Goal: Task Accomplishment & Management: Manage account settings

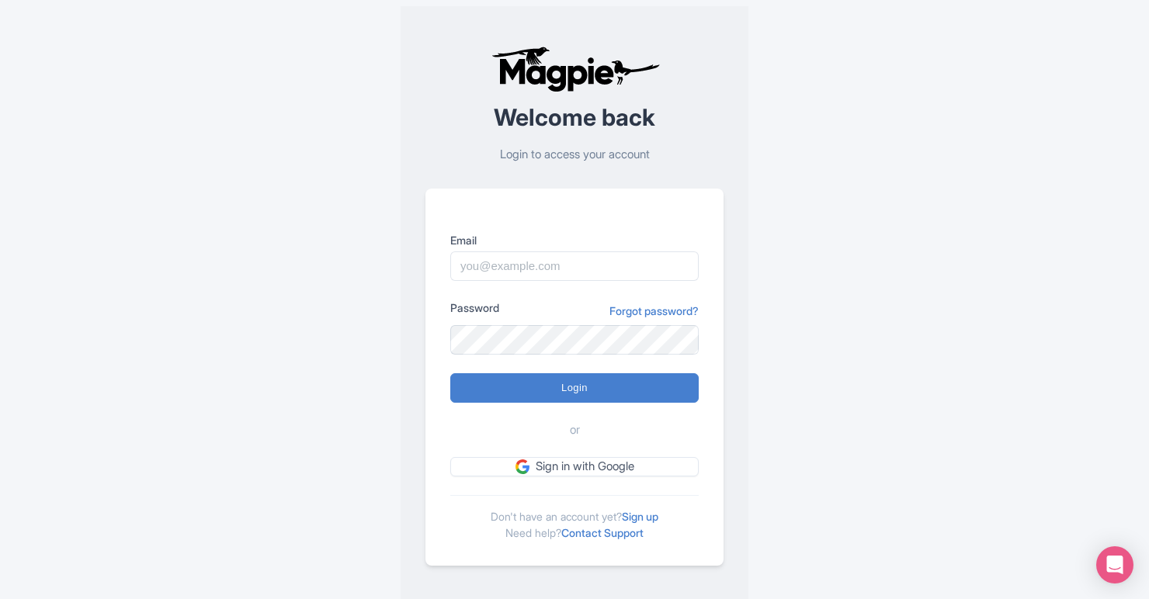
type input "[EMAIL_ADDRESS][DOMAIN_NAME]"
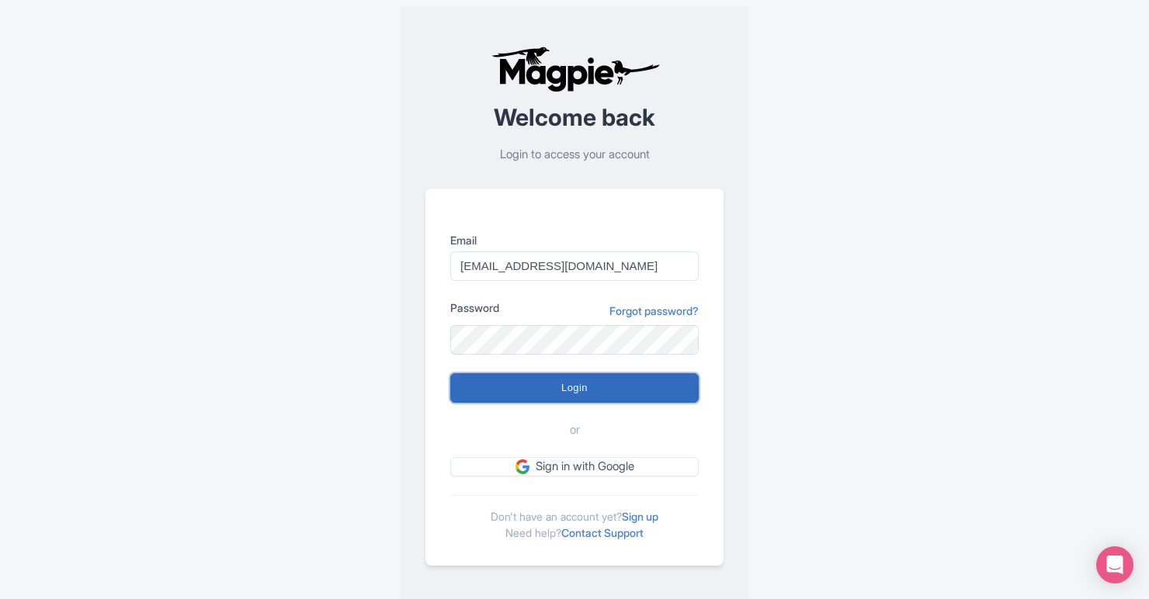
click at [541, 393] on input "Login" at bounding box center [574, 387] width 248 height 29
type input "Logging in..."
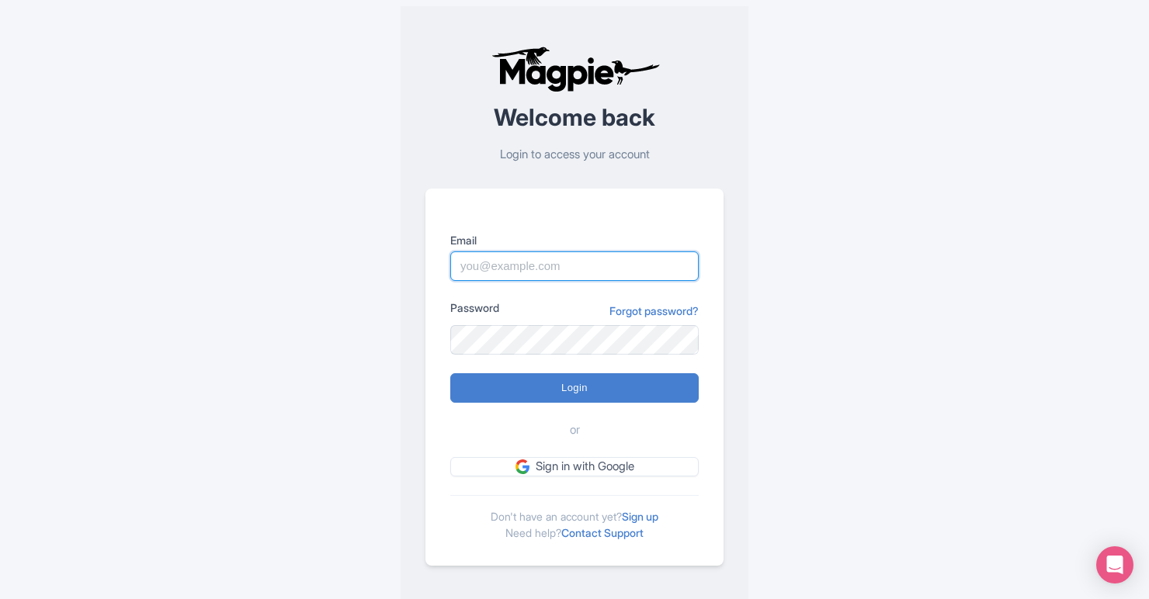
type input "analytics@blendimc.com"
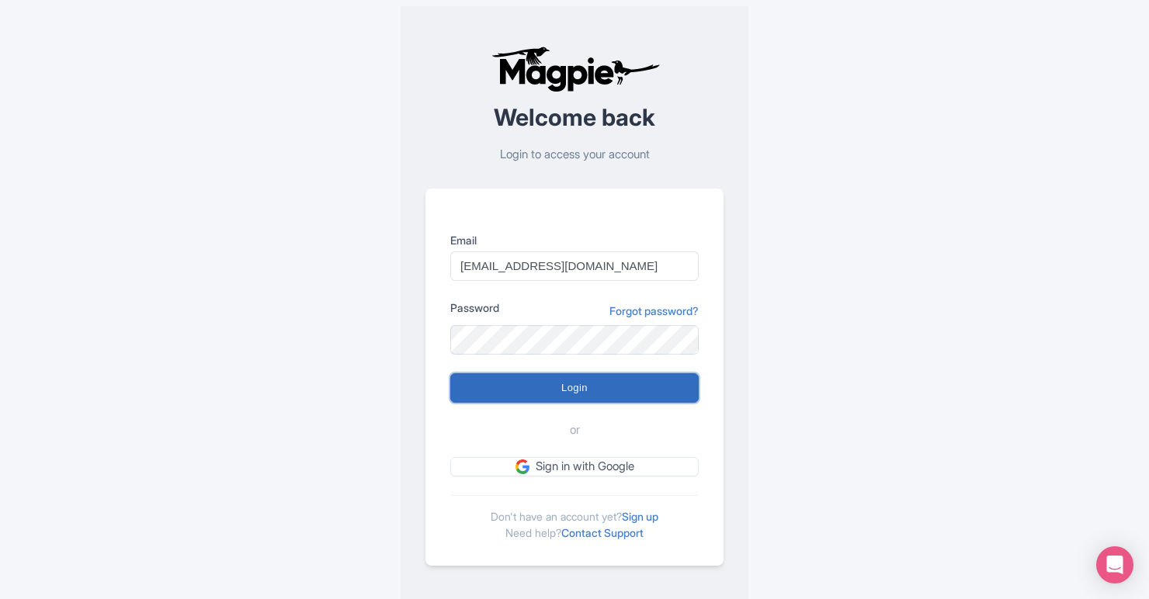
click at [657, 389] on input "Login" at bounding box center [574, 387] width 248 height 29
type input "Logging in..."
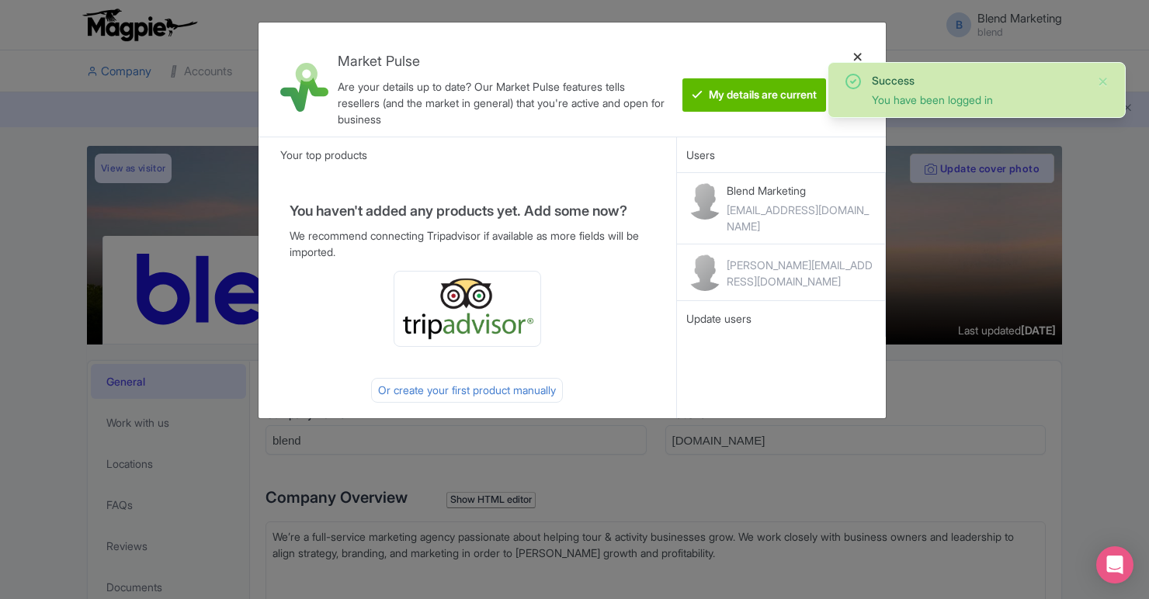
click at [859, 57] on div at bounding box center [857, 79] width 37 height 89
click at [856, 55] on div at bounding box center [857, 79] width 37 height 89
click at [821, 136] on div "Market Pulse Are your details up to date? Our Market Pulse features tells resel…" at bounding box center [572, 80] width 628 height 114
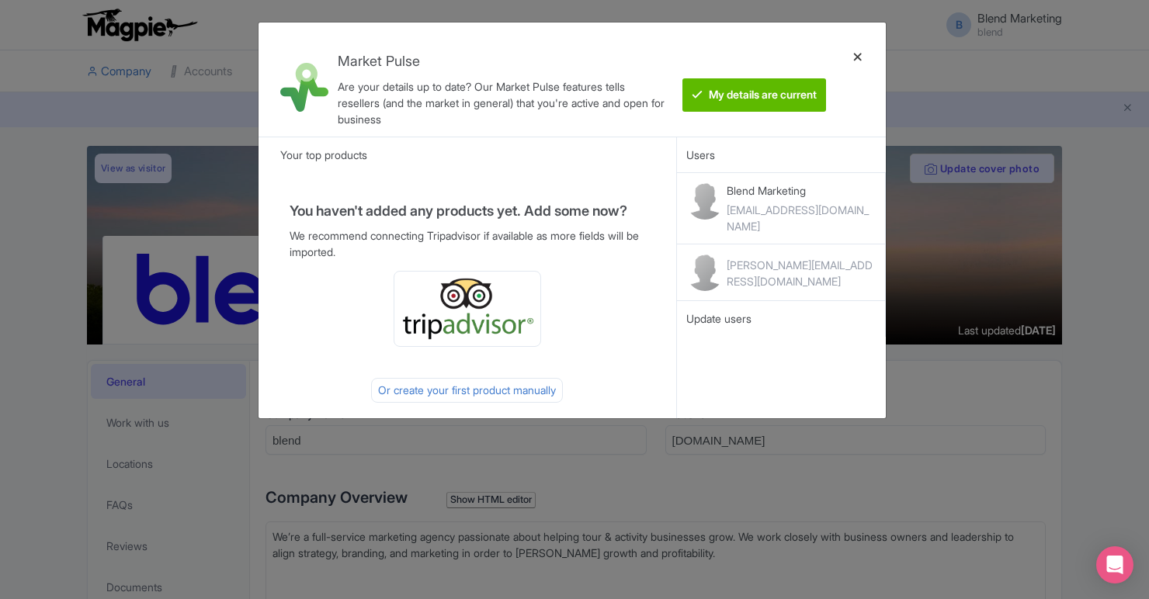
click at [858, 54] on div at bounding box center [857, 79] width 37 height 89
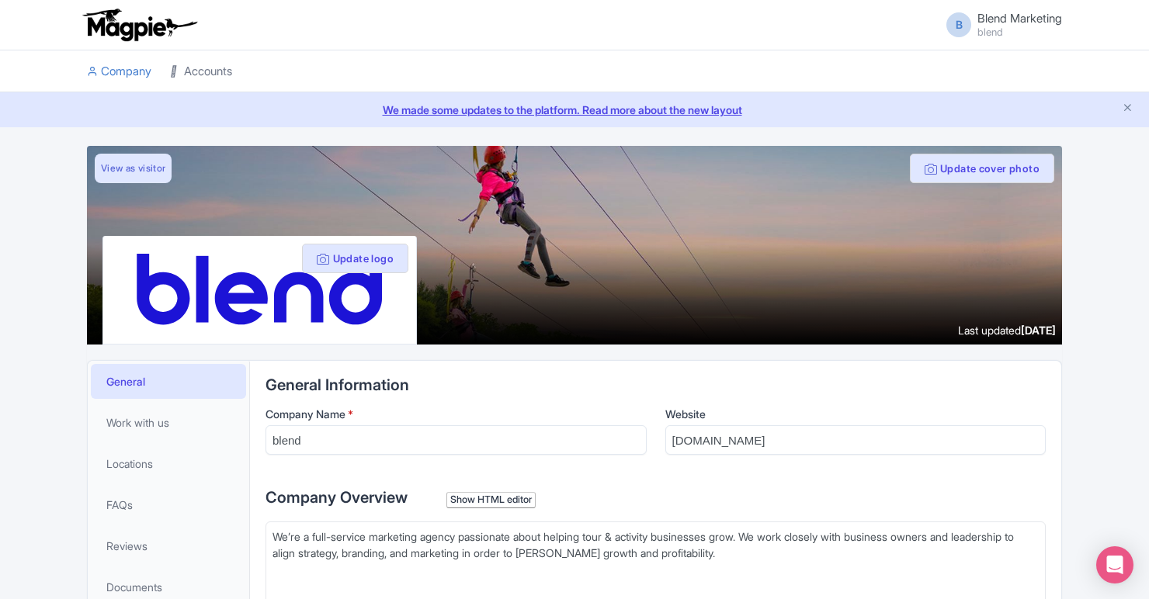
click at [217, 68] on link "Accounts" at bounding box center [201, 71] width 62 height 43
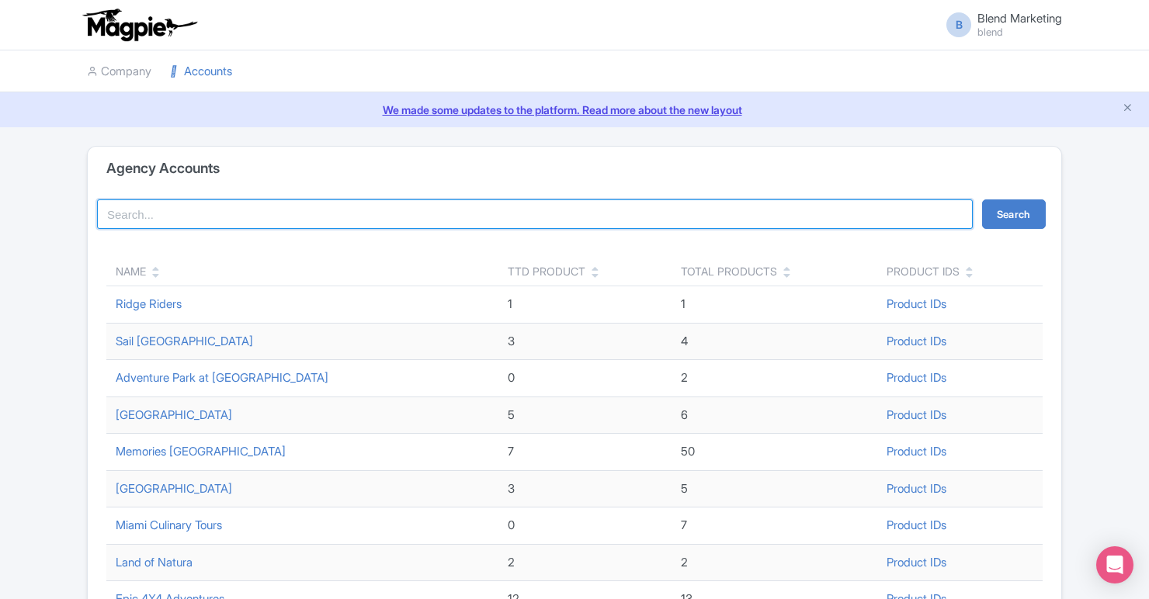
click at [227, 201] on input "search" at bounding box center [535, 213] width 876 height 29
type input "coral"
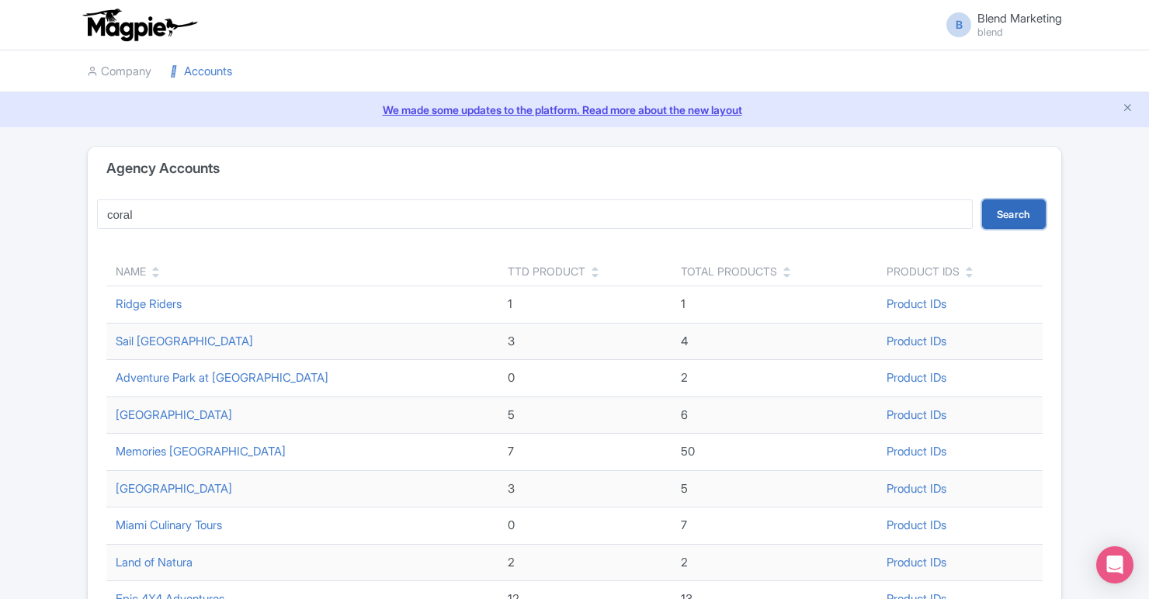
click at [1028, 212] on button "Search" at bounding box center [1014, 213] width 64 height 29
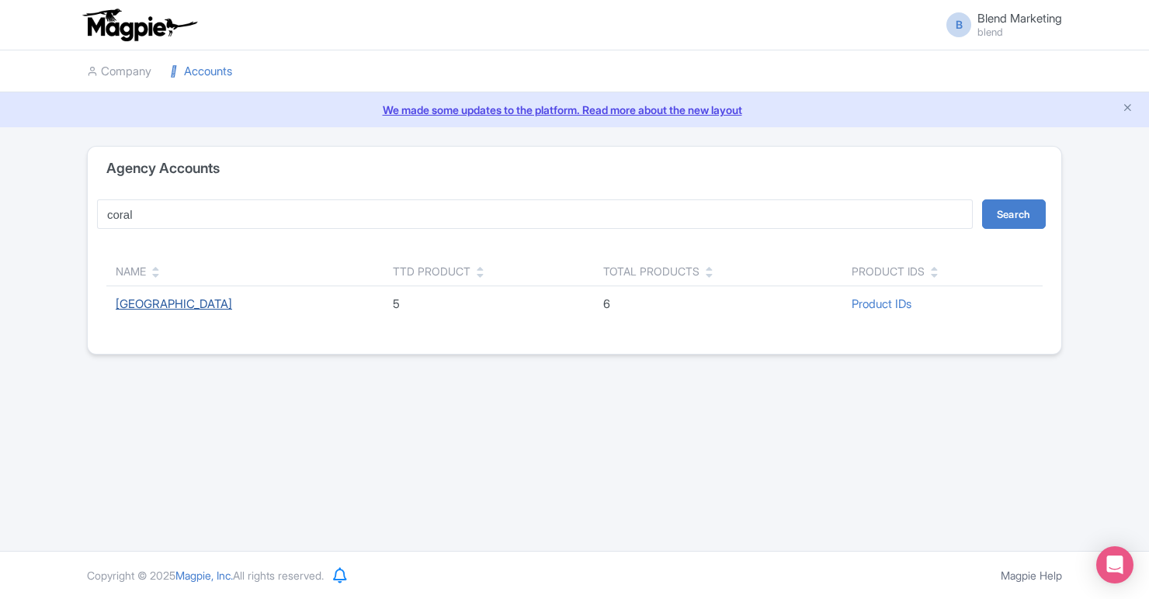
click at [232, 308] on link "[GEOGRAPHIC_DATA]" at bounding box center [174, 304] width 116 height 15
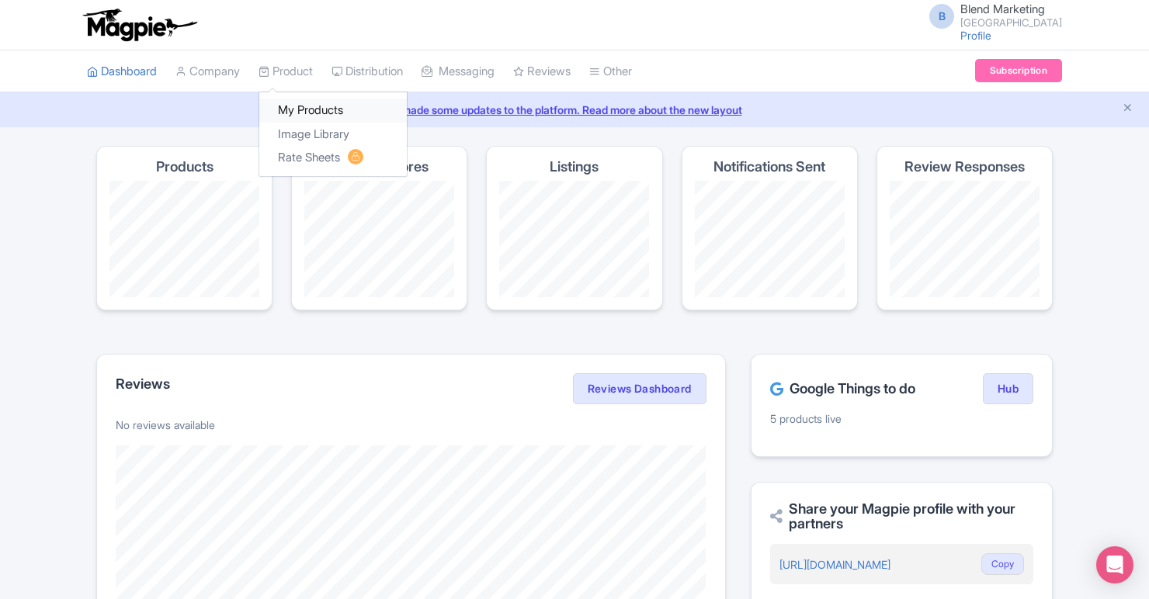
click at [292, 109] on link "My Products" at bounding box center [332, 111] width 147 height 24
click at [300, 158] on link "Rate Sheets" at bounding box center [332, 158] width 147 height 24
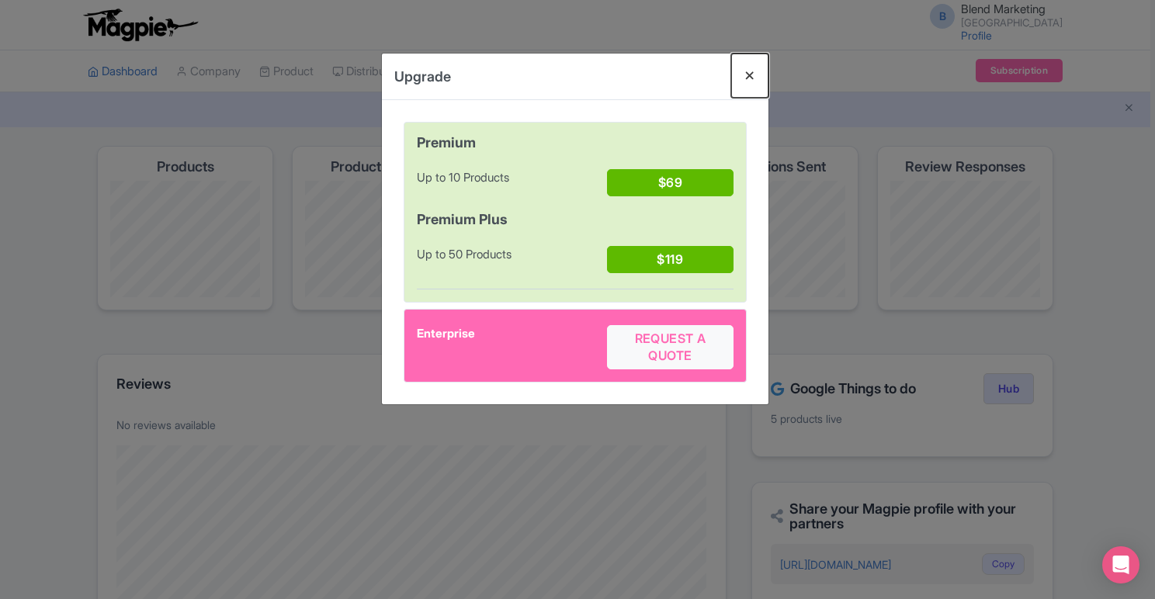
click at [749, 82] on button "Close" at bounding box center [749, 76] width 37 height 44
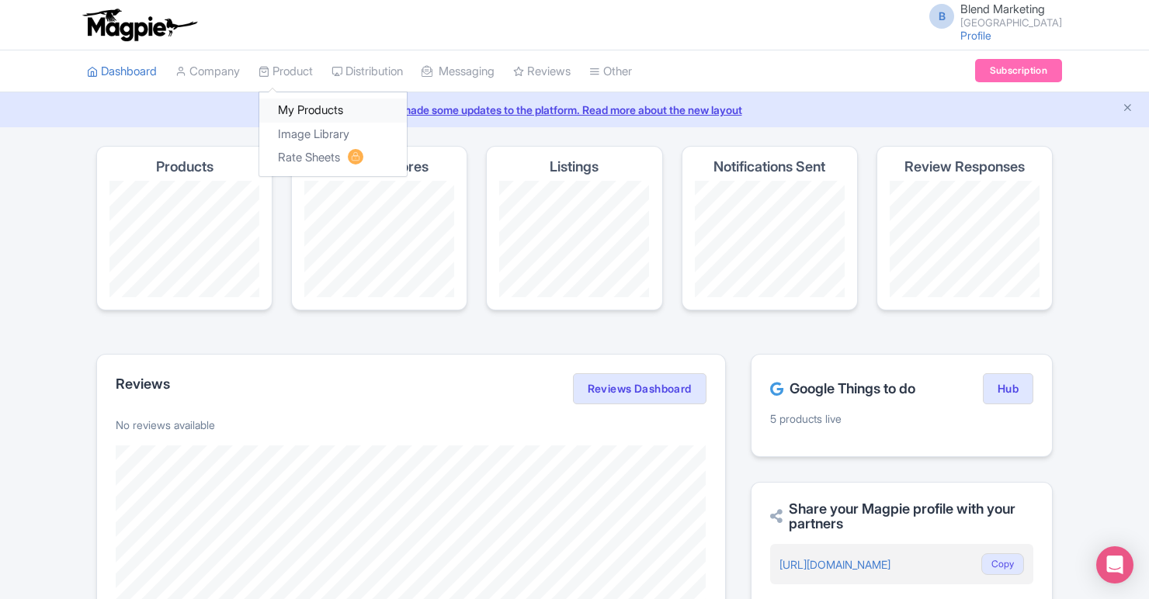
click at [295, 108] on link "My Products" at bounding box center [332, 111] width 147 height 24
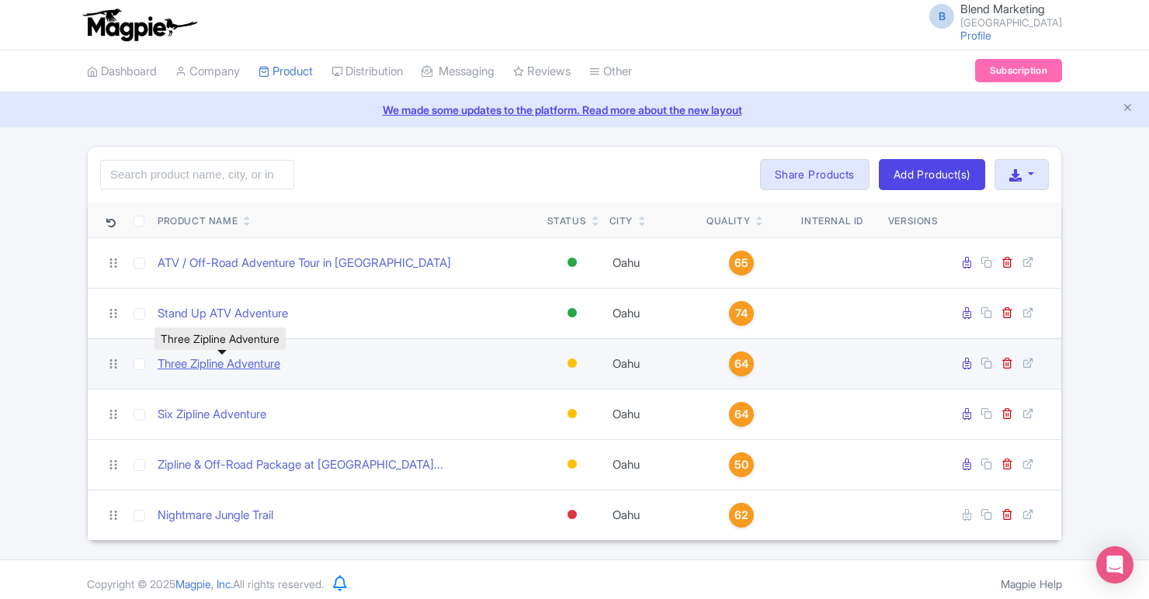
click at [251, 365] on link "Three Zipline Adventure" at bounding box center [219, 365] width 123 height 18
click at [265, 363] on link "Three Zipline Adventure" at bounding box center [219, 365] width 123 height 18
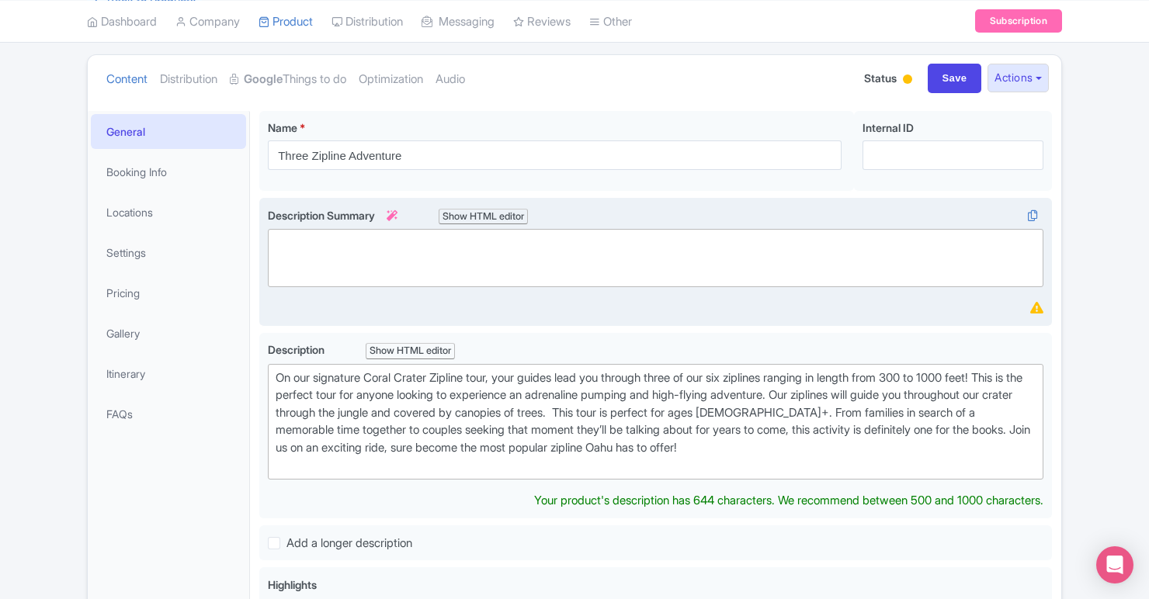
scroll to position [143, 0]
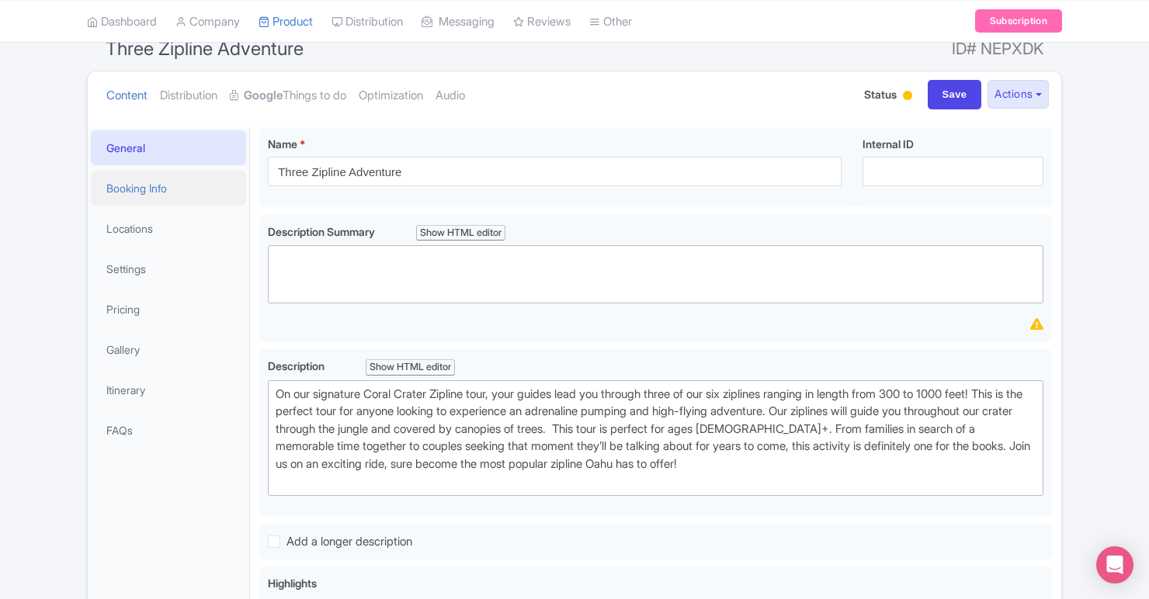
click at [171, 185] on link "Booking Info" at bounding box center [168, 188] width 155 height 35
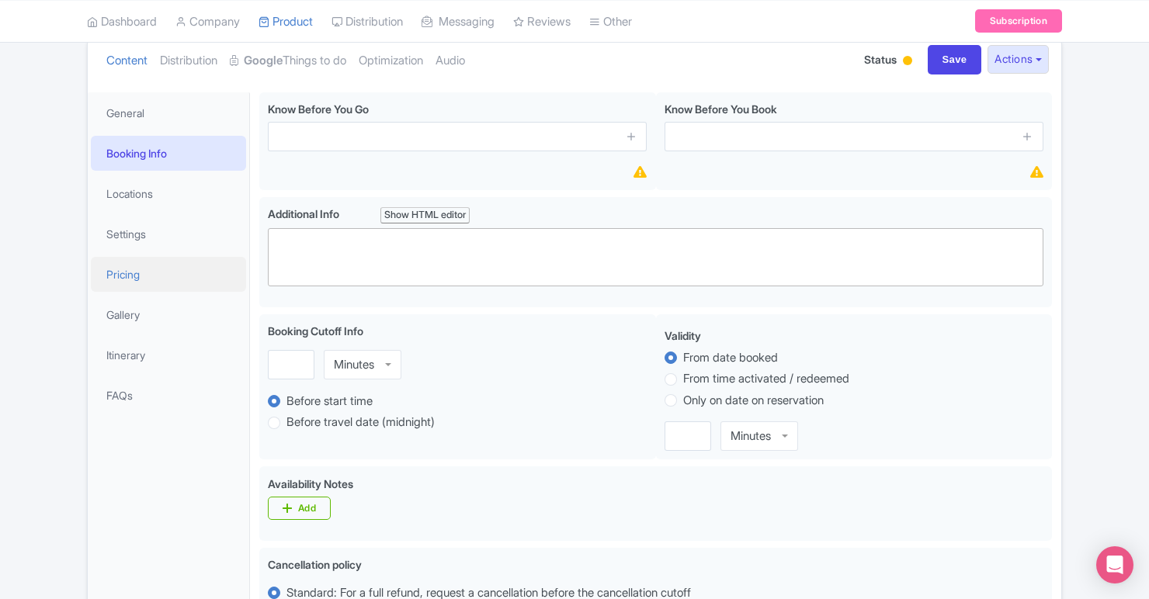
scroll to position [170, 0]
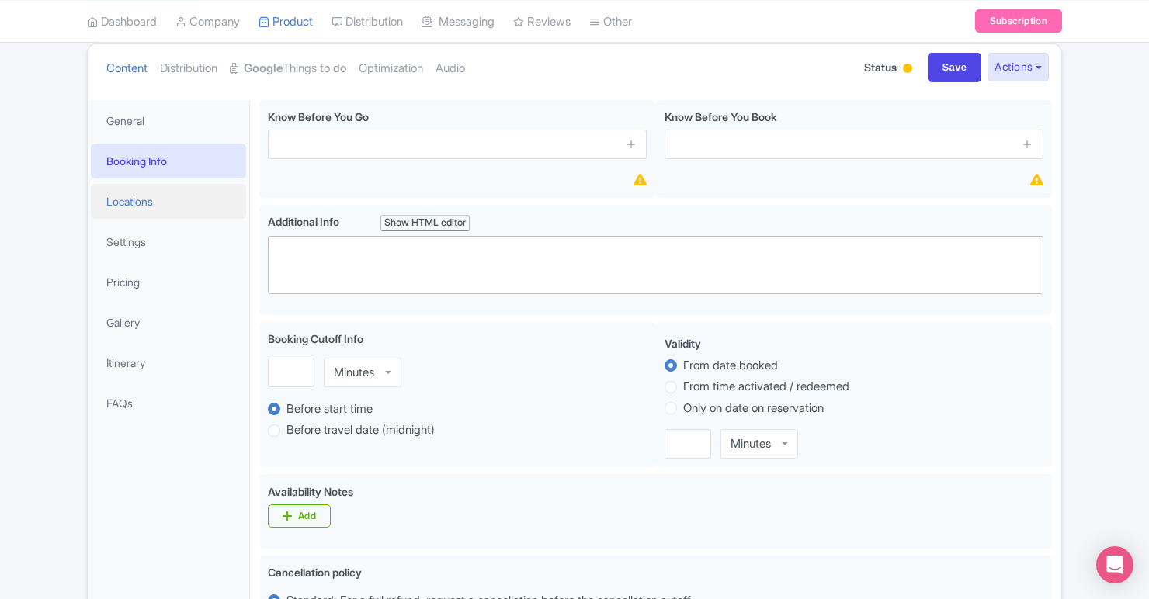
click at [164, 209] on link "Locations" at bounding box center [168, 201] width 155 height 35
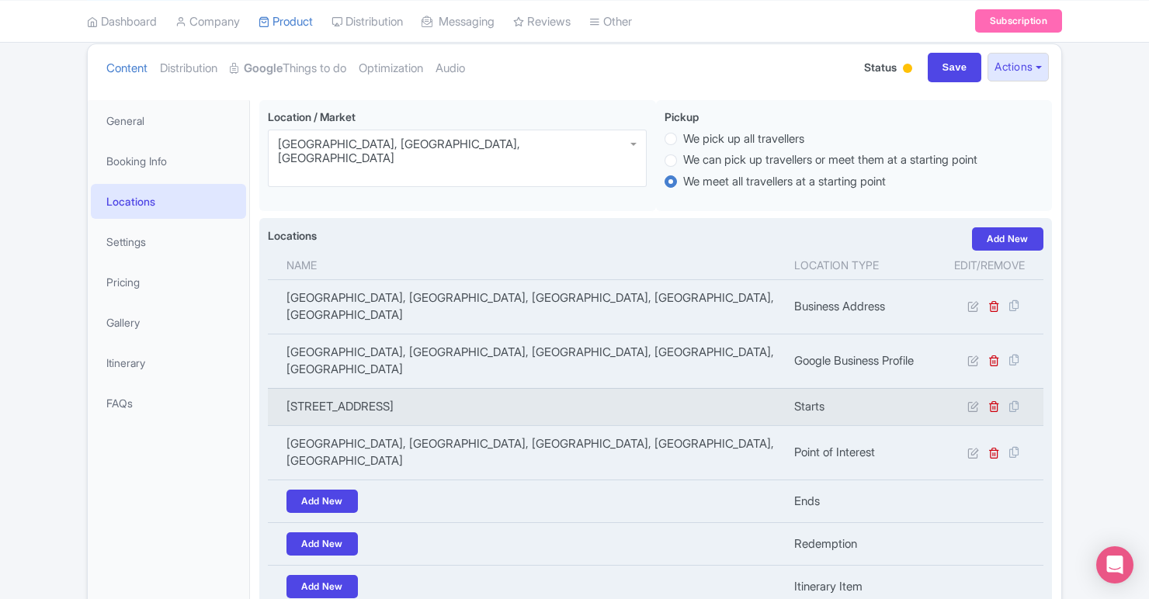
scroll to position [271, 0]
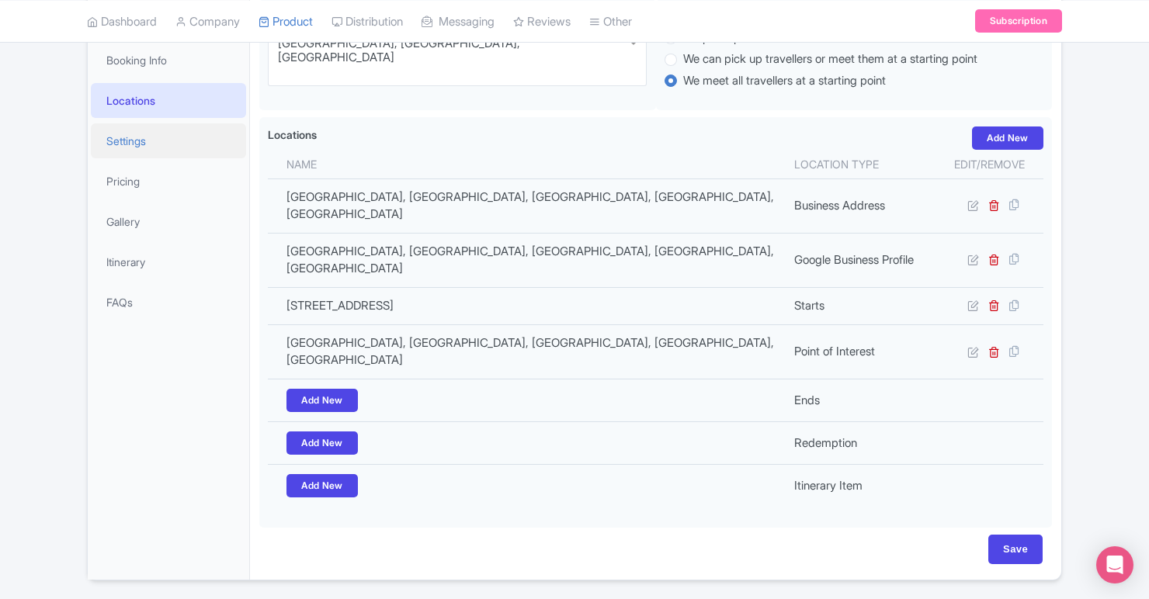
click at [154, 148] on link "Settings" at bounding box center [168, 140] width 155 height 35
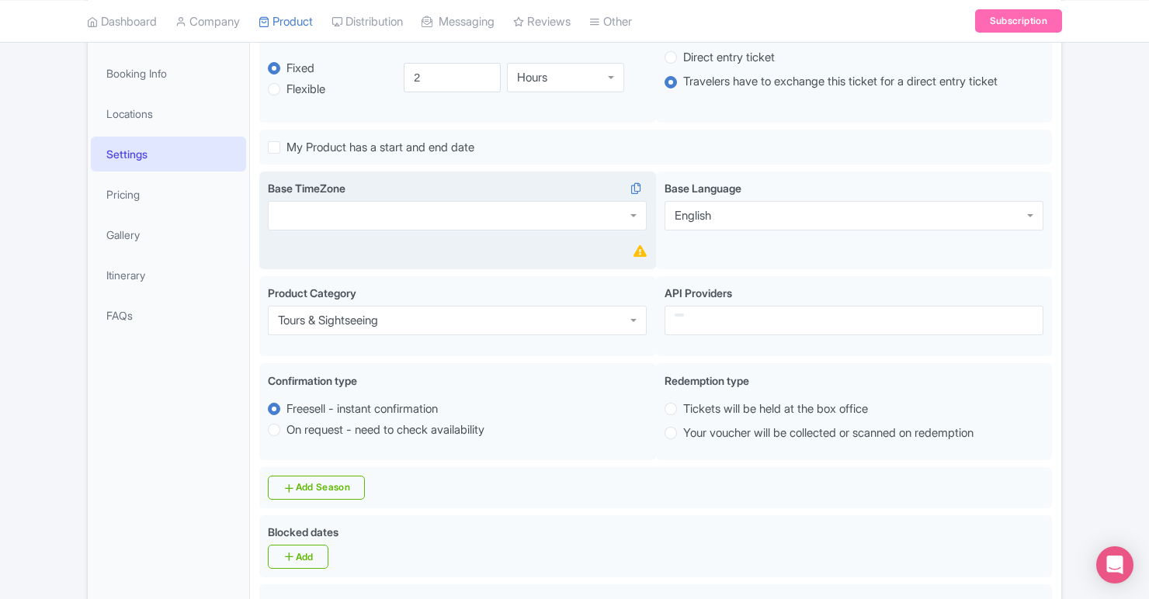
scroll to position [160, 0]
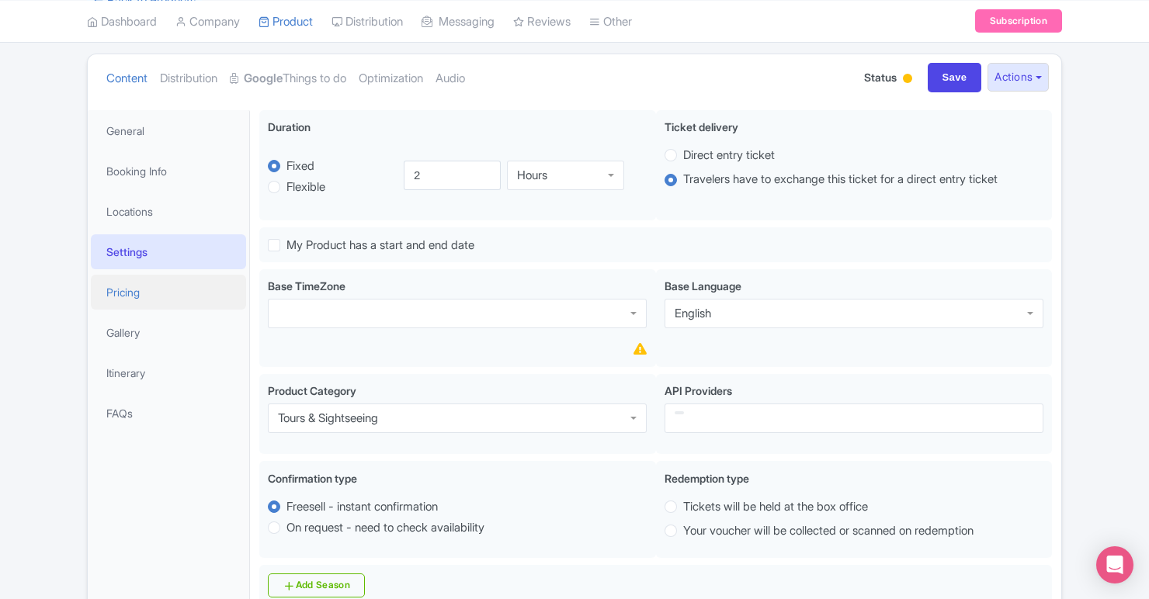
click at [210, 283] on link "Pricing" at bounding box center [168, 292] width 155 height 35
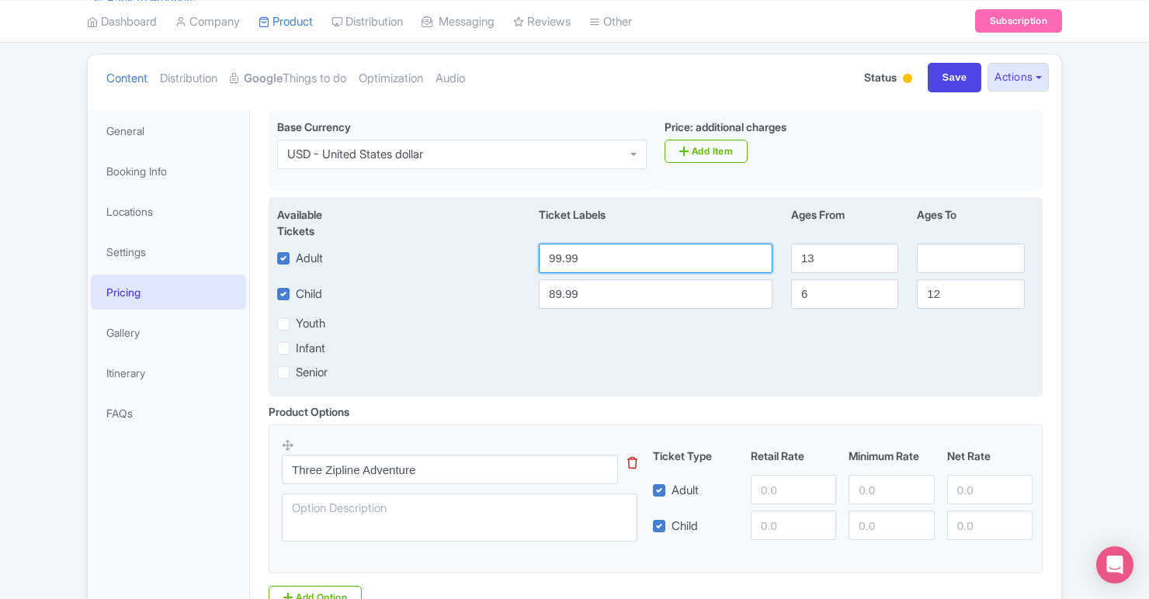
drag, startPoint x: 610, startPoint y: 262, endPoint x: 575, endPoint y: 262, distance: 34.9
click at [575, 262] on input "99.99" at bounding box center [656, 258] width 234 height 29
drag, startPoint x: 597, startPoint y: 260, endPoint x: 530, endPoint y: 255, distance: 67.0
click at [530, 255] on div "99.99" at bounding box center [655, 258] width 252 height 29
type input "79"
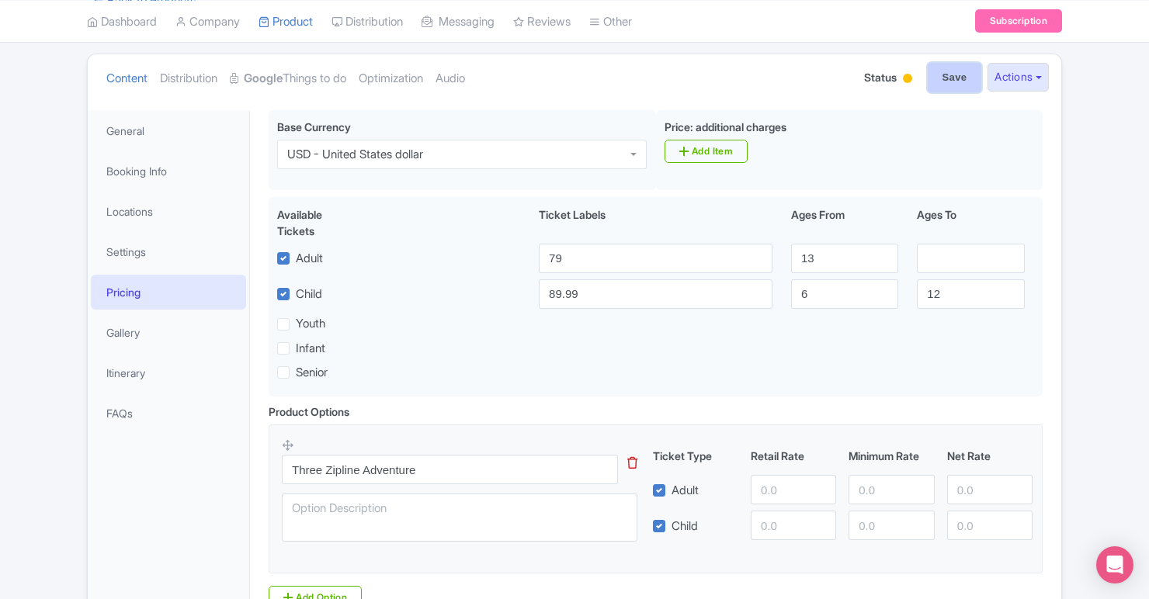
click at [938, 73] on input "Save" at bounding box center [955, 77] width 54 height 29
type input "Saving..."
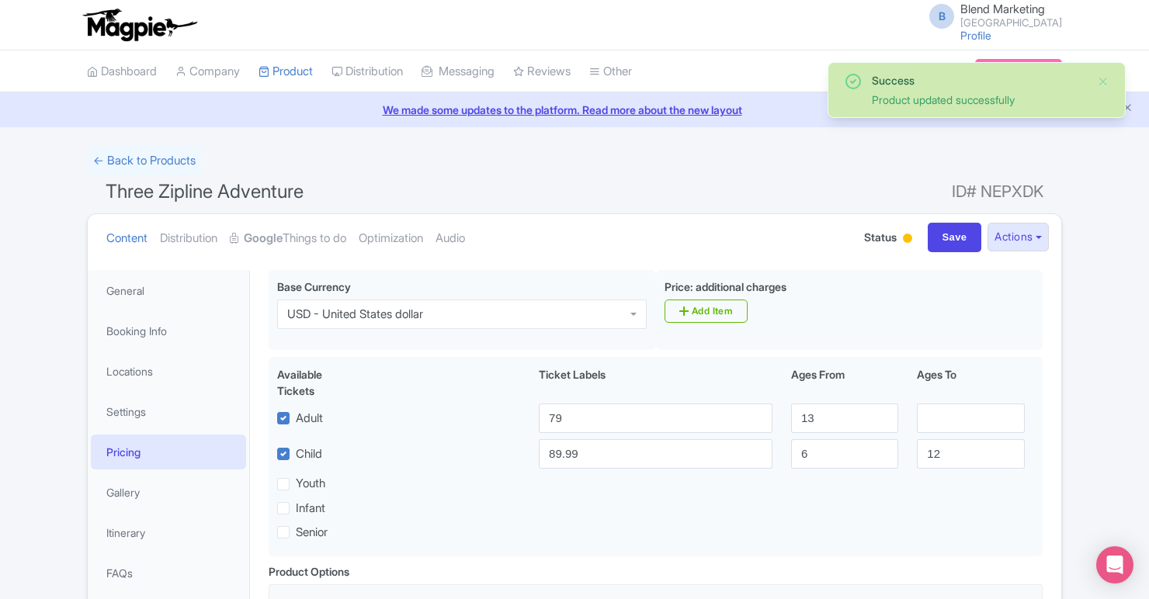
scroll to position [22, 0]
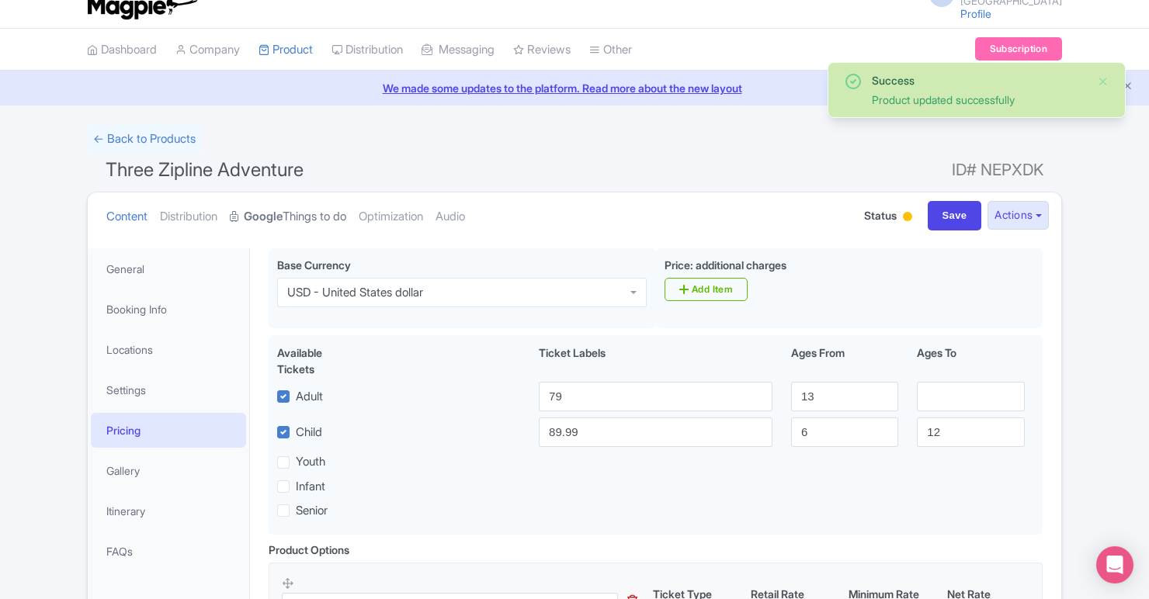
click at [317, 211] on link "Google Things to do" at bounding box center [288, 217] width 116 height 49
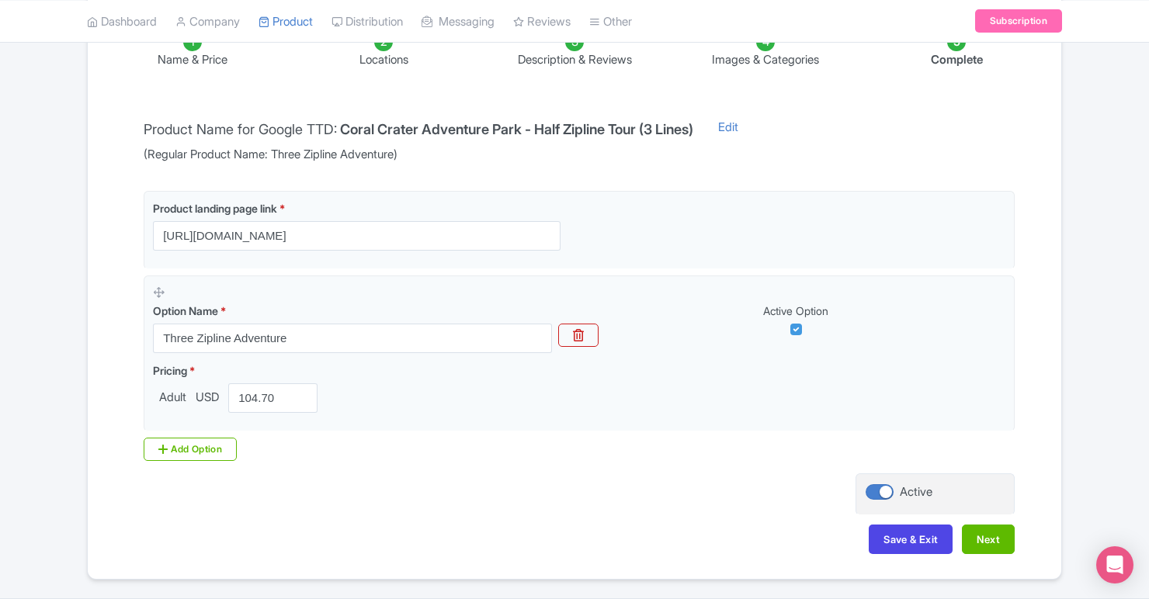
scroll to position [295, 0]
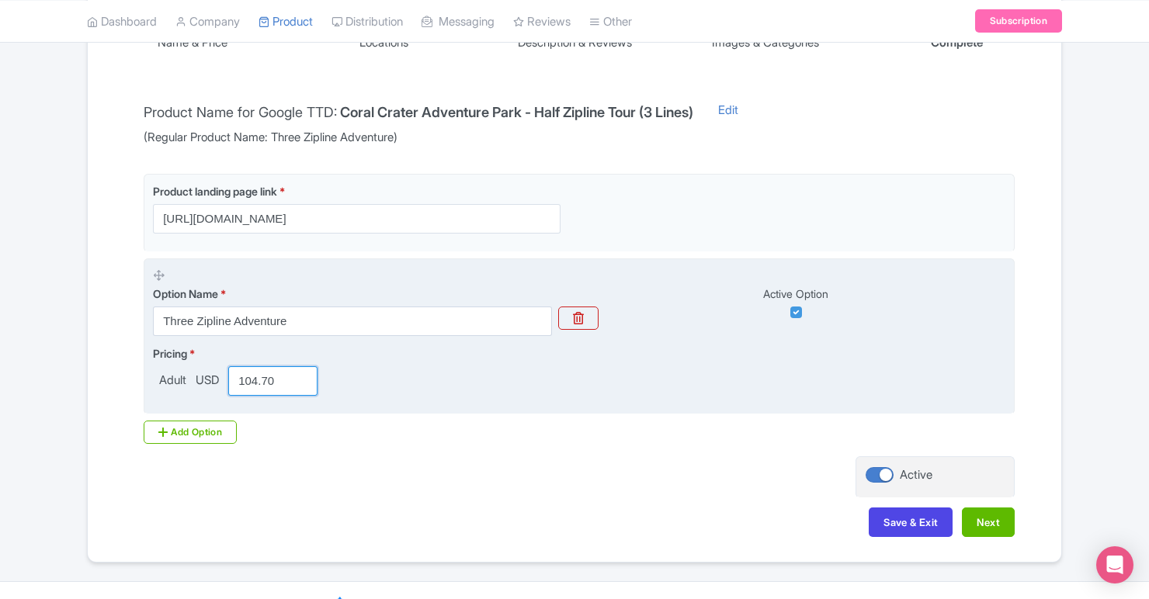
drag, startPoint x: 282, startPoint y: 381, endPoint x: 241, endPoint y: 373, distance: 42.0
click at [241, 373] on input "104.70" at bounding box center [272, 380] width 89 height 29
type input "79"
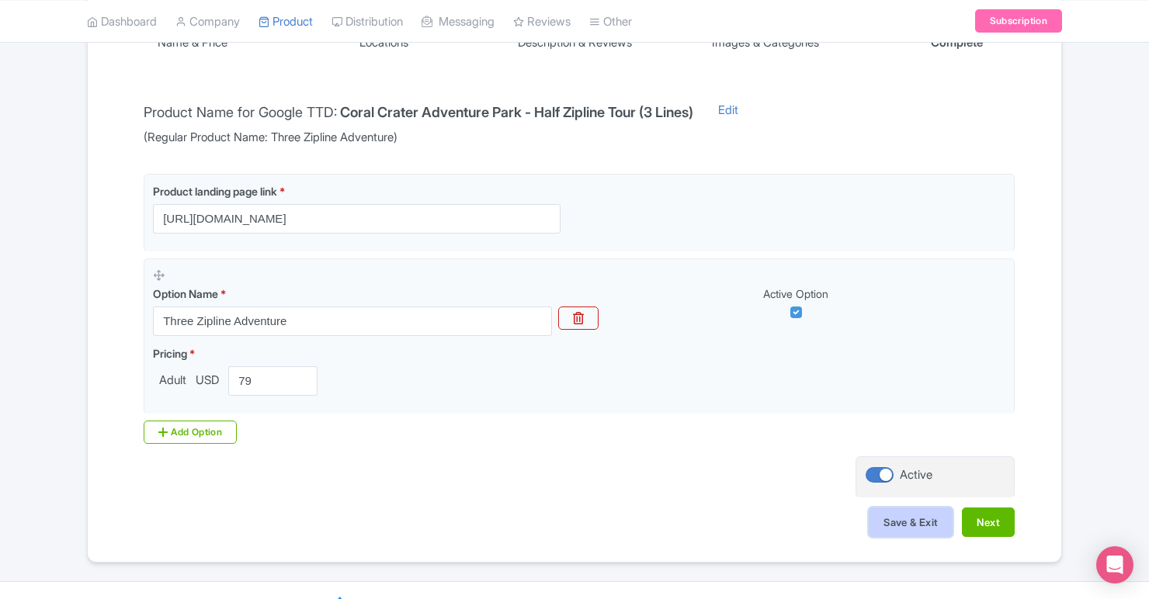
click at [895, 526] on button "Save & Exit" at bounding box center [911, 522] width 84 height 29
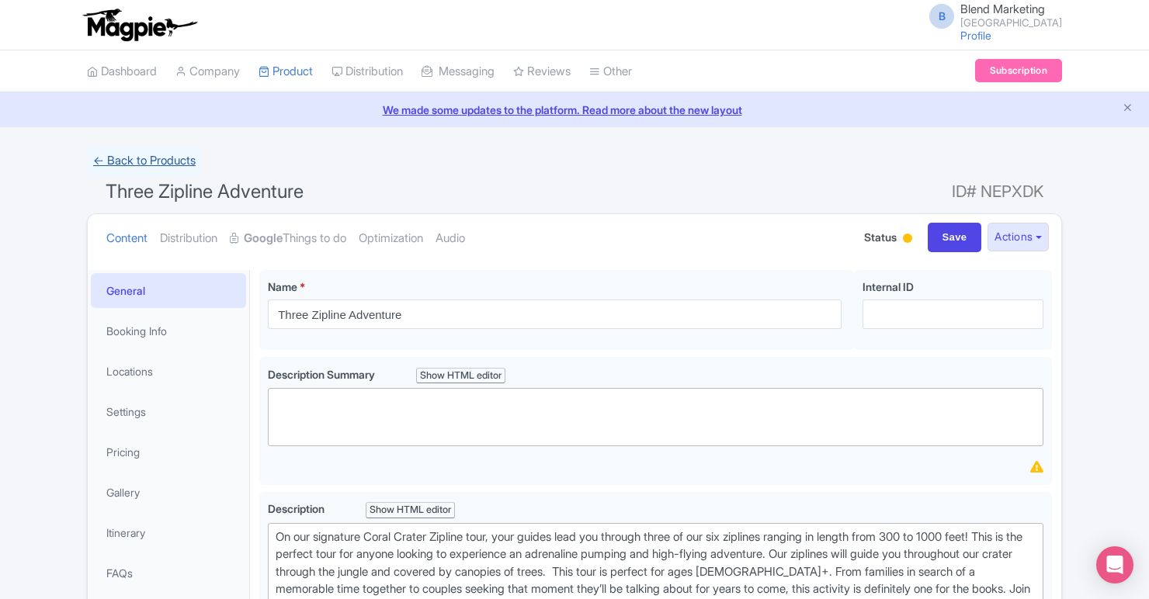
click at [169, 163] on link "← Back to Products" at bounding box center [144, 161] width 115 height 30
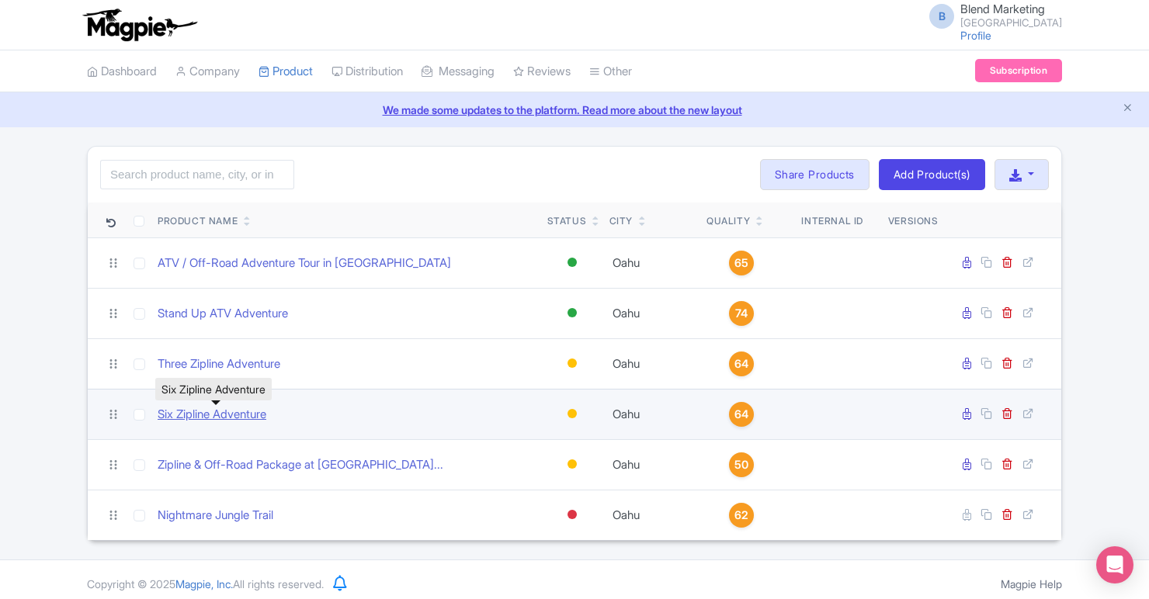
click at [252, 418] on link "Six Zipline Adventure" at bounding box center [212, 415] width 109 height 18
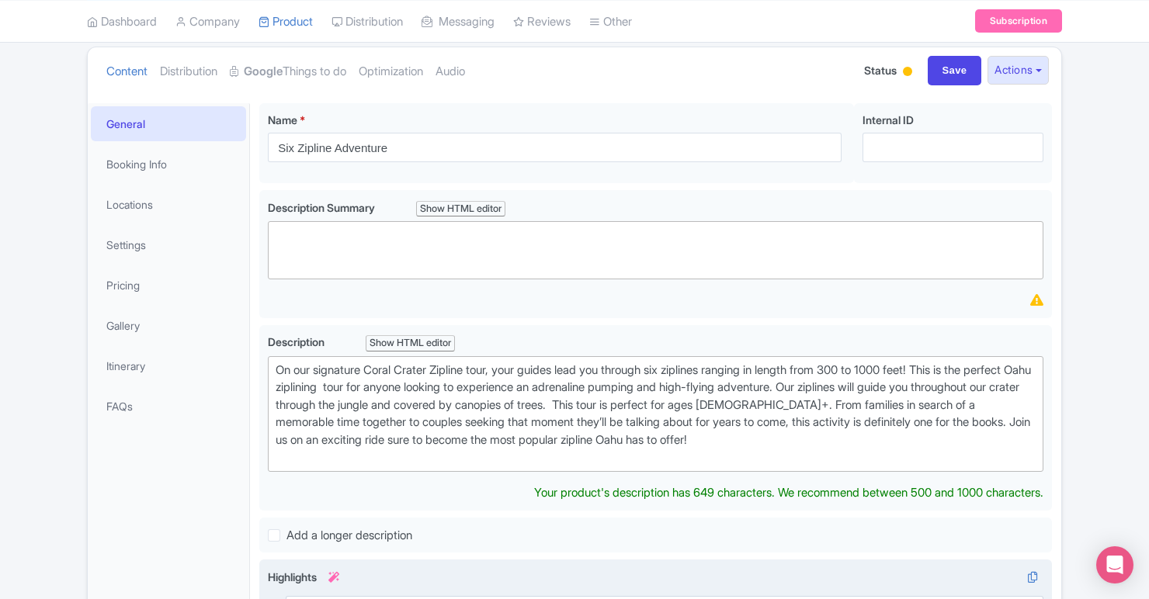
scroll to position [93, 0]
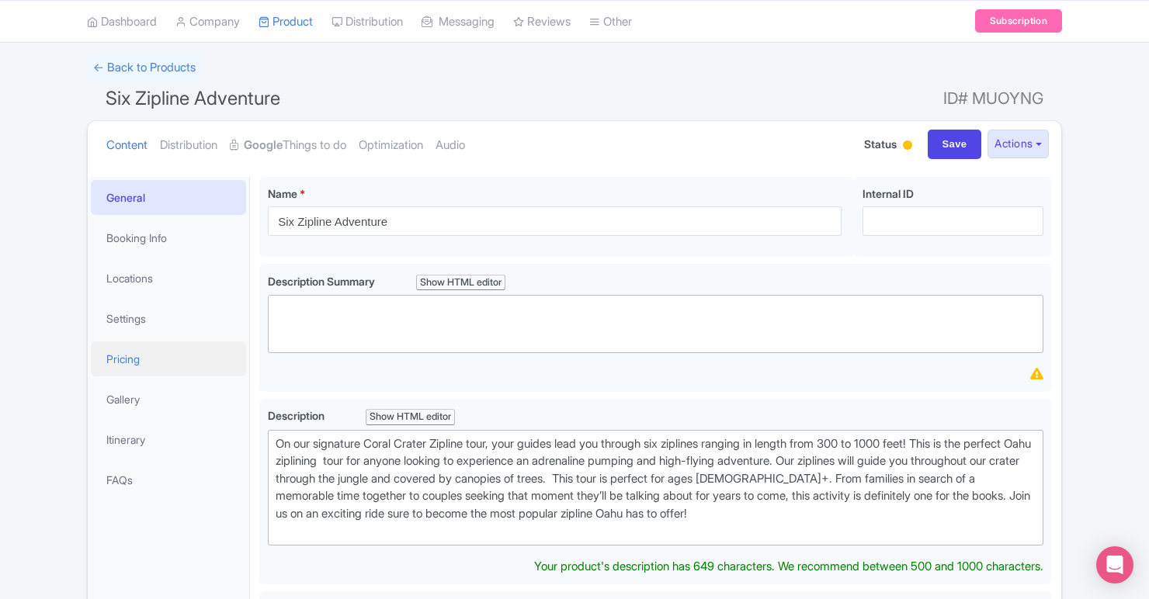
click at [156, 363] on link "Pricing" at bounding box center [168, 359] width 155 height 35
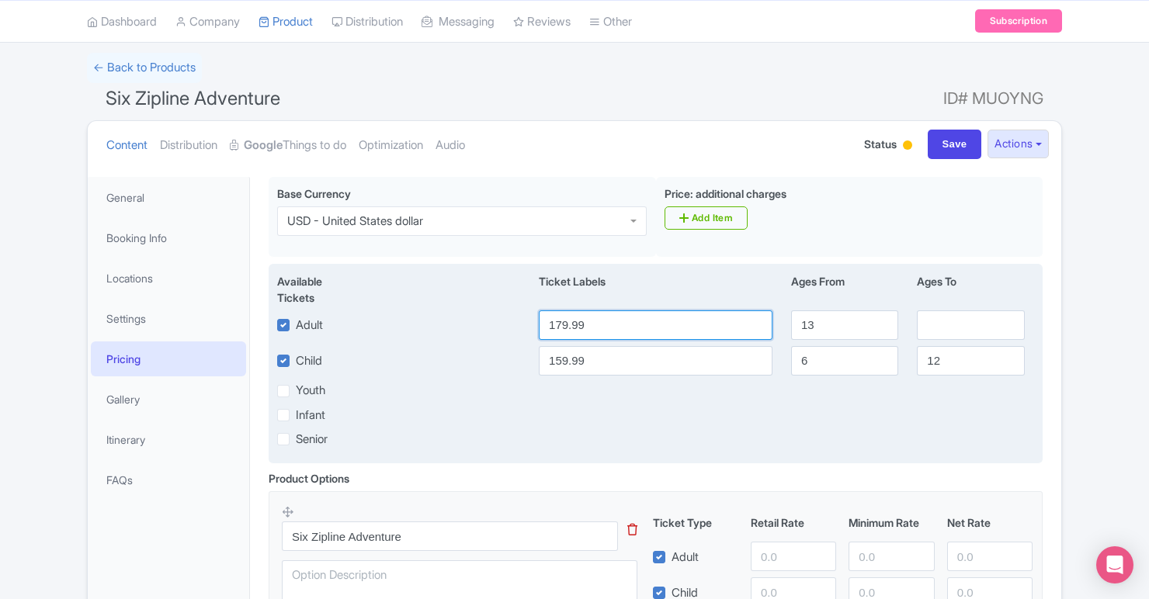
drag, startPoint x: 624, startPoint y: 330, endPoint x: 547, endPoint y: 325, distance: 77.0
click at [547, 325] on input "179.99" at bounding box center [656, 324] width 234 height 29
type input "149"
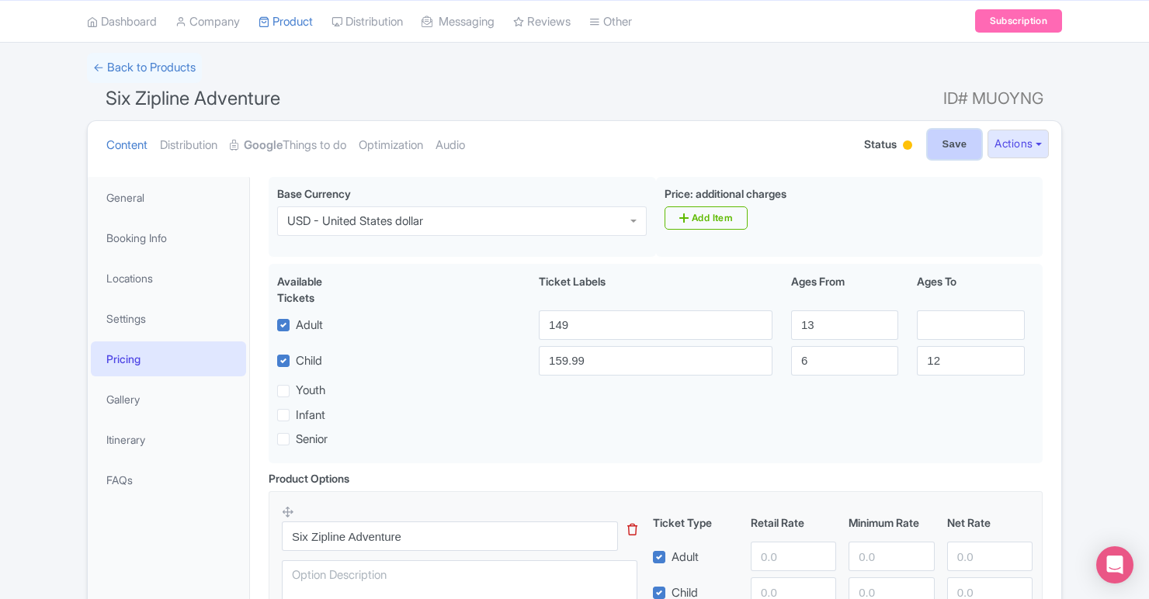
click at [942, 153] on input "Save" at bounding box center [955, 144] width 54 height 29
type input "Saving..."
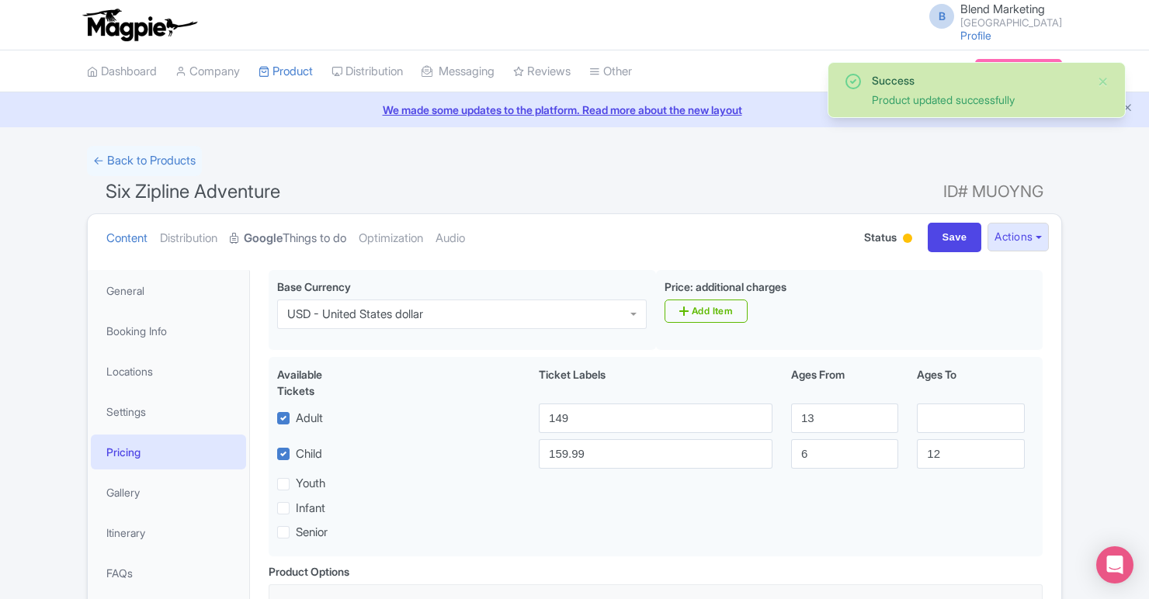
click at [301, 239] on link "Google Things to do" at bounding box center [288, 238] width 116 height 49
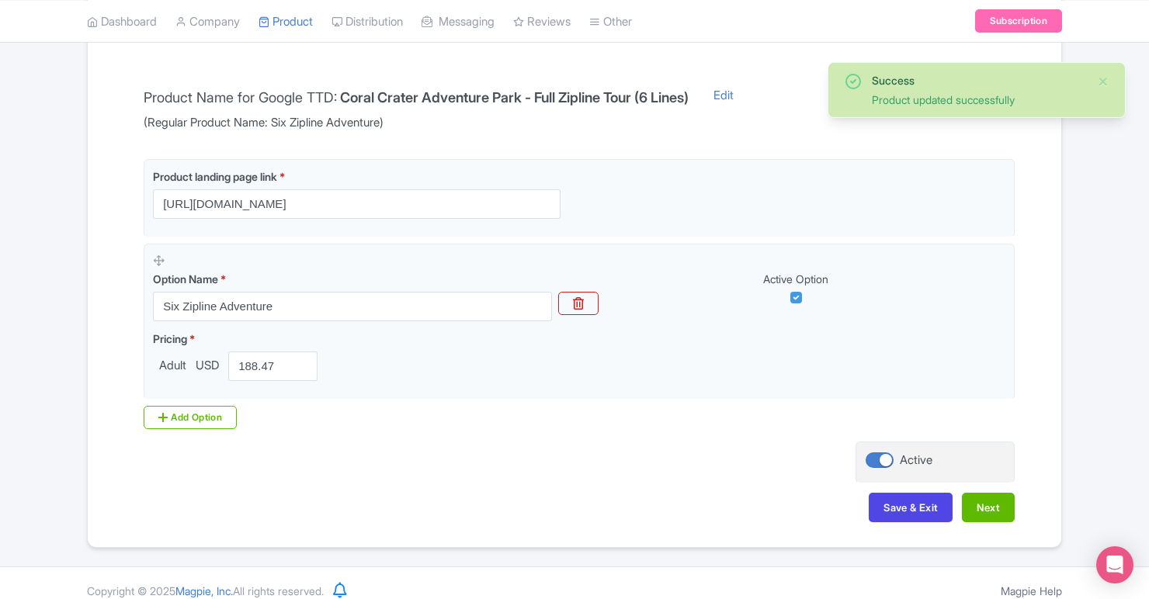
scroll to position [324, 0]
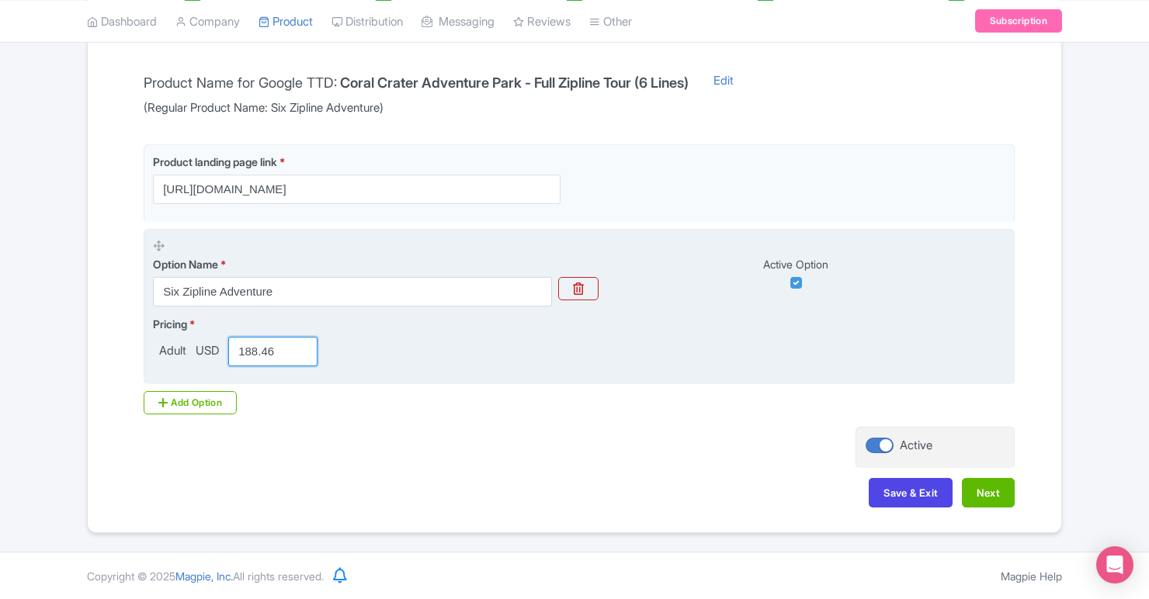
click at [300, 356] on input "188.46" at bounding box center [272, 351] width 89 height 29
drag, startPoint x: 283, startPoint y: 356, endPoint x: 231, endPoint y: 352, distance: 52.2
click at [231, 352] on input "188.46" at bounding box center [272, 351] width 89 height 29
type input "149"
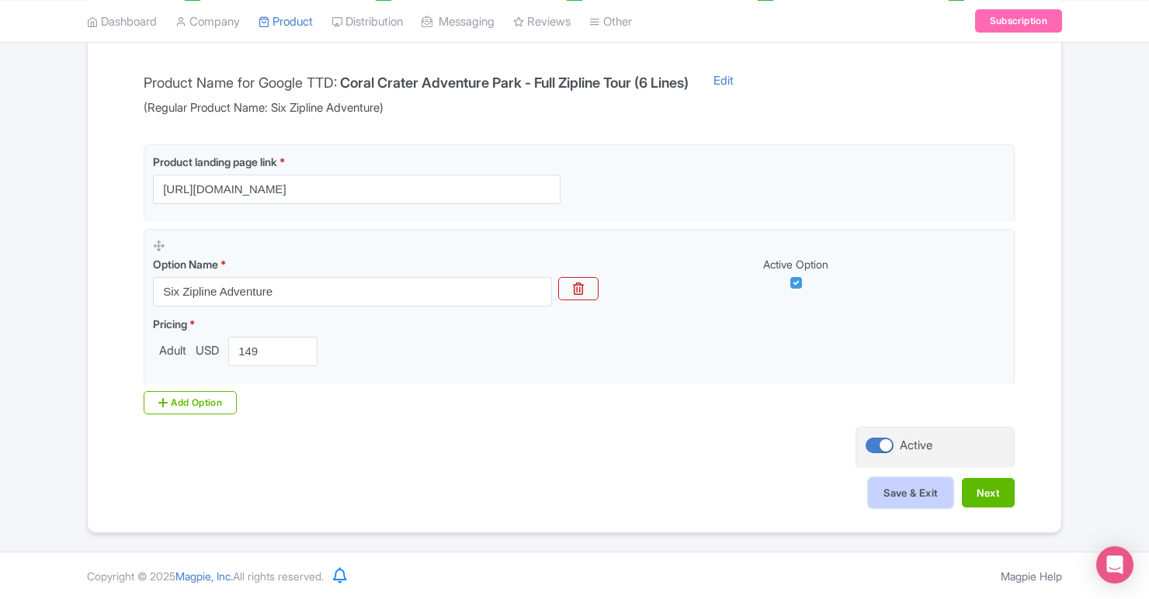
click at [886, 490] on button "Save & Exit" at bounding box center [911, 492] width 84 height 29
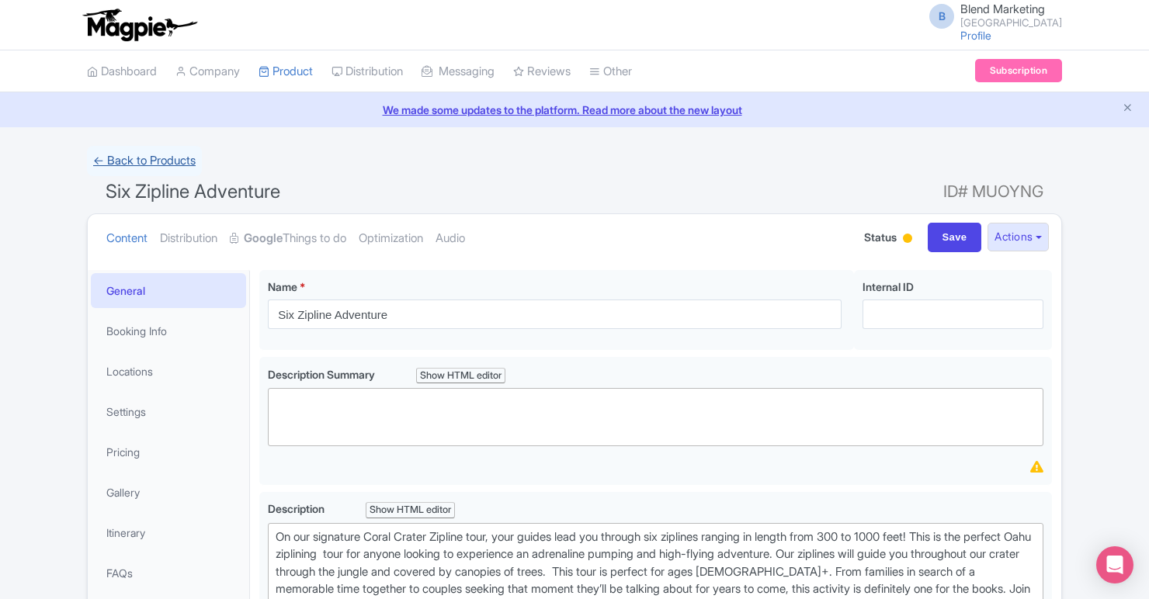
click at [176, 161] on link "← Back to Products" at bounding box center [144, 161] width 115 height 30
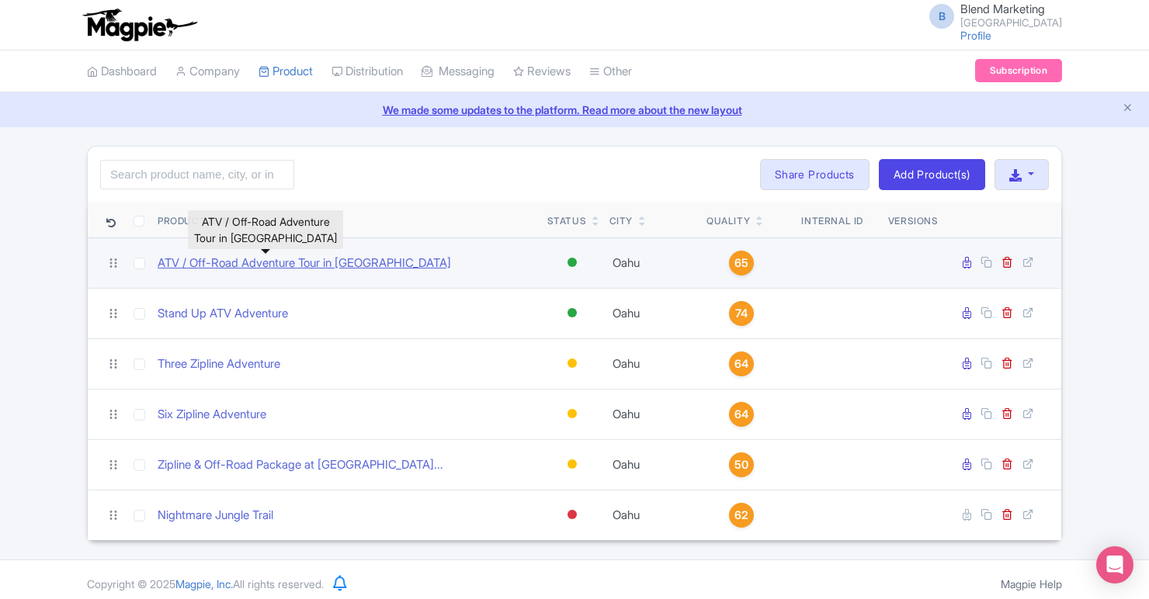
click at [280, 265] on link "ATV / Off-Road Adventure Tour in [GEOGRAPHIC_DATA]" at bounding box center [304, 264] width 293 height 18
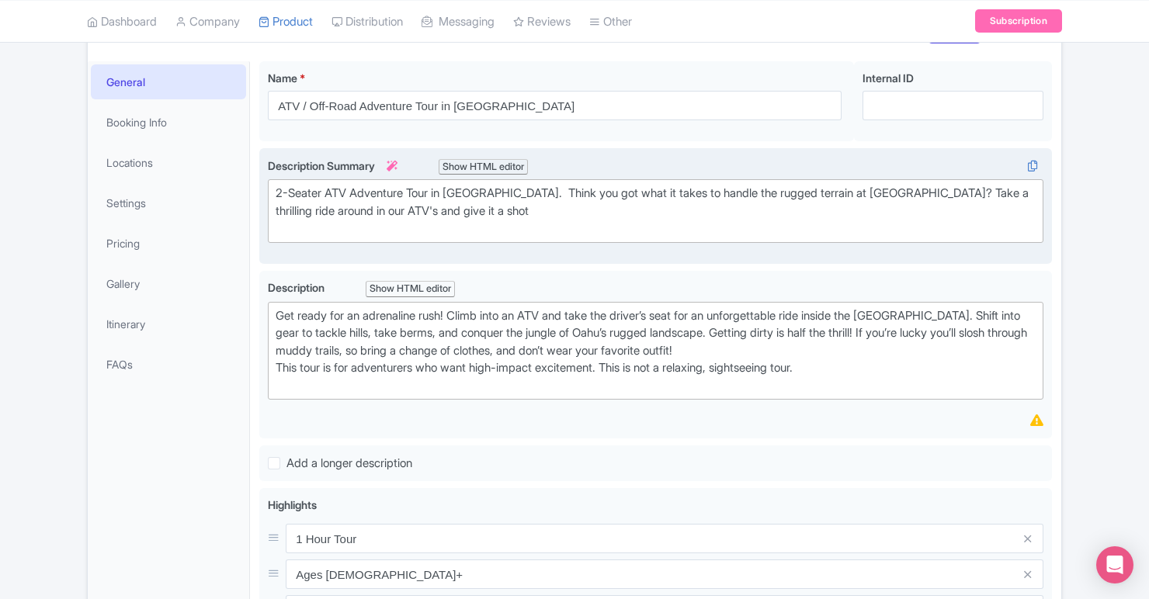
scroll to position [327, 0]
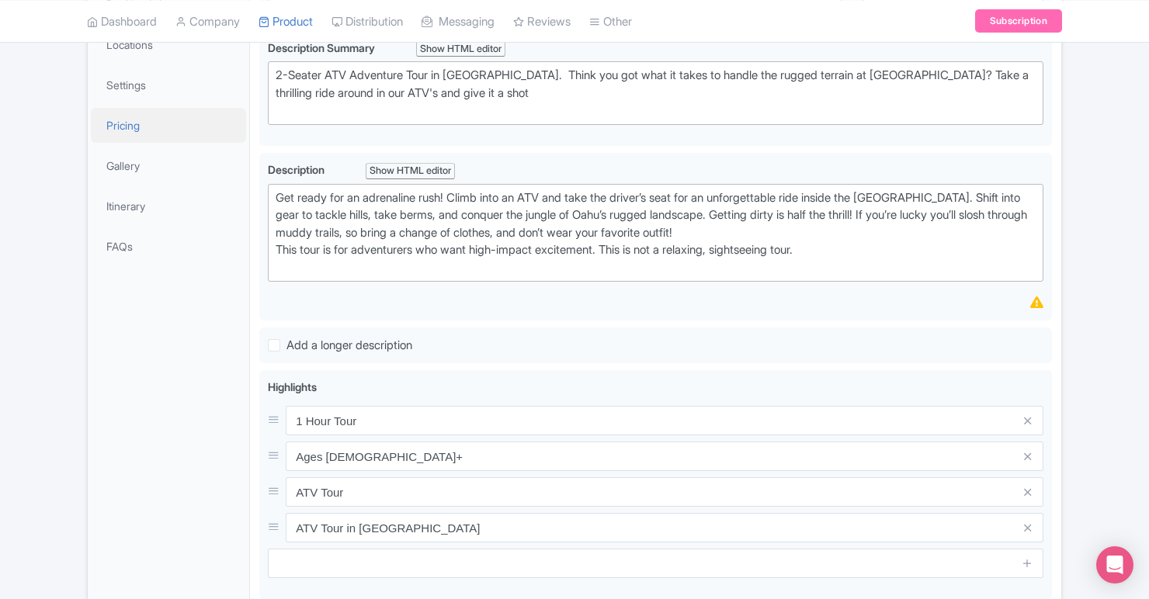
click at [149, 127] on link "Pricing" at bounding box center [168, 125] width 155 height 35
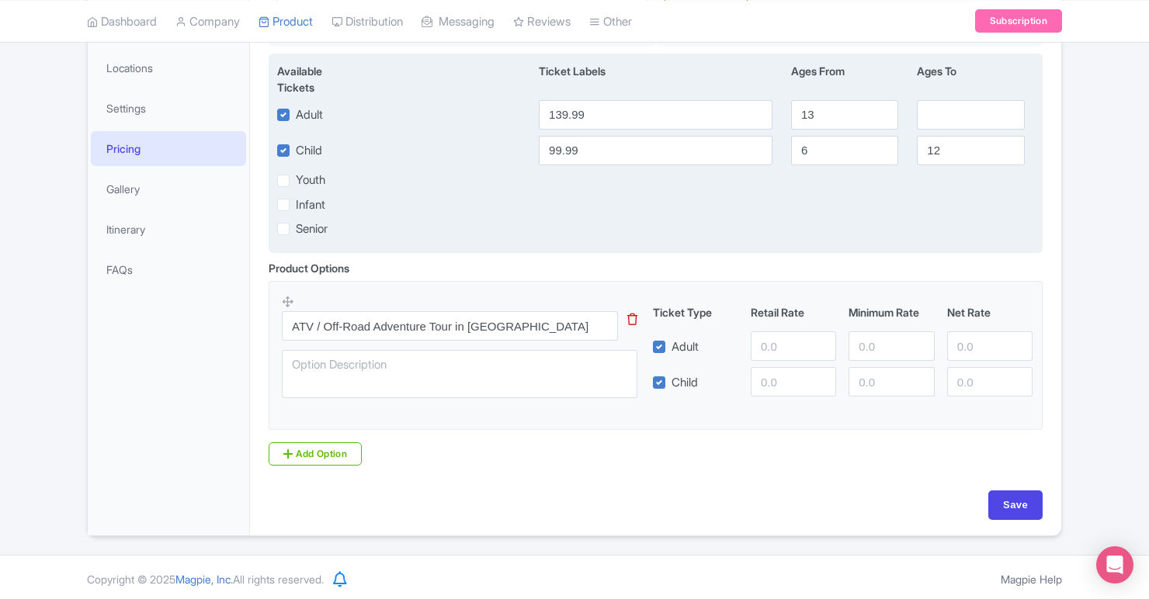
scroll to position [306, 0]
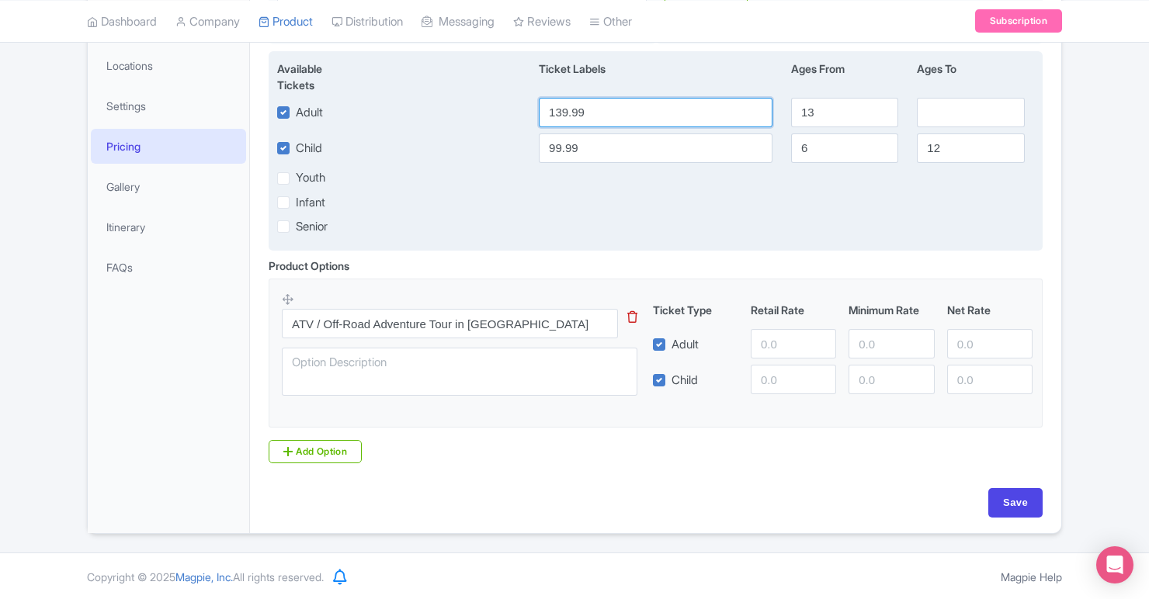
drag, startPoint x: 606, startPoint y: 117, endPoint x: 546, endPoint y: 109, distance: 61.1
click at [546, 109] on input "139.99" at bounding box center [656, 112] width 234 height 29
type input "119"
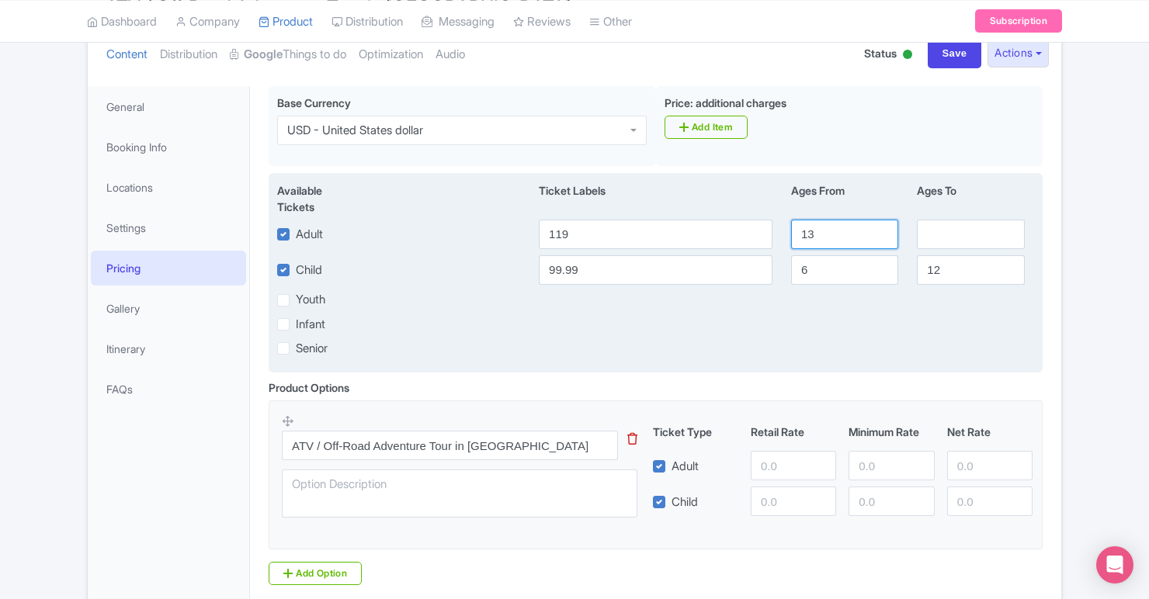
scroll to position [166, 0]
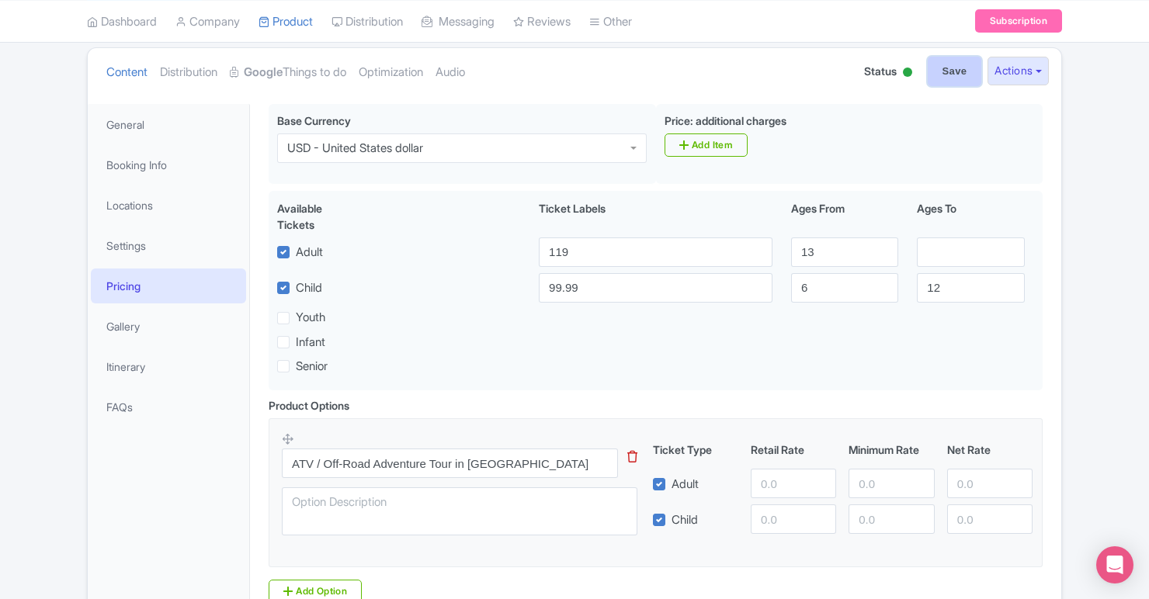
click at [952, 68] on input "Save" at bounding box center [955, 71] width 54 height 29
type input "Saving..."
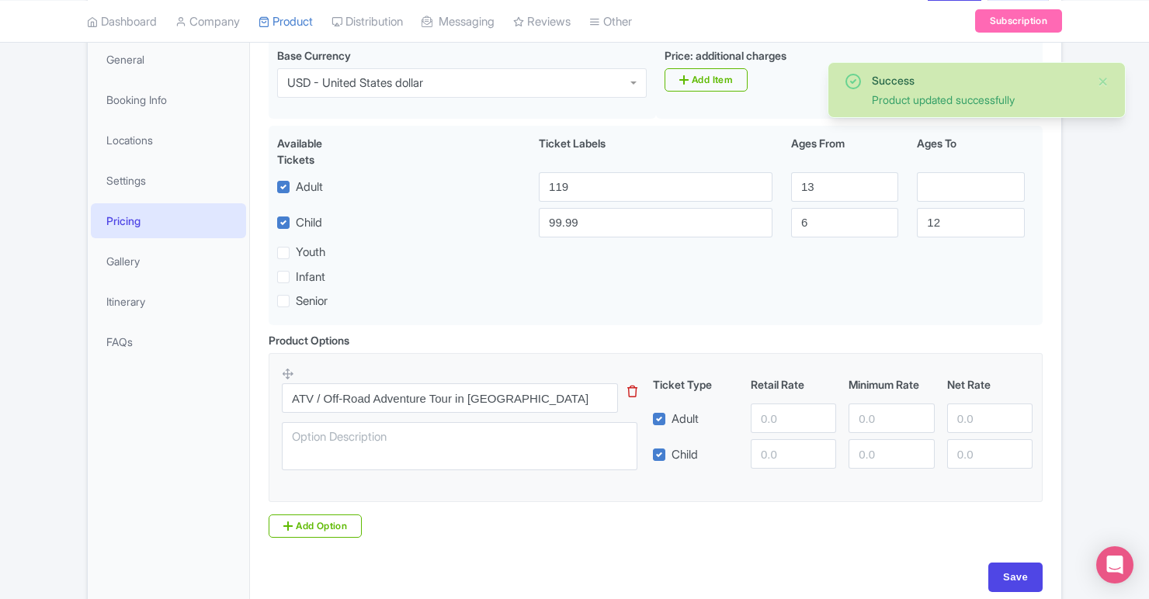
scroll to position [78, 0]
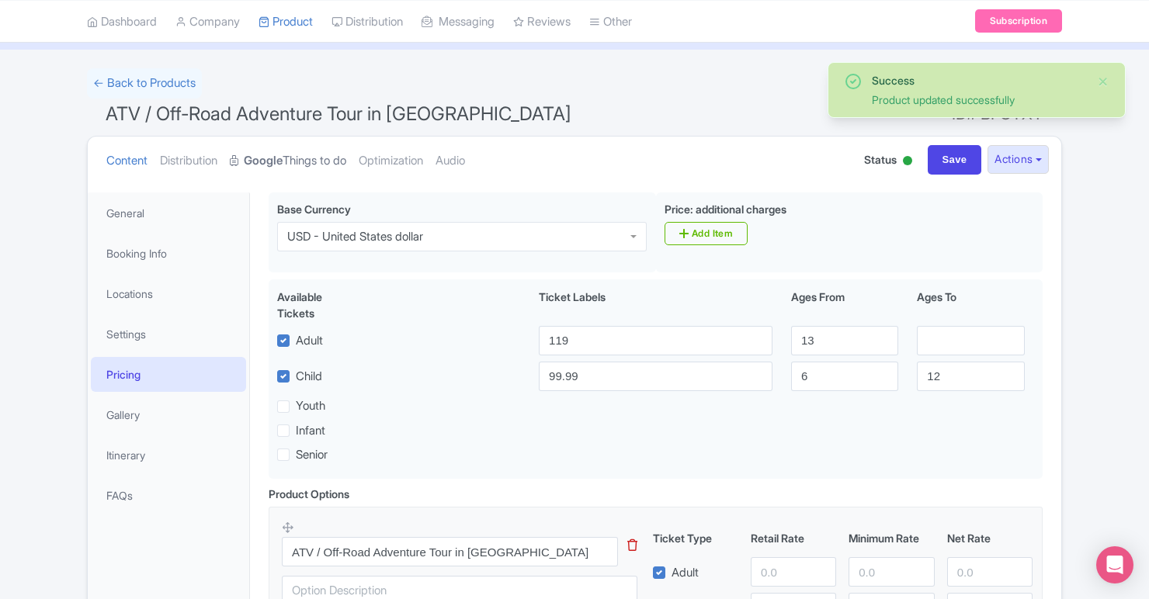
click at [286, 150] on link "Google Things to do" at bounding box center [288, 161] width 116 height 49
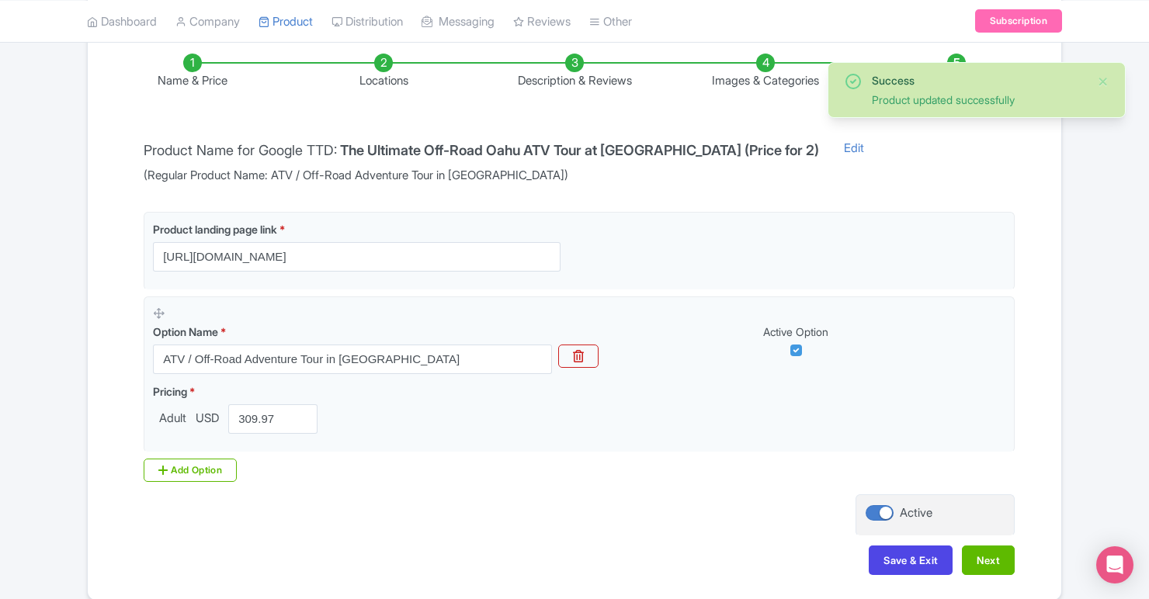
scroll to position [324, 0]
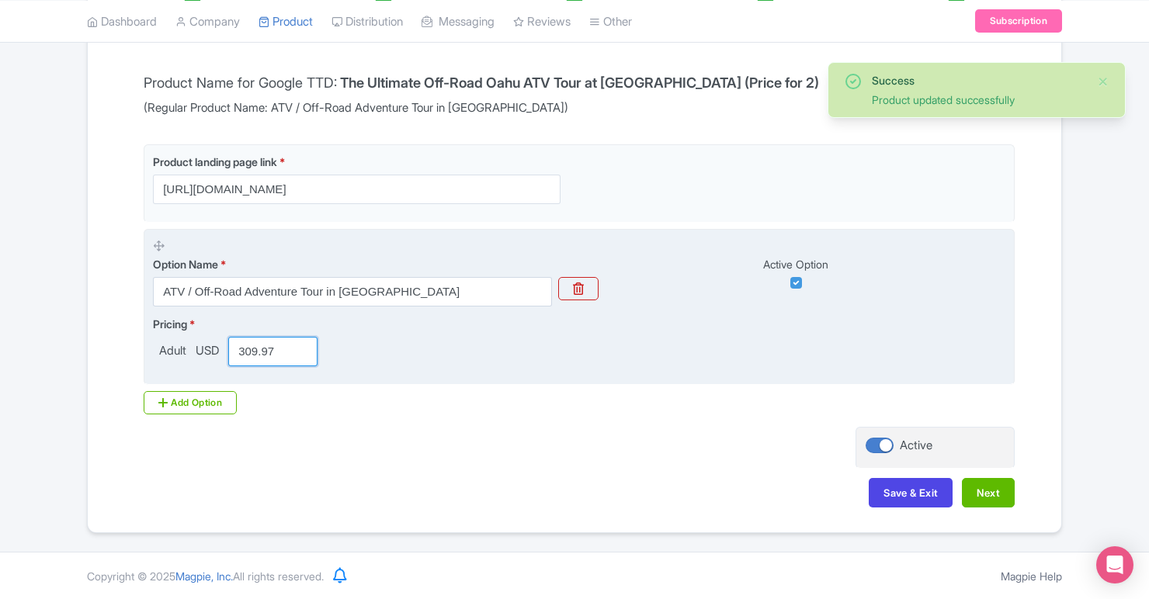
drag, startPoint x: 283, startPoint y: 351, endPoint x: 234, endPoint y: 349, distance: 49.0
click at [234, 349] on input "309.97" at bounding box center [272, 351] width 89 height 29
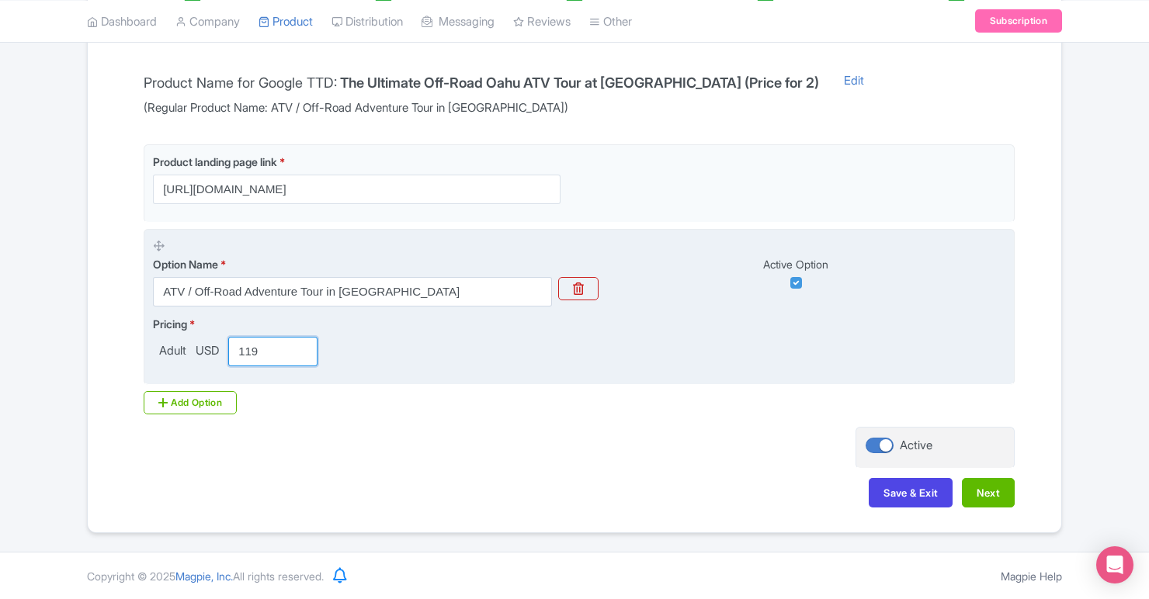
type input "119"
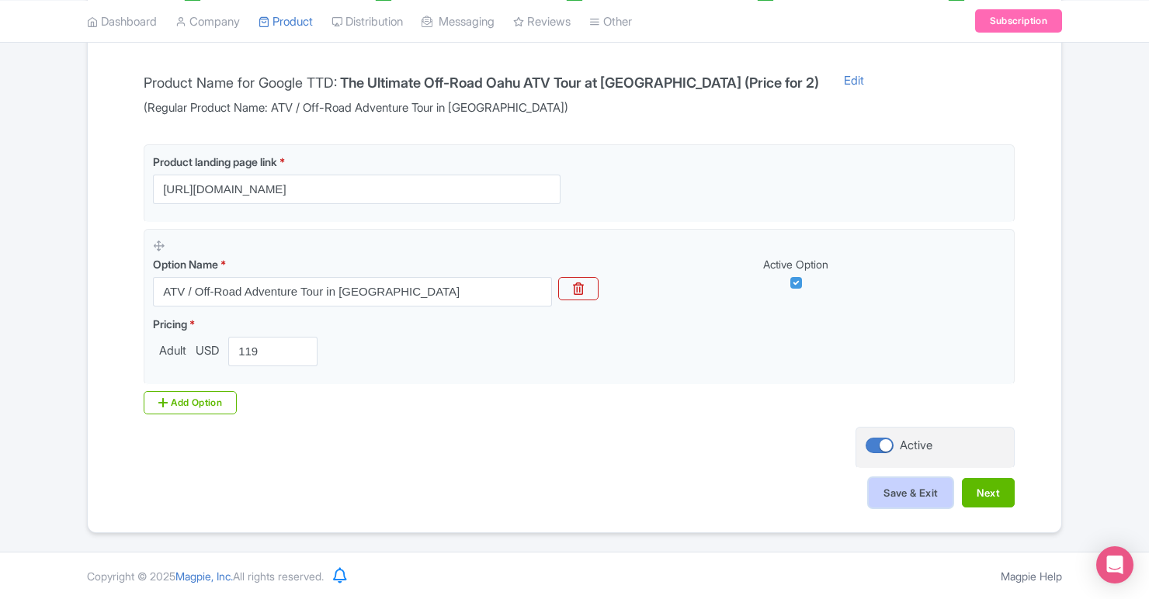
click at [890, 490] on button "Save & Exit" at bounding box center [911, 492] width 84 height 29
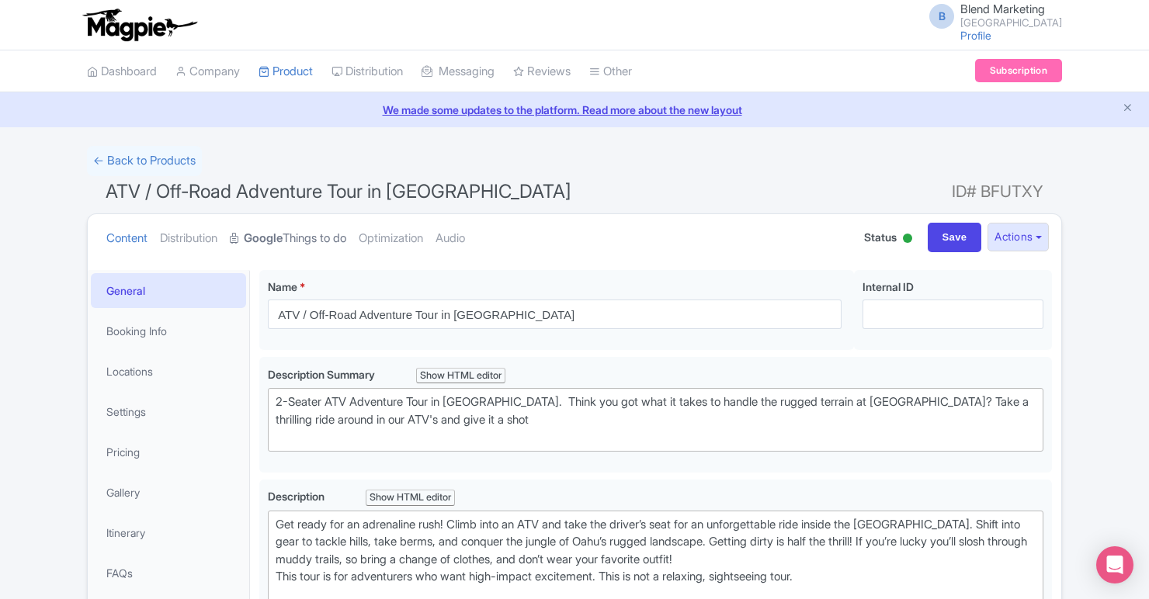
click at [346, 235] on link "Google Things to do" at bounding box center [288, 238] width 116 height 49
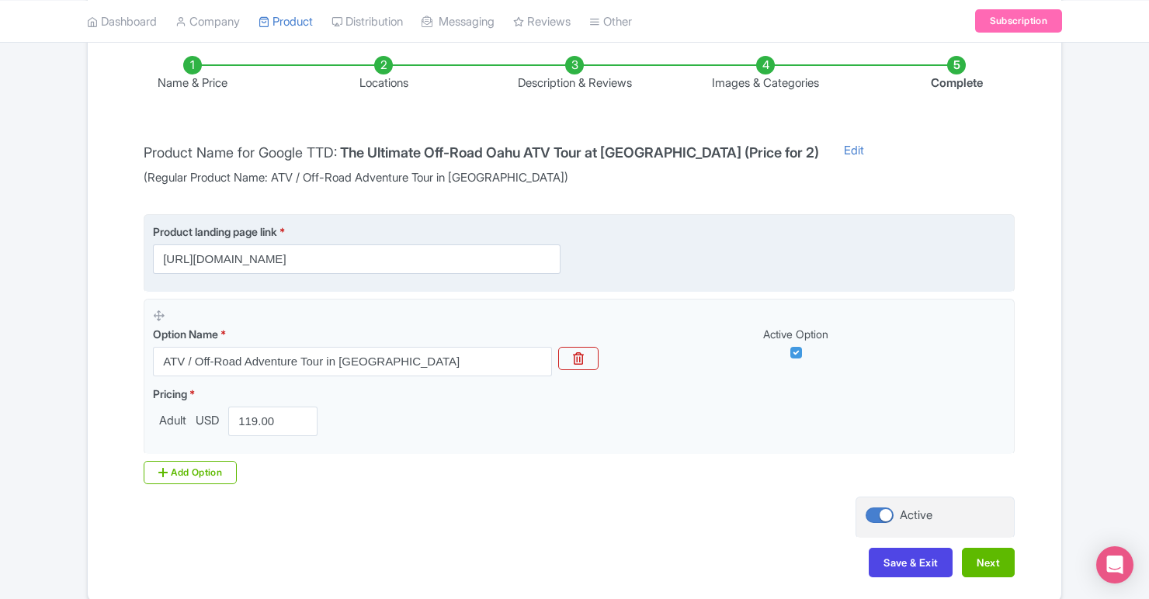
scroll to position [317, 0]
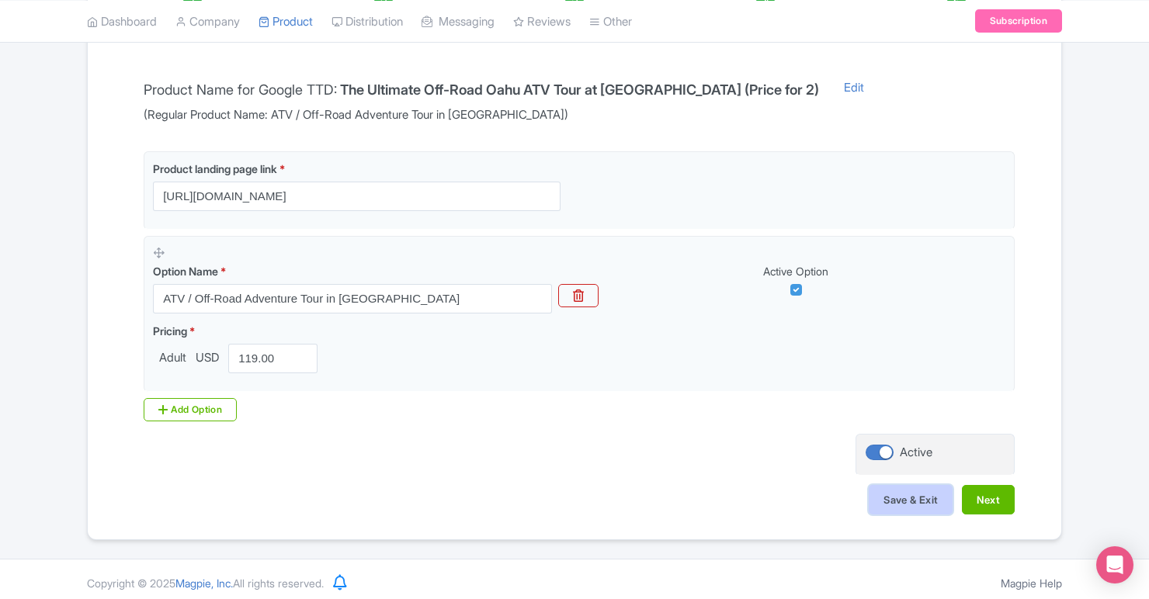
click at [929, 495] on button "Save & Exit" at bounding box center [911, 499] width 84 height 29
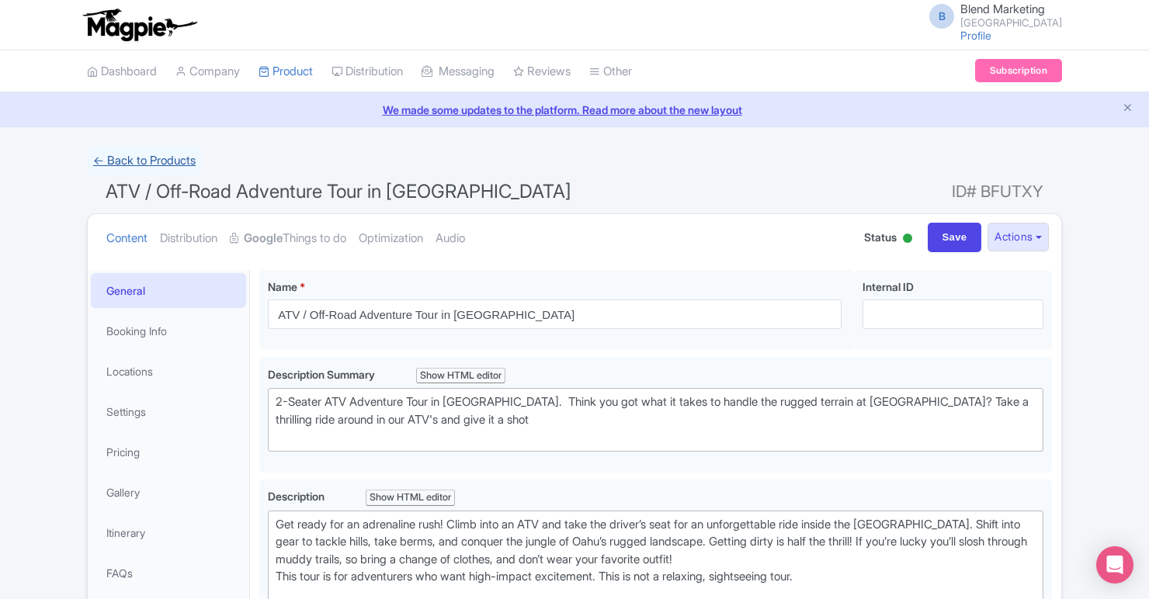
click at [172, 154] on link "← Back to Products" at bounding box center [144, 161] width 115 height 30
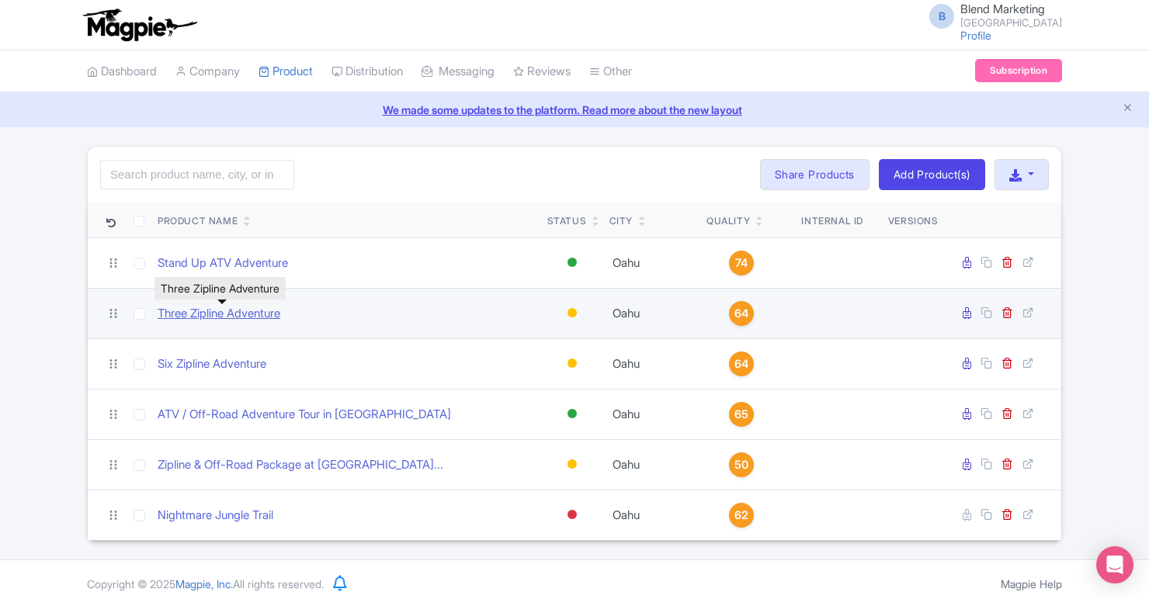
click at [260, 315] on link "Three Zipline Adventure" at bounding box center [219, 314] width 123 height 18
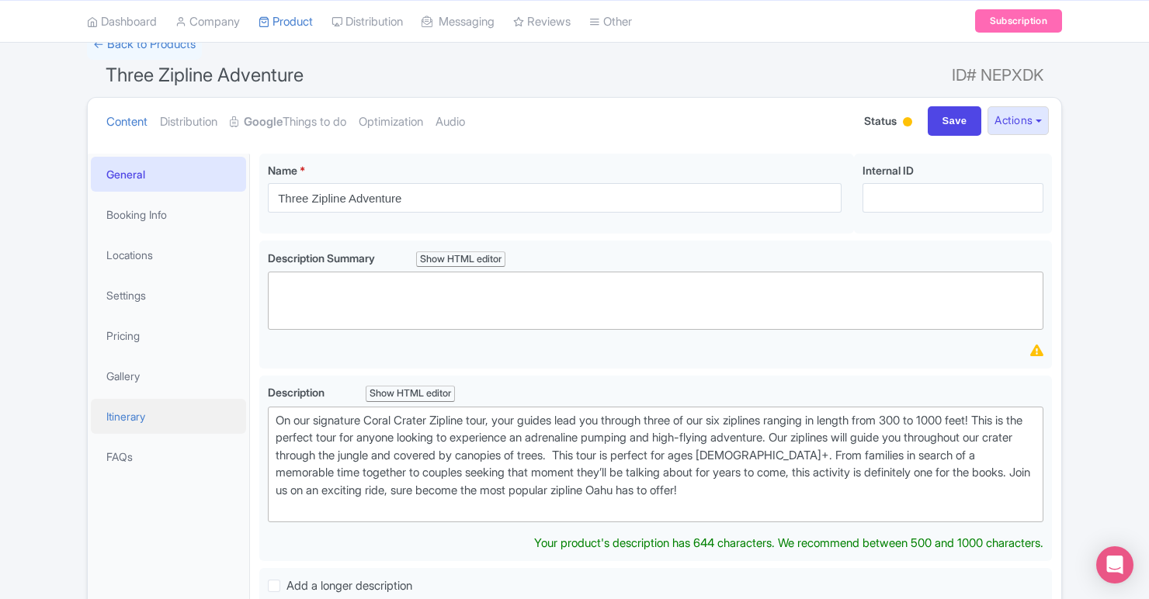
scroll to position [188, 0]
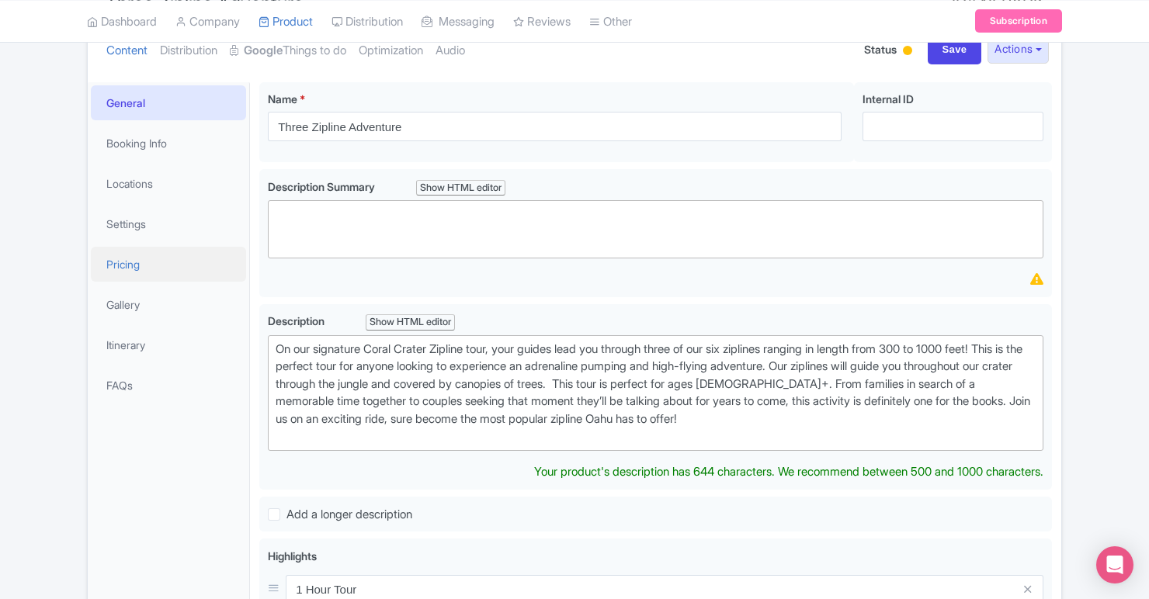
click at [173, 269] on link "Pricing" at bounding box center [168, 264] width 155 height 35
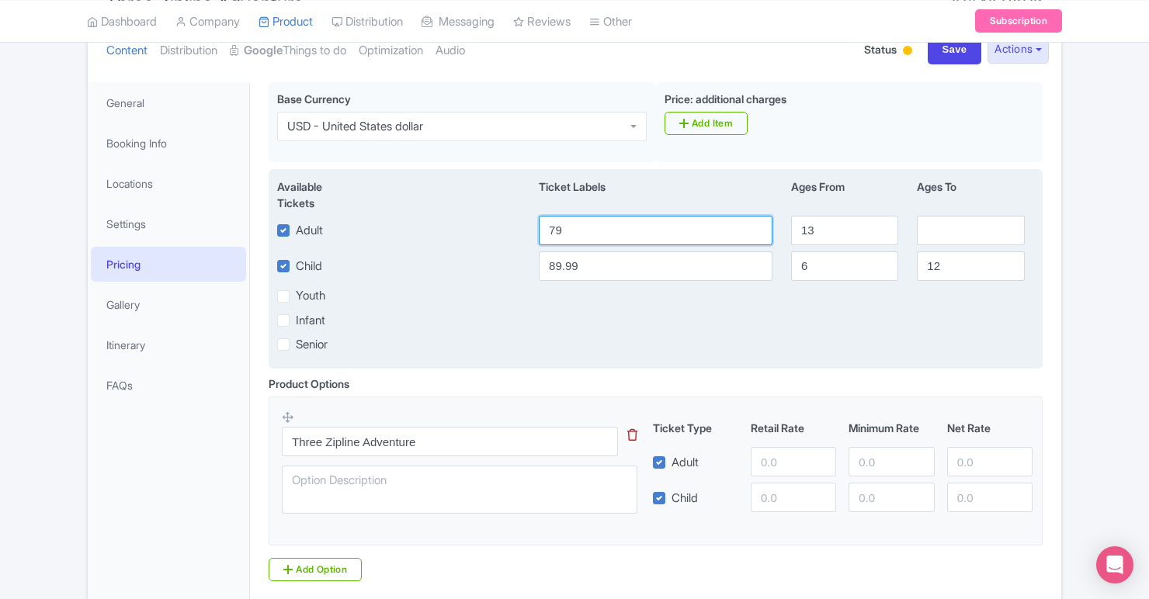
drag, startPoint x: 602, startPoint y: 235, endPoint x: 540, endPoint y: 225, distance: 62.9
click at [540, 225] on input "79" at bounding box center [656, 230] width 234 height 29
type input "100.58"
click at [650, 279] on input "89.99" at bounding box center [656, 266] width 234 height 29
drag, startPoint x: 609, startPoint y: 266, endPoint x: 531, endPoint y: 265, distance: 77.6
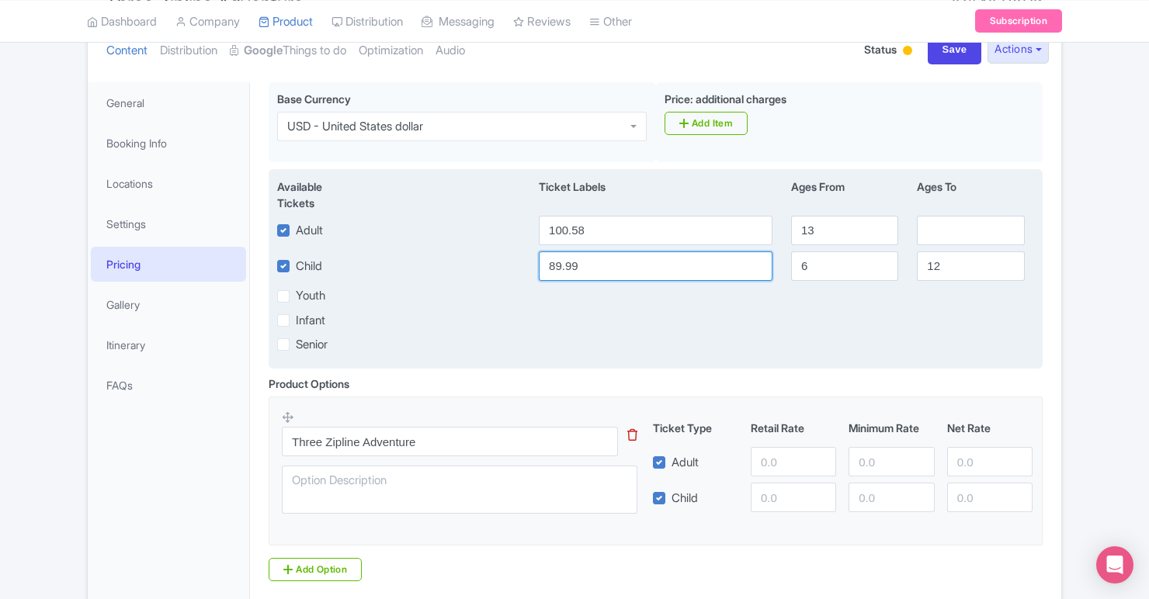
click at [531, 265] on div "89.99" at bounding box center [655, 266] width 252 height 29
type input "87.85"
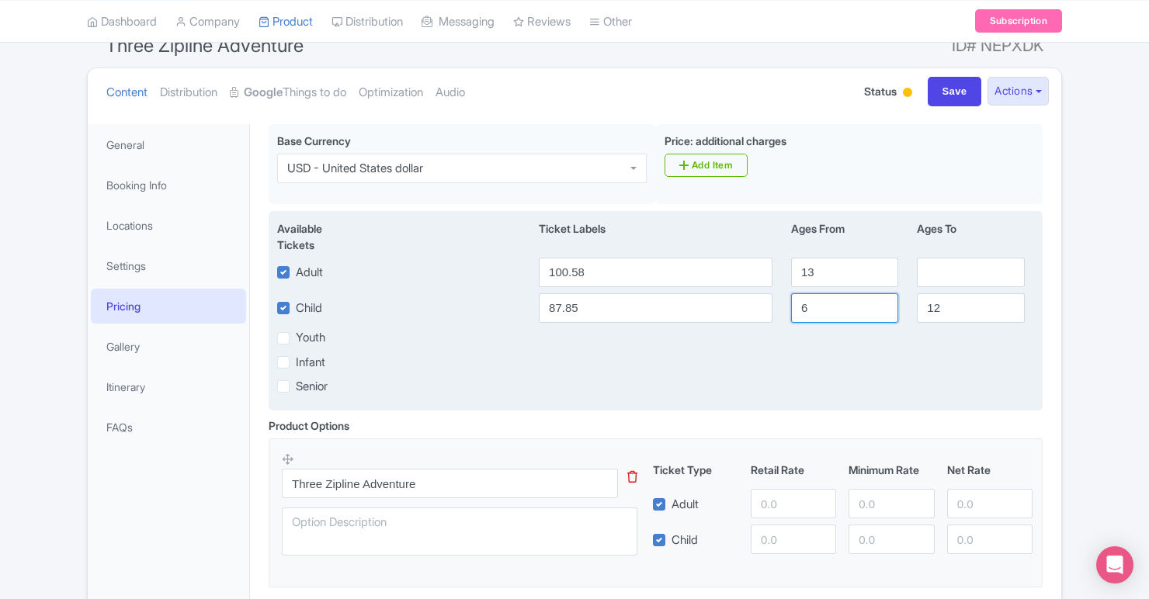
scroll to position [40, 0]
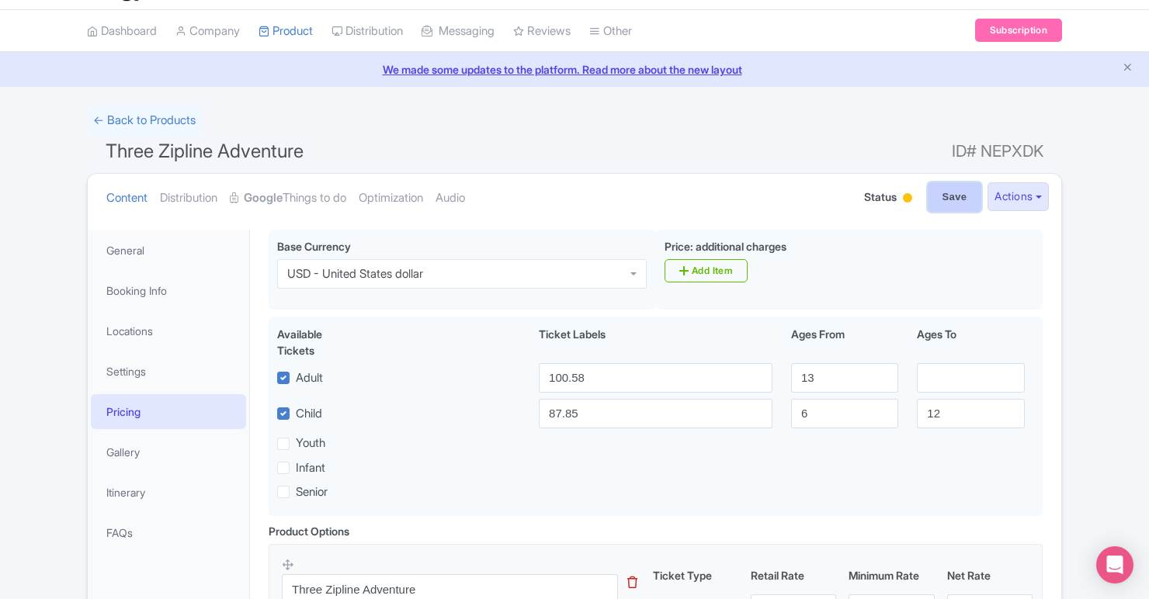
click at [928, 192] on input "Save" at bounding box center [955, 196] width 54 height 29
type input "Saving..."
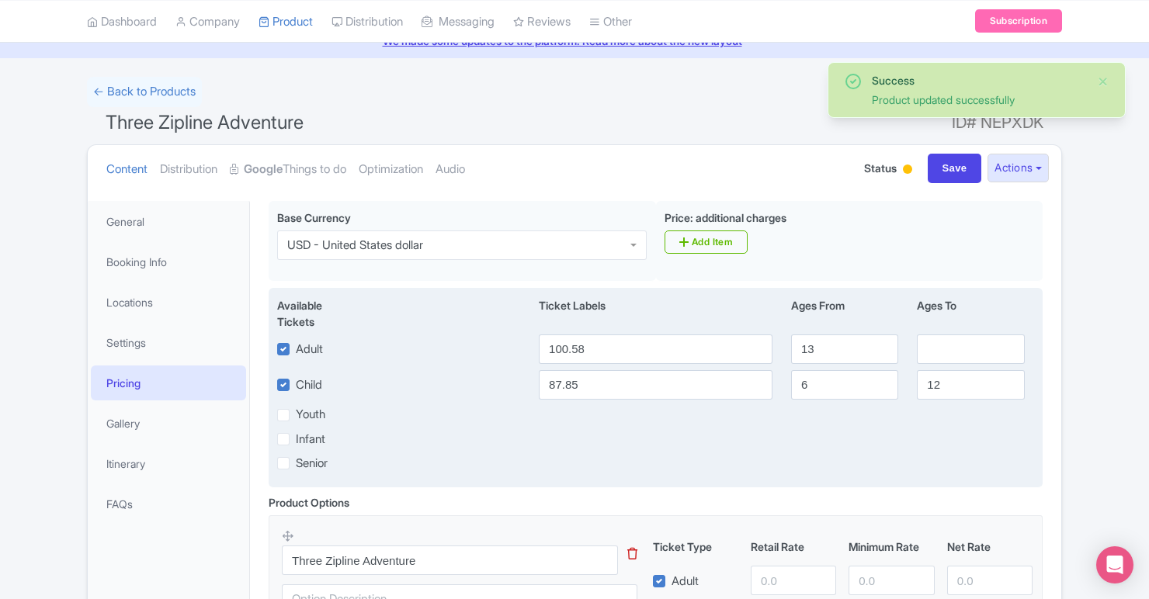
scroll to position [27, 0]
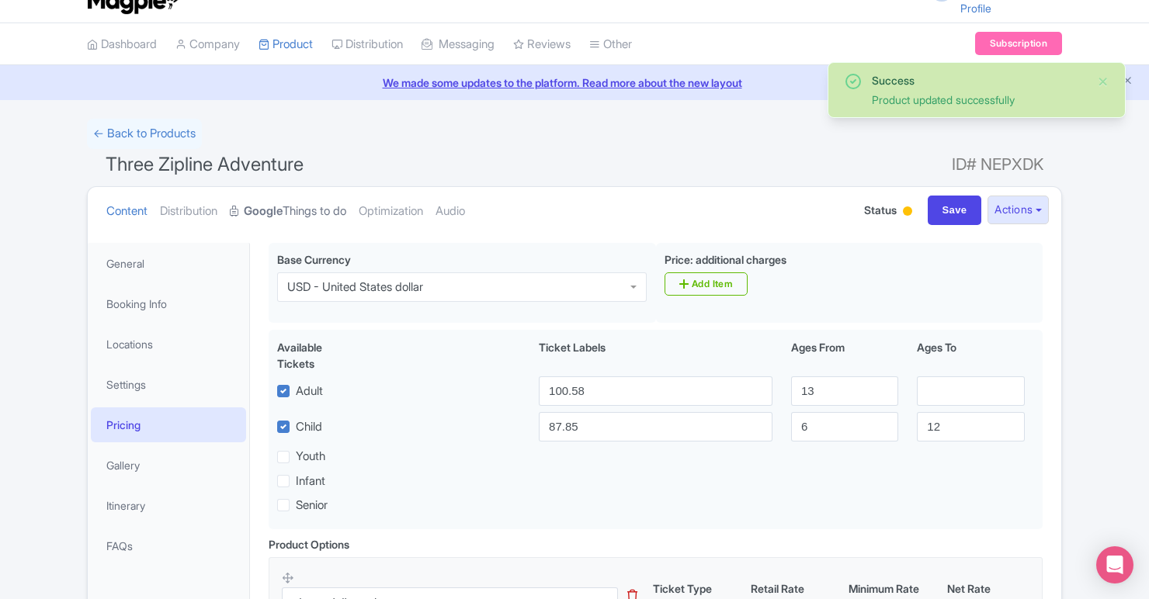
click at [295, 207] on link "Google Things to do" at bounding box center [288, 211] width 116 height 49
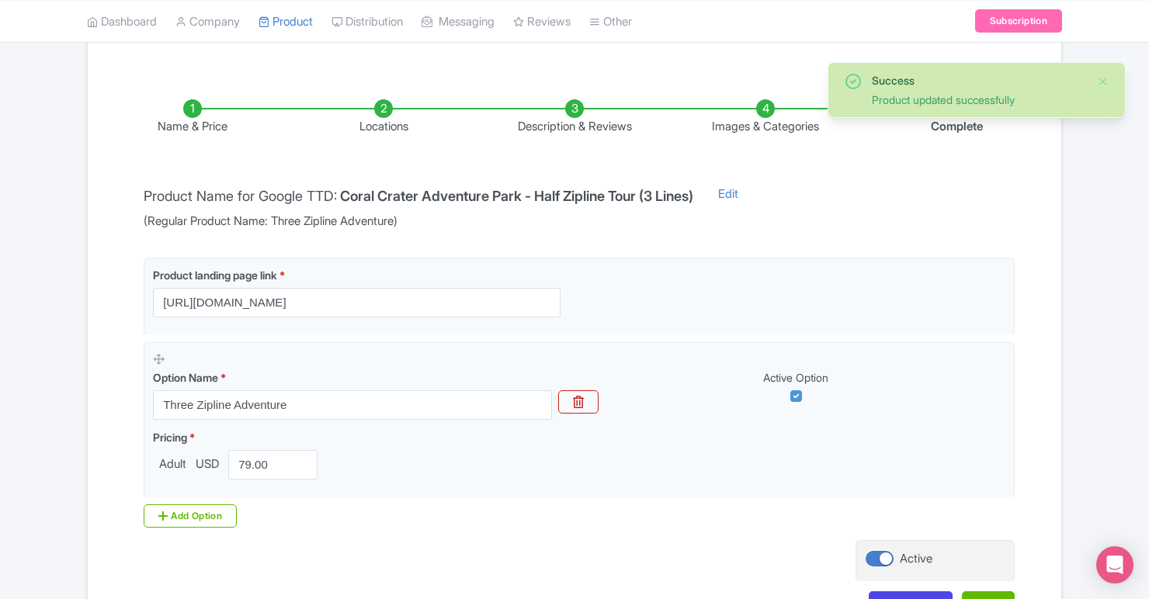
scroll to position [324, 0]
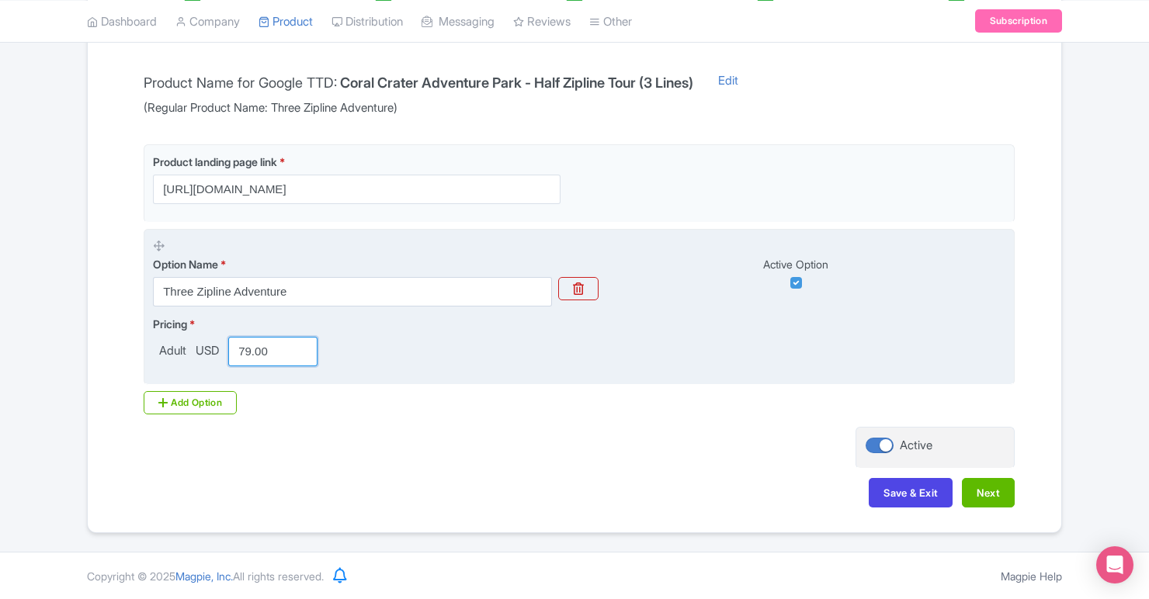
drag, startPoint x: 293, startPoint y: 352, endPoint x: 238, endPoint y: 345, distance: 54.7
click at [238, 345] on input "79.00" at bounding box center [272, 351] width 89 height 29
type input "100.58"
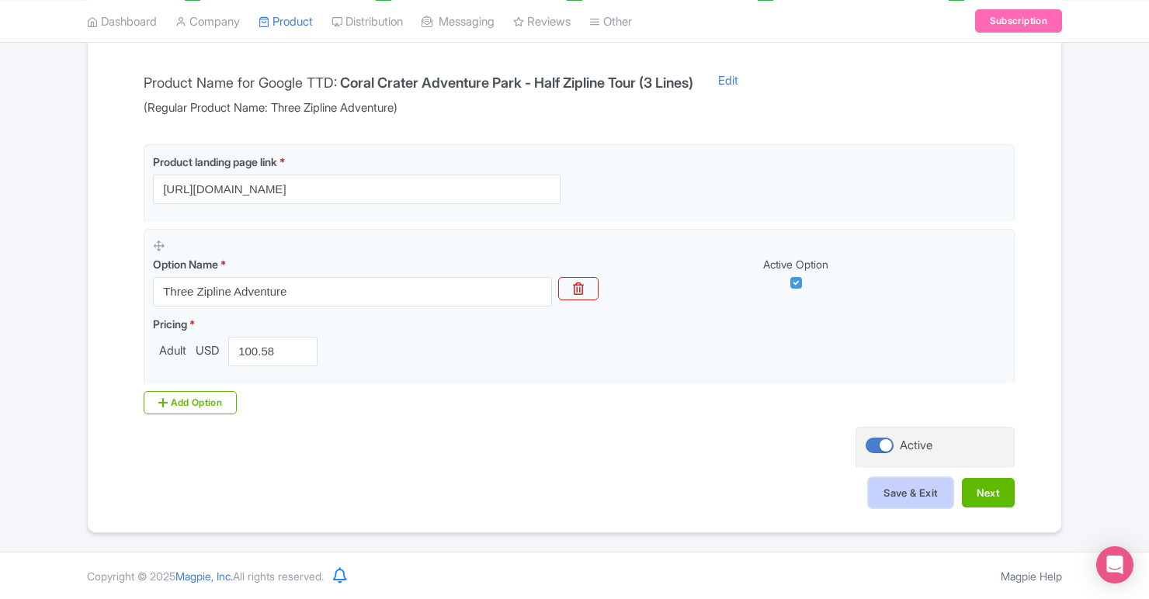
click at [914, 498] on button "Save & Exit" at bounding box center [911, 492] width 84 height 29
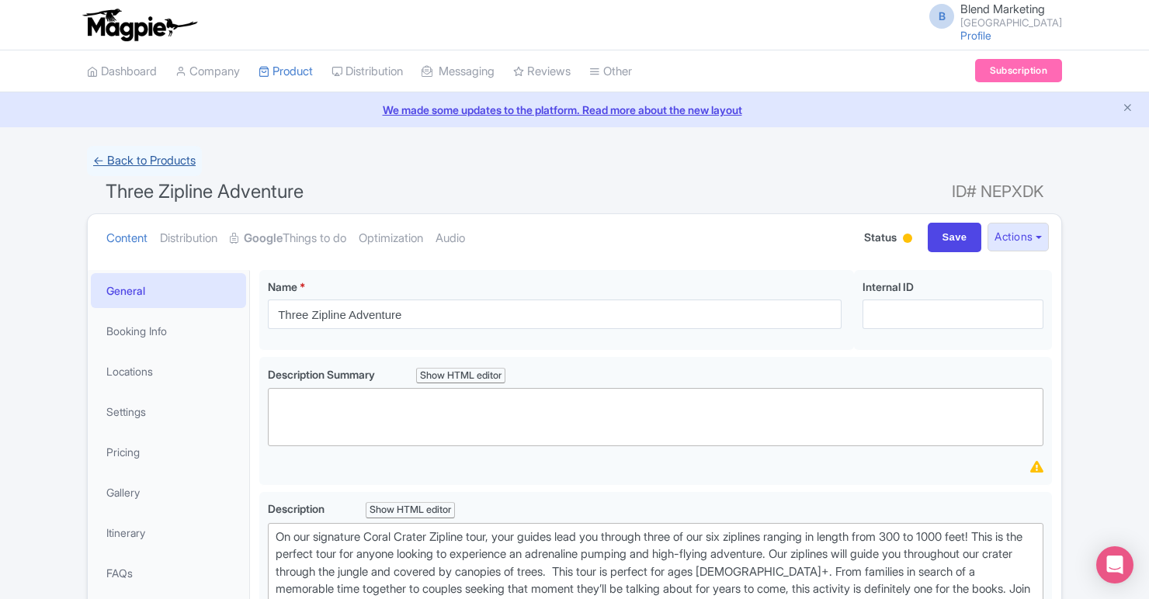
click at [175, 161] on link "← Back to Products" at bounding box center [144, 161] width 115 height 30
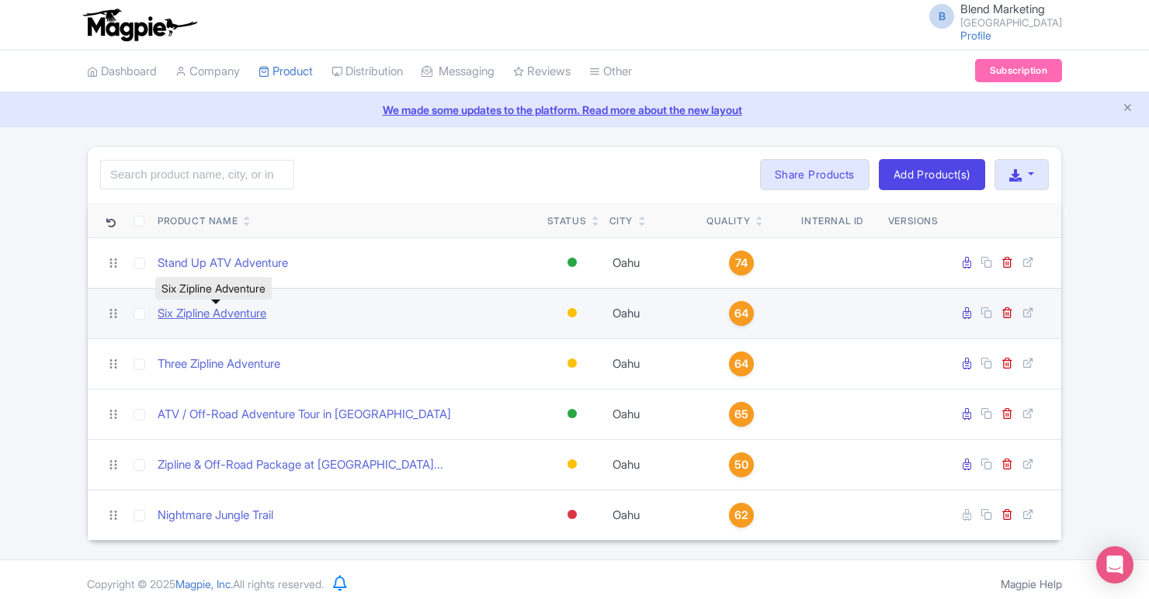
click at [245, 316] on link "Six Zipline Adventure" at bounding box center [212, 314] width 109 height 18
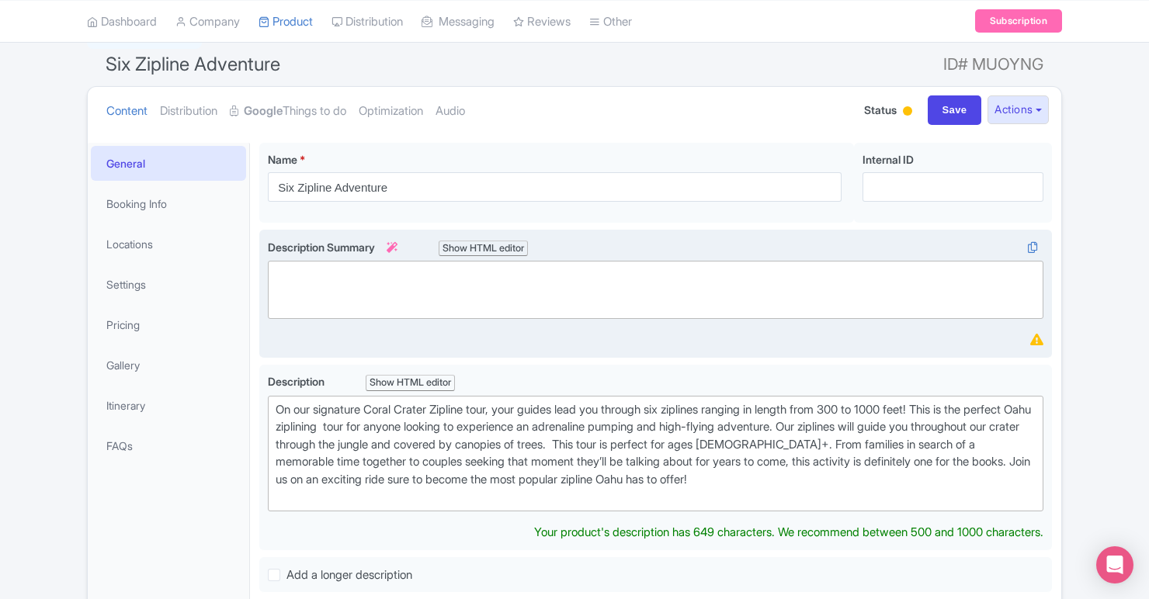
scroll to position [252, 0]
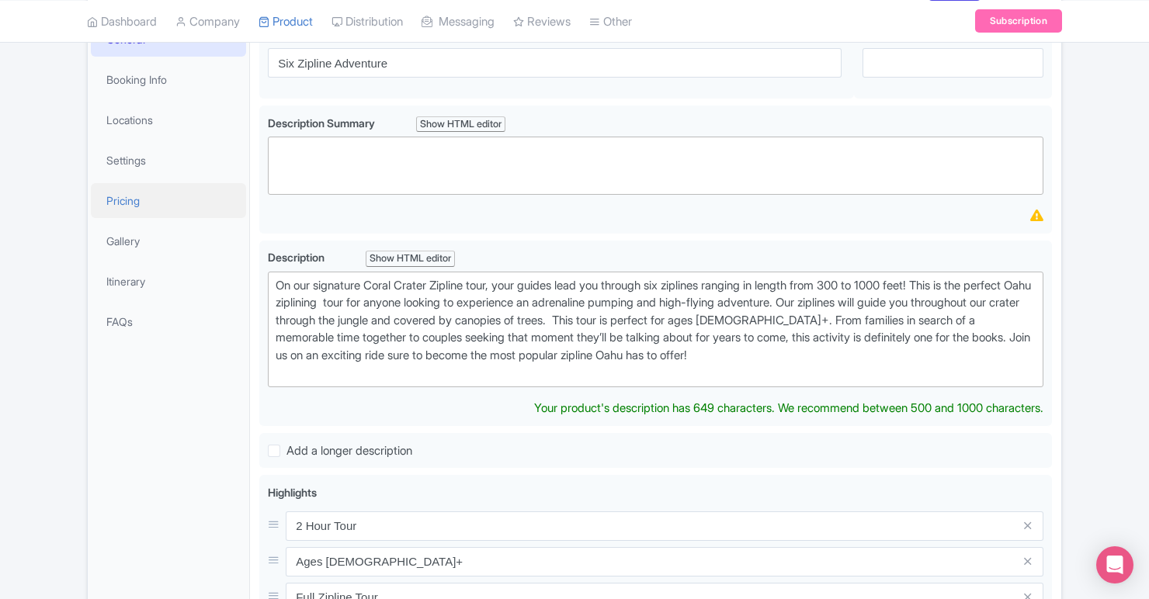
click at [151, 203] on link "Pricing" at bounding box center [168, 200] width 155 height 35
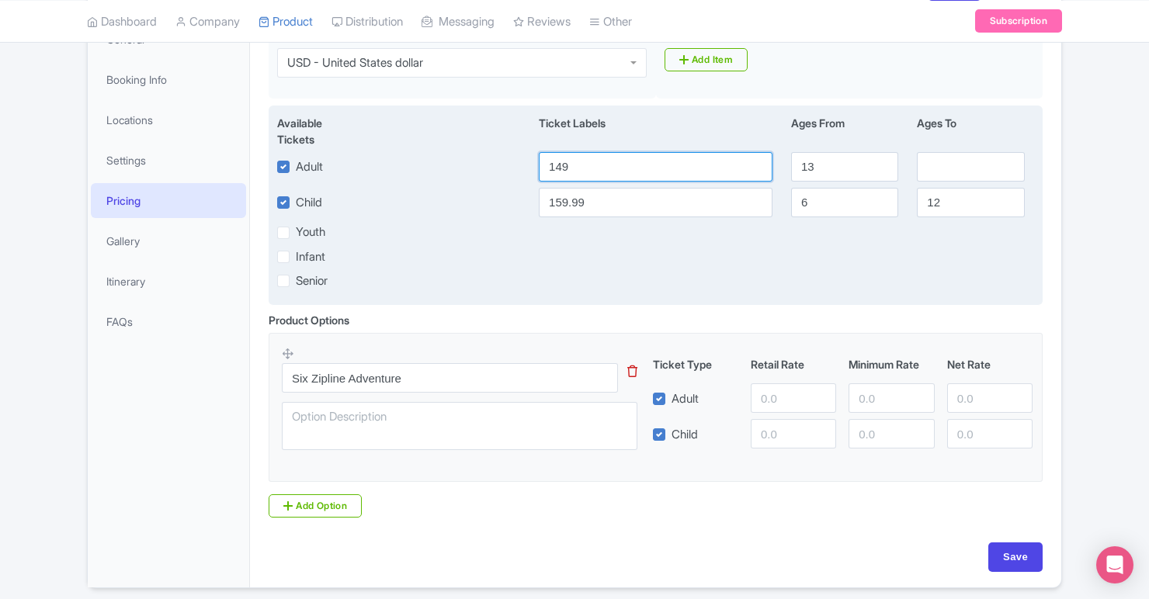
drag, startPoint x: 631, startPoint y: 173, endPoint x: 541, endPoint y: 167, distance: 90.3
click at [541, 167] on input "149" at bounding box center [656, 166] width 234 height 29
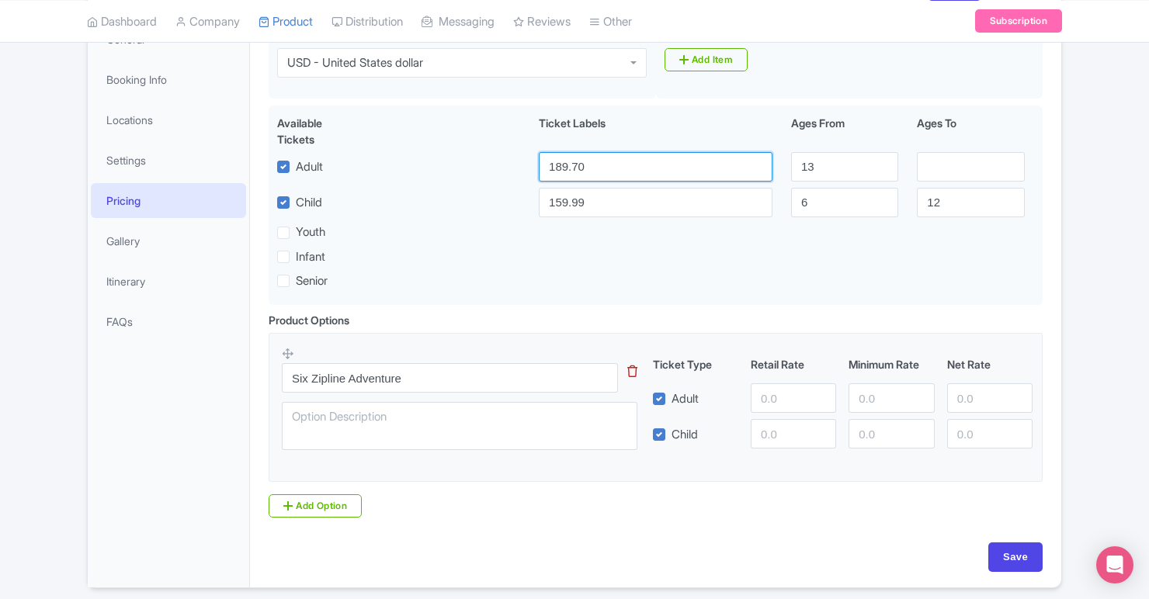
type input "189.70"
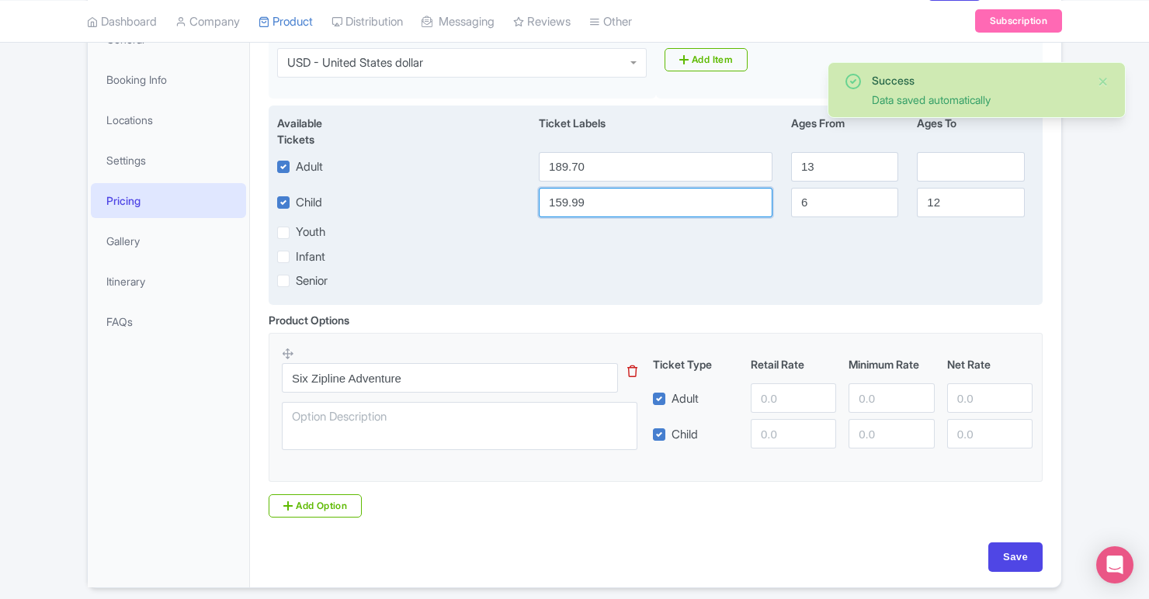
drag, startPoint x: 622, startPoint y: 202, endPoint x: 536, endPoint y: 197, distance: 85.5
click at [536, 197] on div "159.99" at bounding box center [655, 202] width 252 height 29
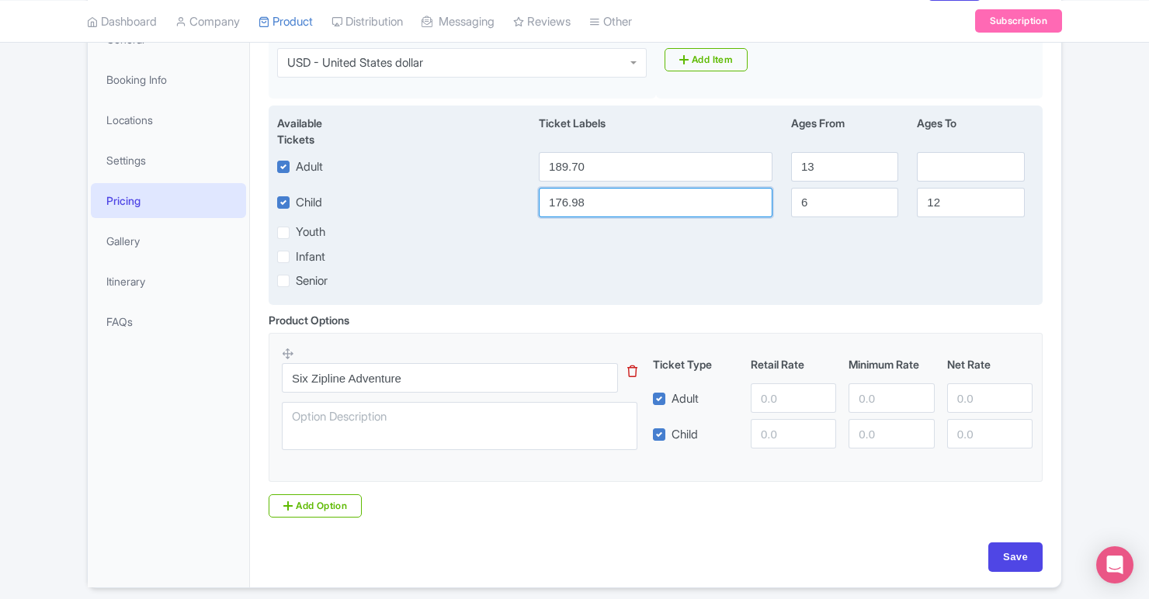
type input "176.98"
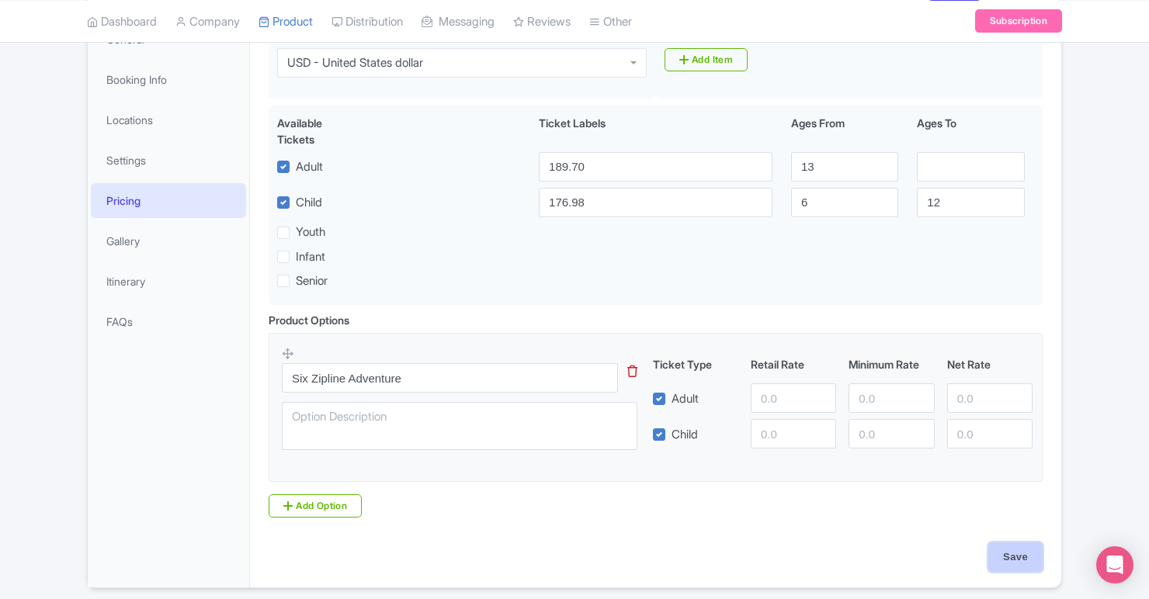
click at [1008, 552] on input "Save" at bounding box center [1015, 557] width 54 height 29
type input "Saving..."
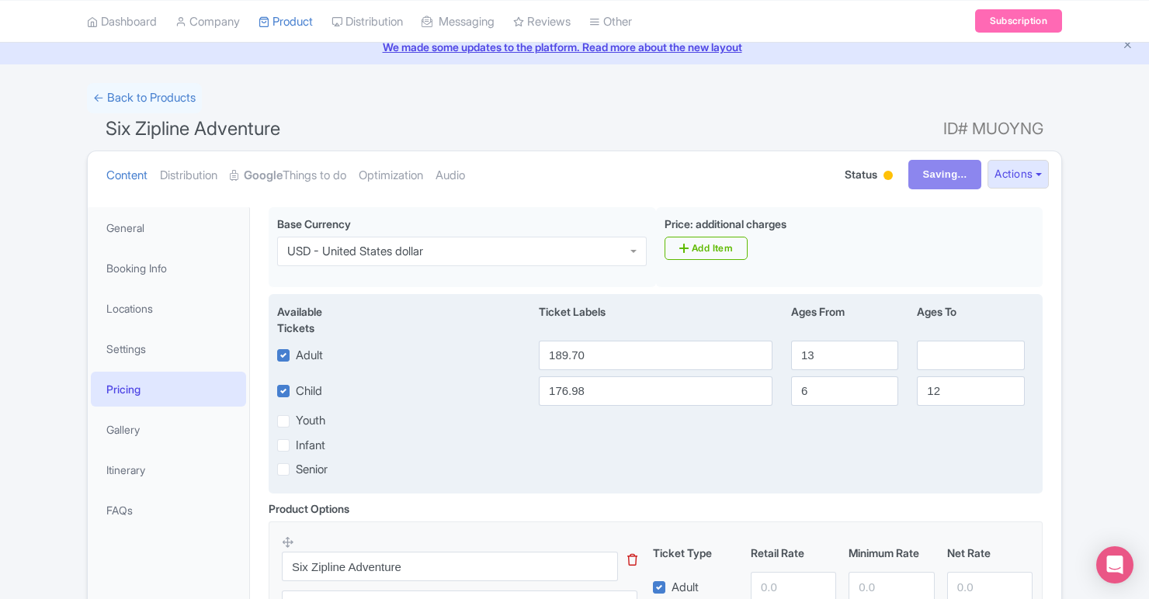
scroll to position [29, 0]
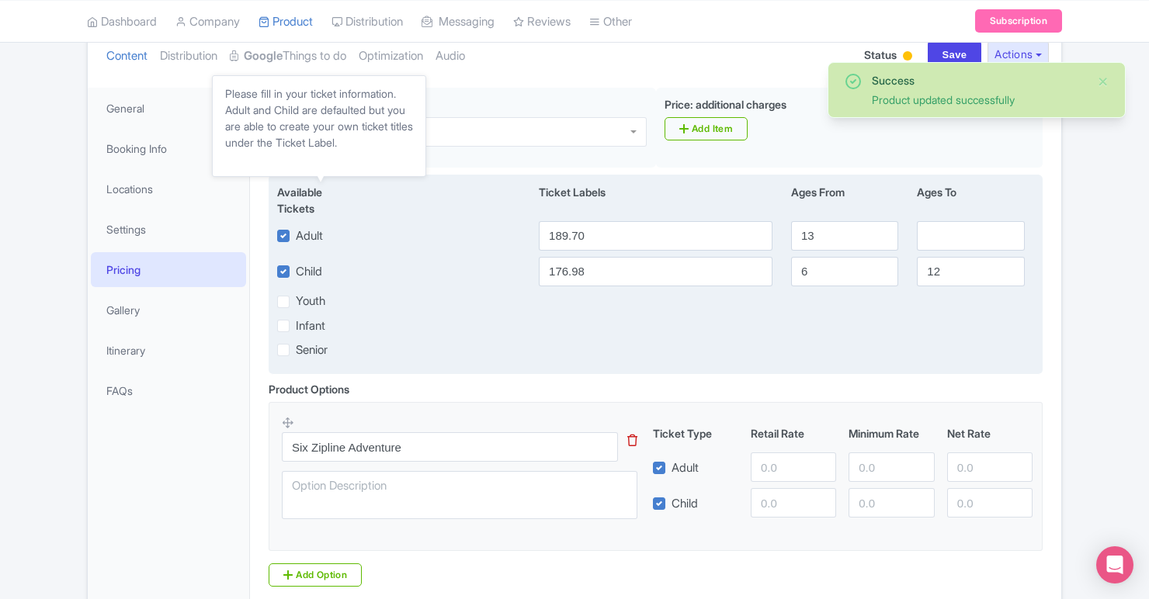
scroll to position [155, 0]
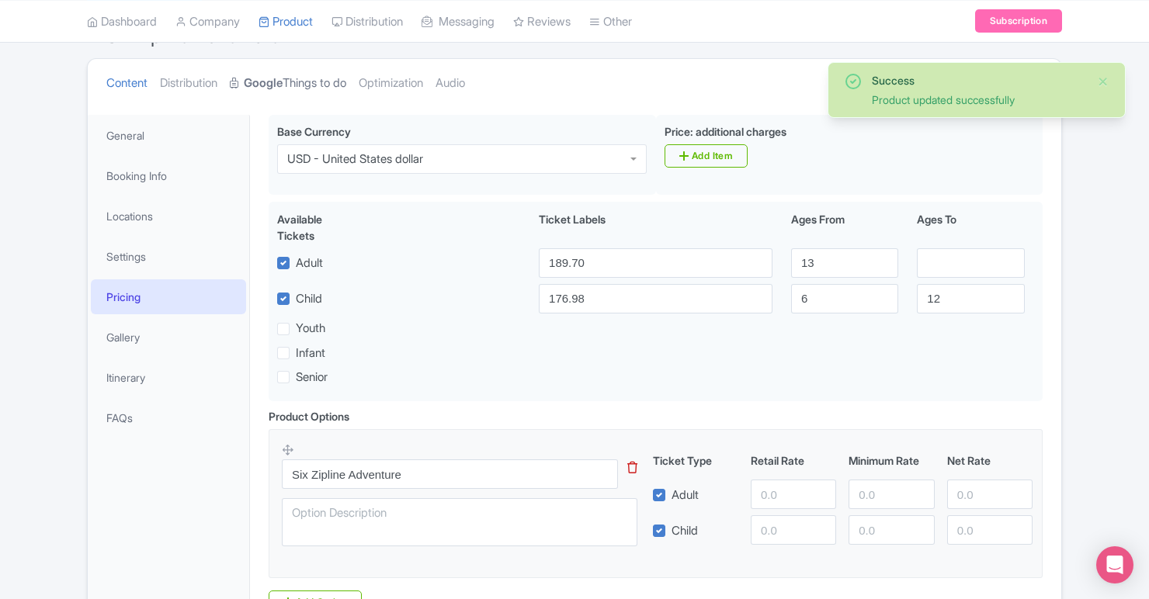
click at [331, 80] on link "Google Things to do" at bounding box center [288, 83] width 116 height 49
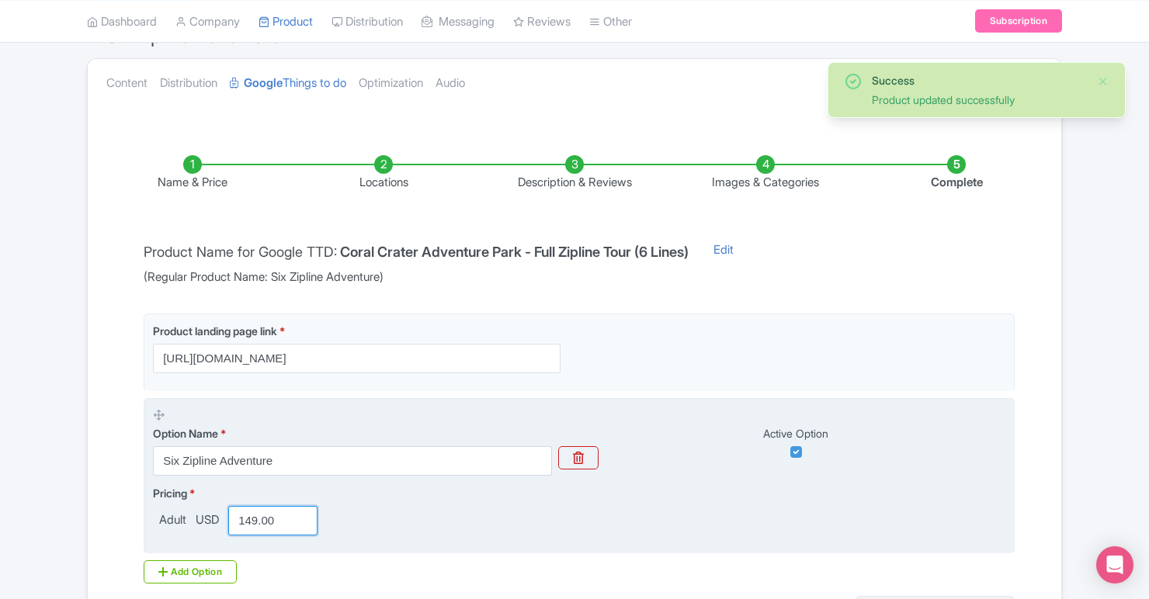
drag, startPoint x: 293, startPoint y: 517, endPoint x: 247, endPoint y: 509, distance: 46.5
click at [247, 509] on input "149.00" at bounding box center [272, 520] width 89 height 29
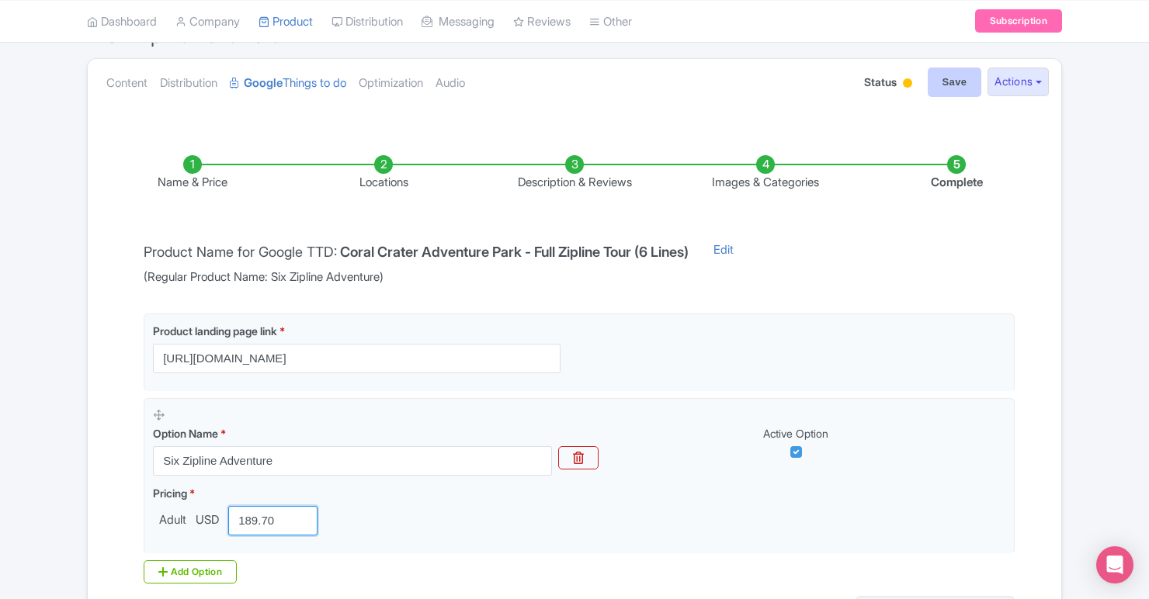
type input "189.70"
click at [945, 83] on input "Save" at bounding box center [955, 82] width 54 height 29
type input "Saving..."
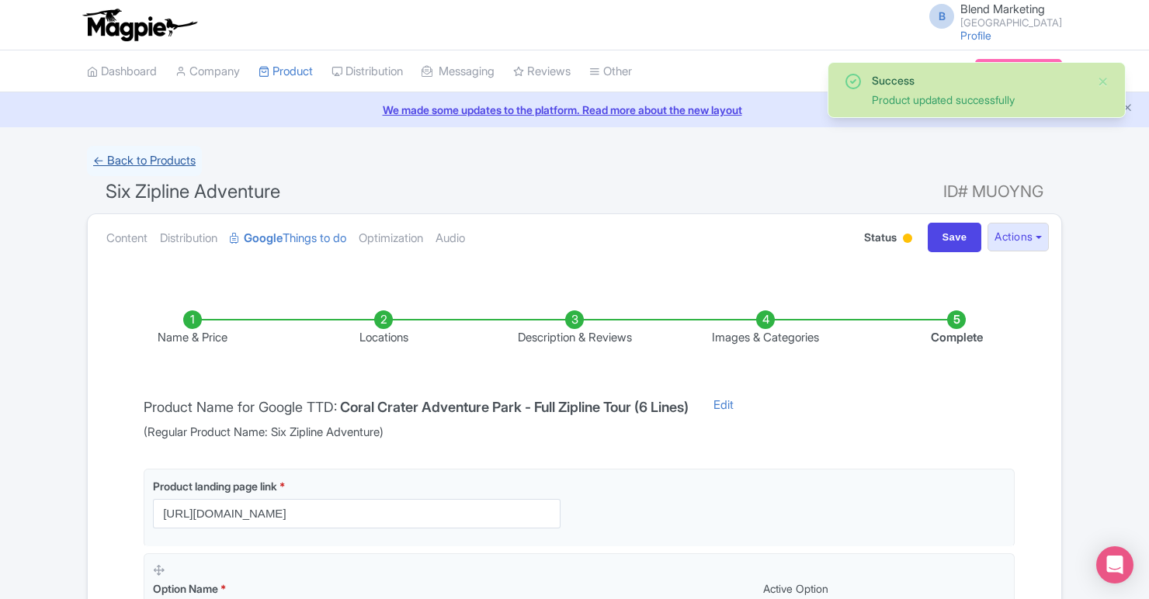
click at [175, 161] on link "← Back to Products" at bounding box center [144, 161] width 115 height 30
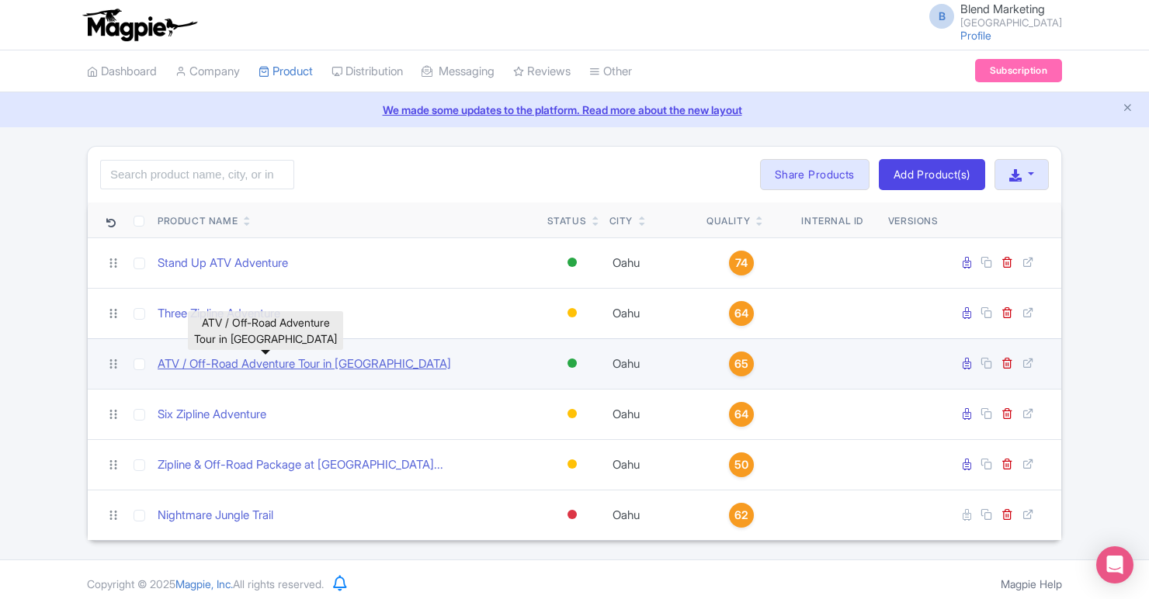
click at [200, 367] on link "ATV / Off-Road Adventure Tour in [GEOGRAPHIC_DATA]" at bounding box center [304, 365] width 293 height 18
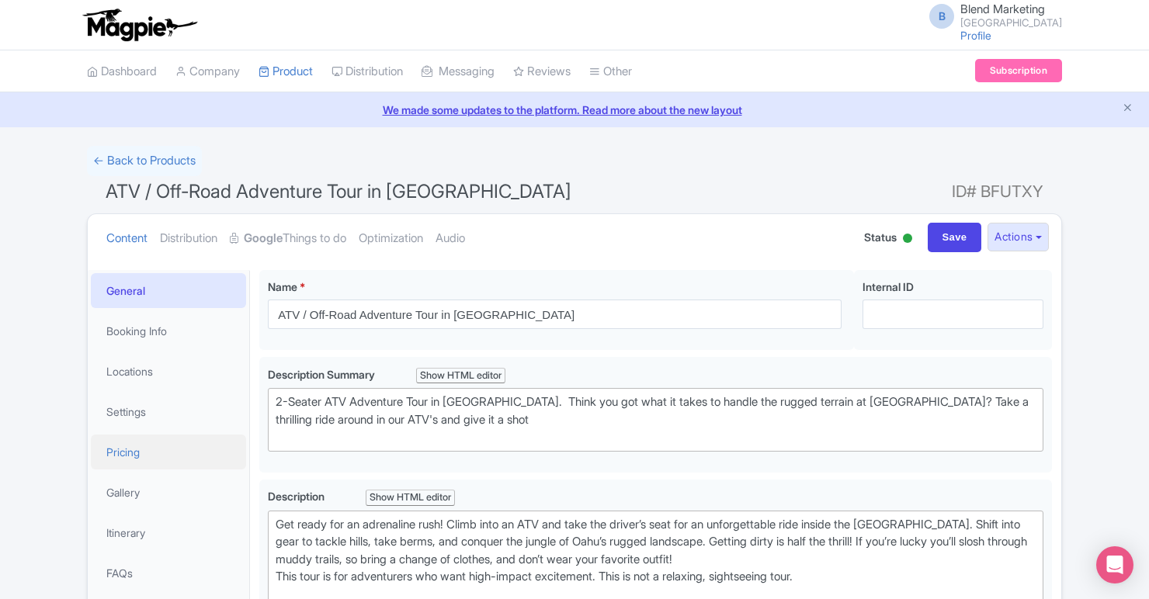
click at [140, 452] on link "Pricing" at bounding box center [168, 452] width 155 height 35
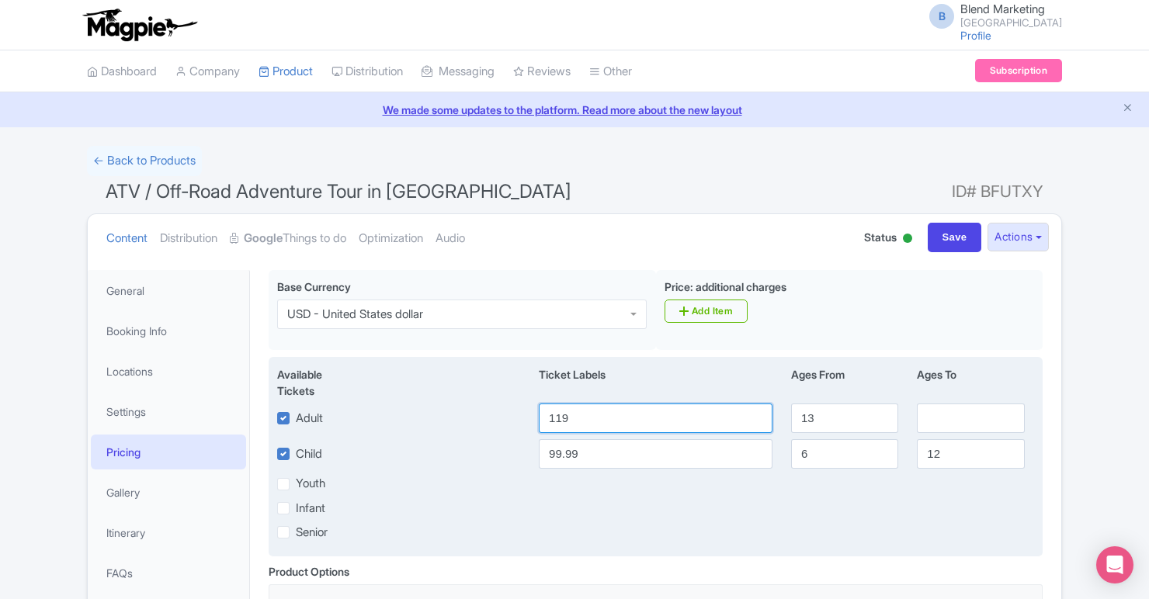
drag, startPoint x: 608, startPoint y: 420, endPoint x: 524, endPoint y: 418, distance: 83.8
click at [524, 418] on div "Adult 119 13" at bounding box center [655, 418] width 775 height 29
type input "151.51"
drag, startPoint x: 599, startPoint y: 455, endPoint x: 532, endPoint y: 450, distance: 67.7
click at [532, 450] on div "99.99" at bounding box center [655, 453] width 252 height 29
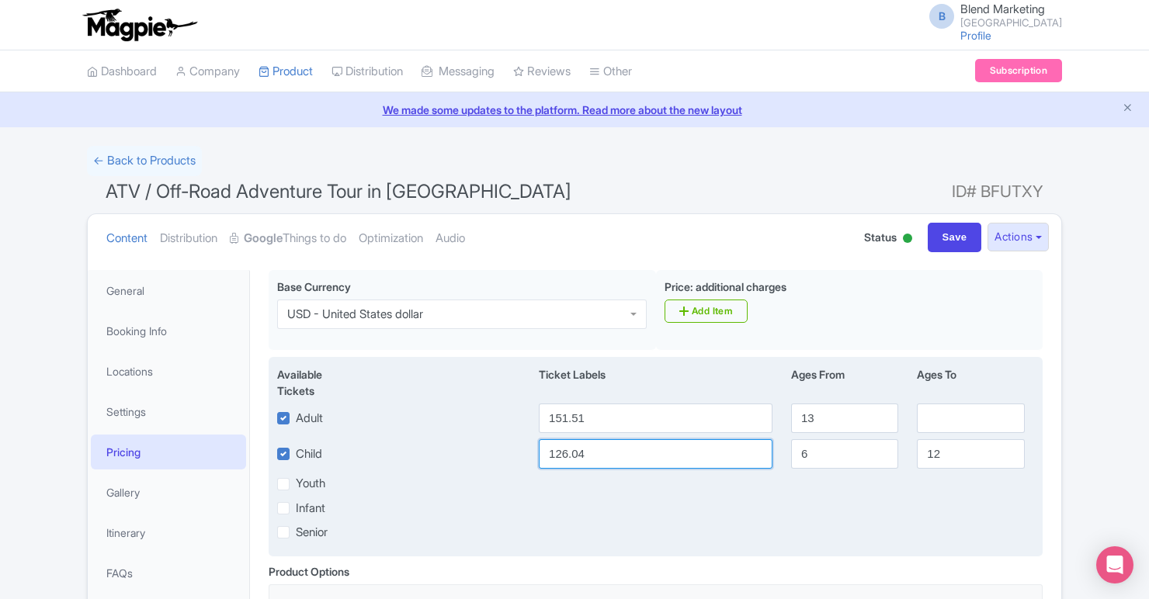
type input "126.04"
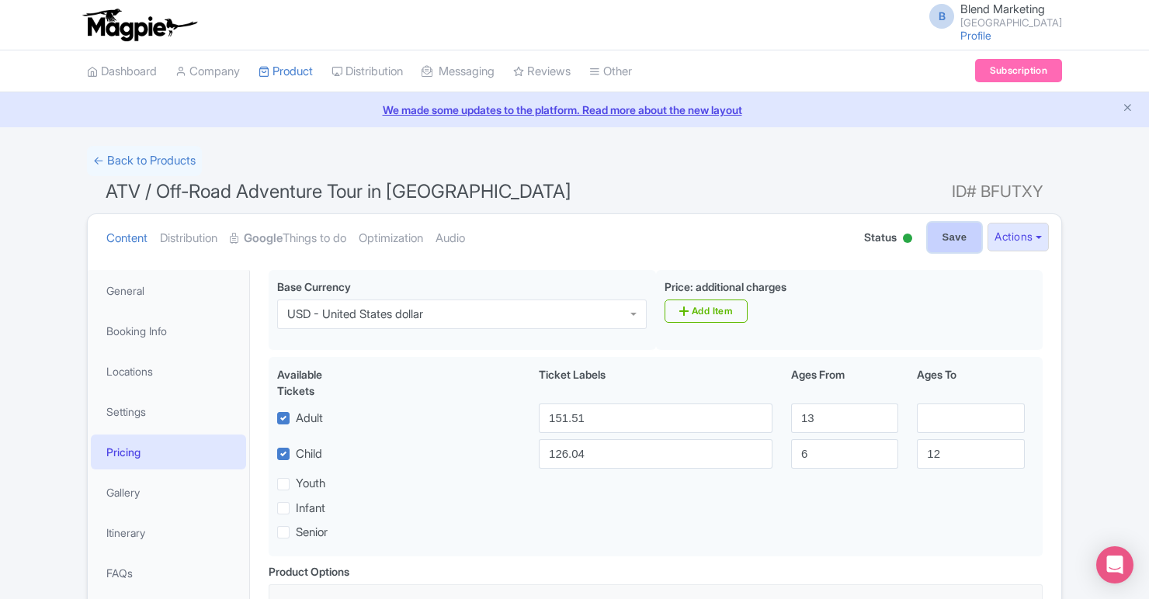
click at [935, 238] on input "Save" at bounding box center [955, 237] width 54 height 29
type input "Saving..."
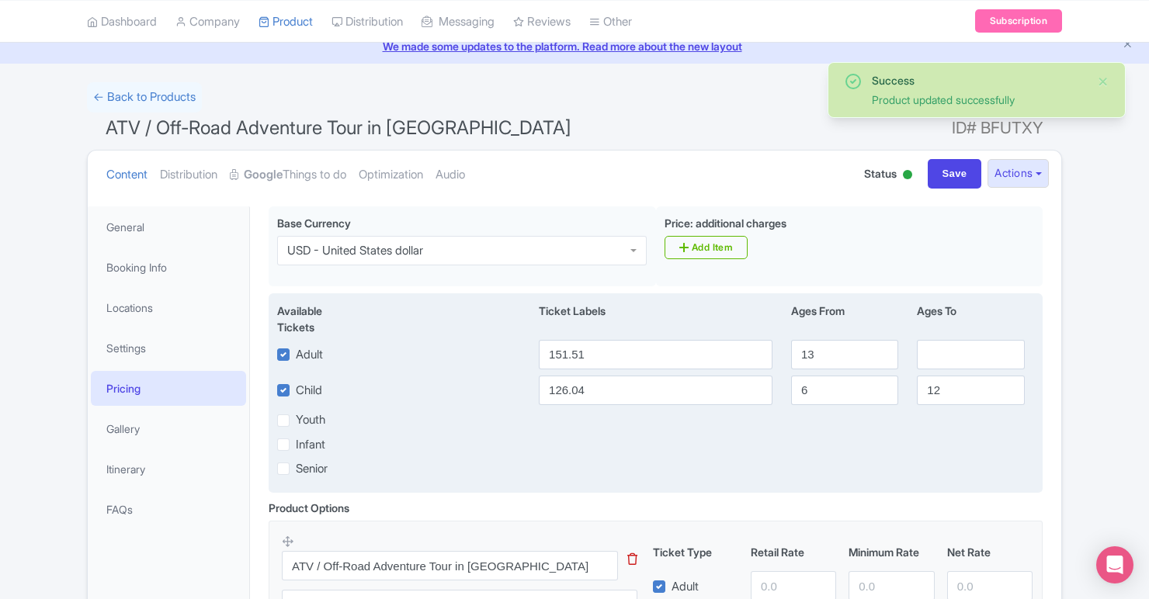
scroll to position [52, 0]
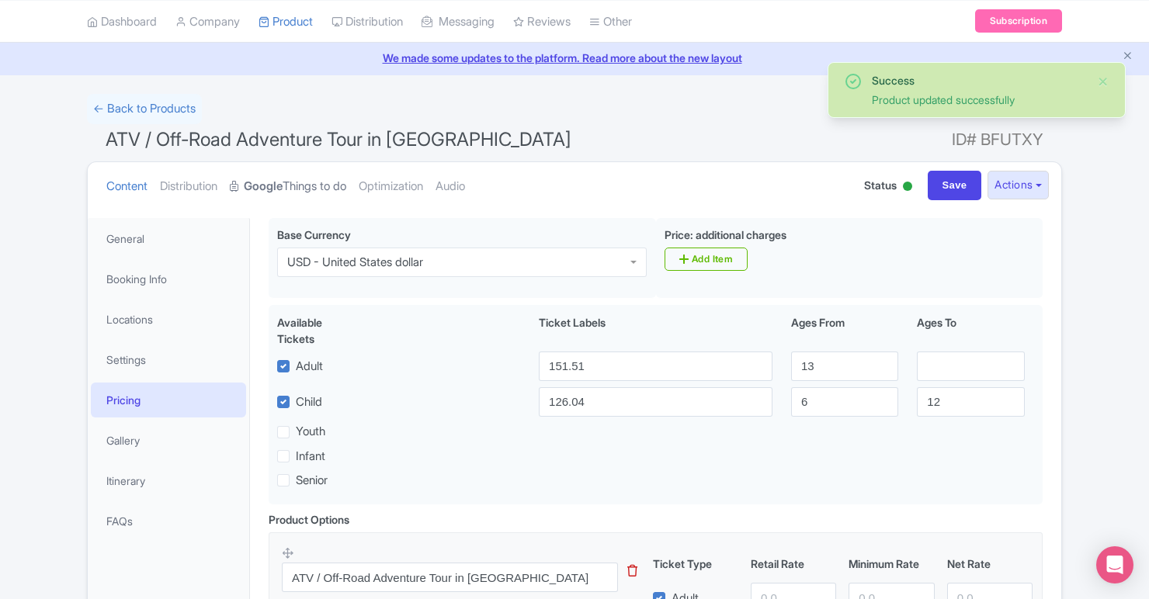
click at [299, 180] on link "Google Things to do" at bounding box center [288, 186] width 116 height 49
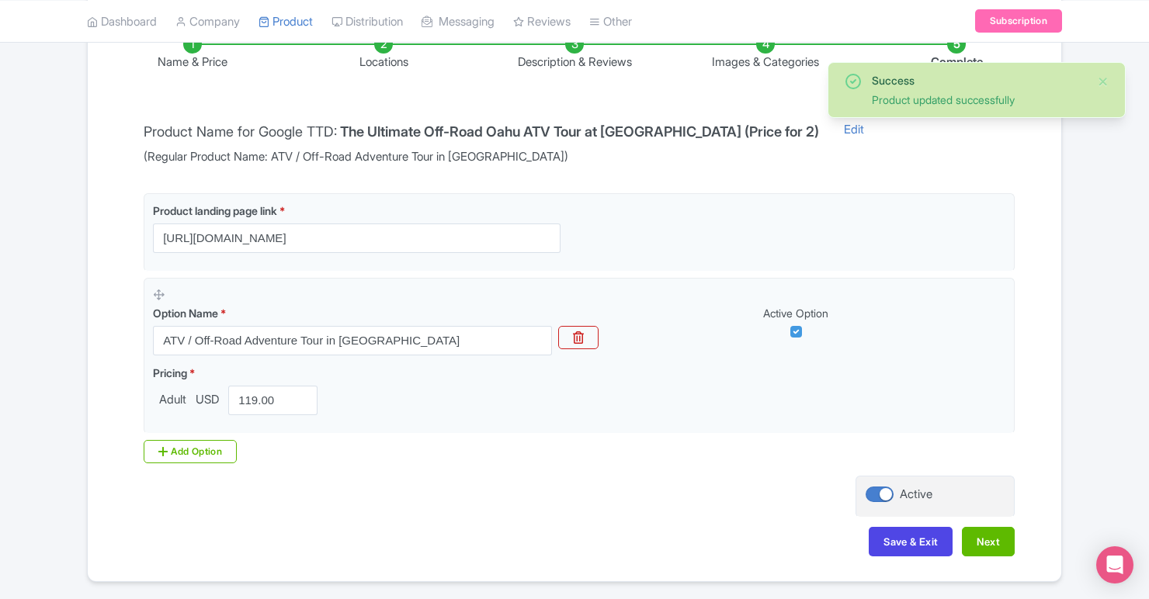
scroll to position [309, 0]
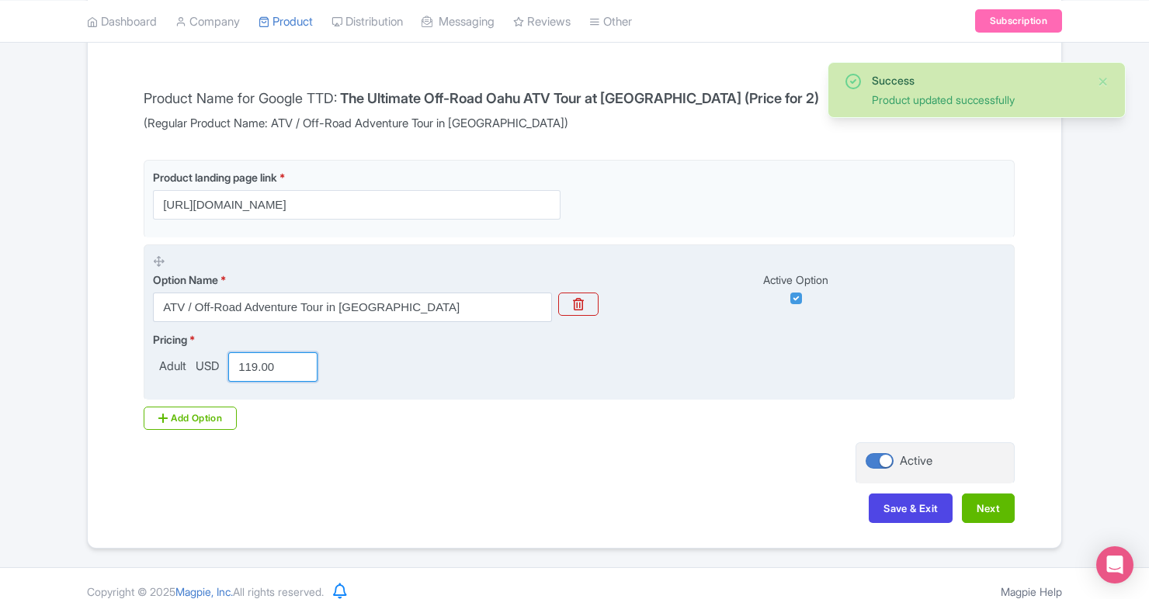
drag, startPoint x: 284, startPoint y: 369, endPoint x: 227, endPoint y: 356, distance: 58.9
click at [227, 356] on div "119.00" at bounding box center [273, 366] width 102 height 29
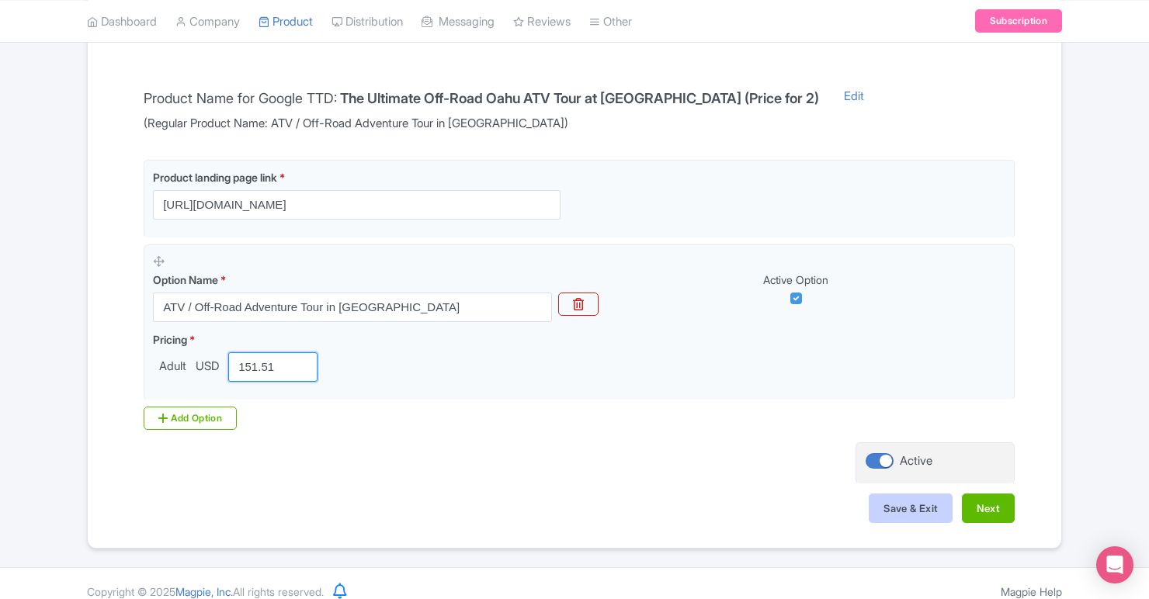
type input "151.51"
click at [899, 511] on button "Save & Exit" at bounding box center [911, 508] width 84 height 29
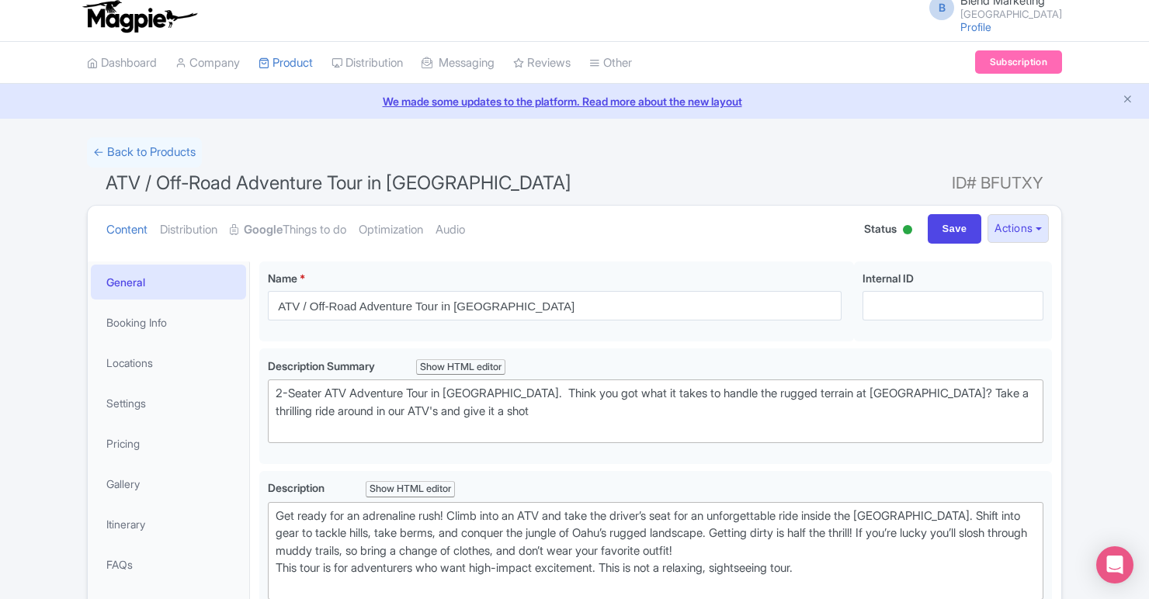
scroll to position [10, 0]
click at [956, 224] on input "Save" at bounding box center [955, 227] width 54 height 29
type input "Saving..."
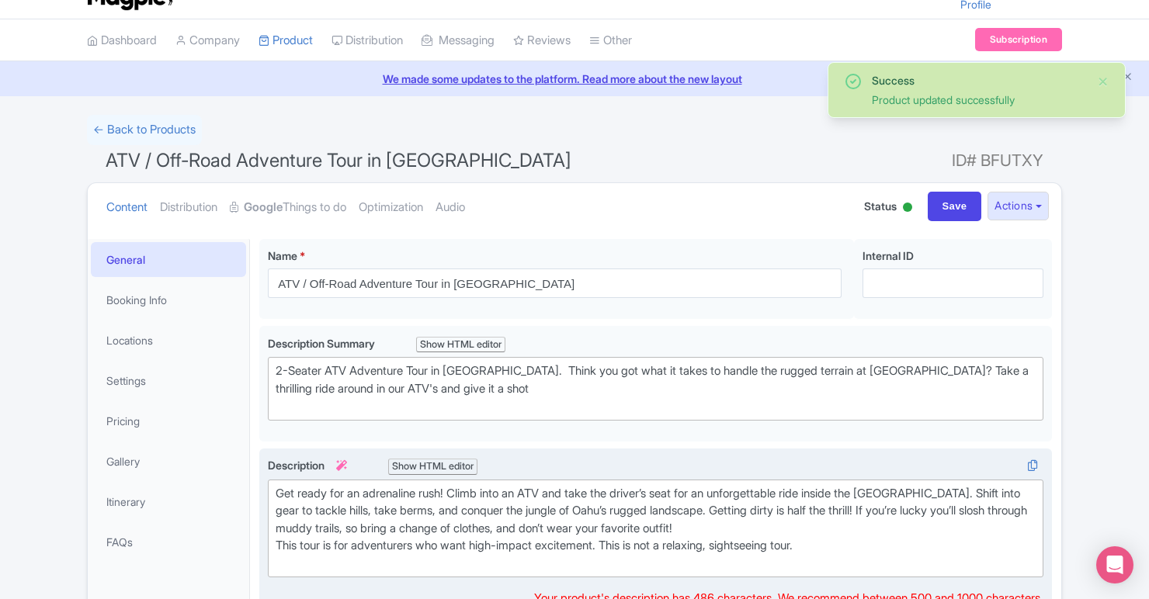
scroll to position [18, 0]
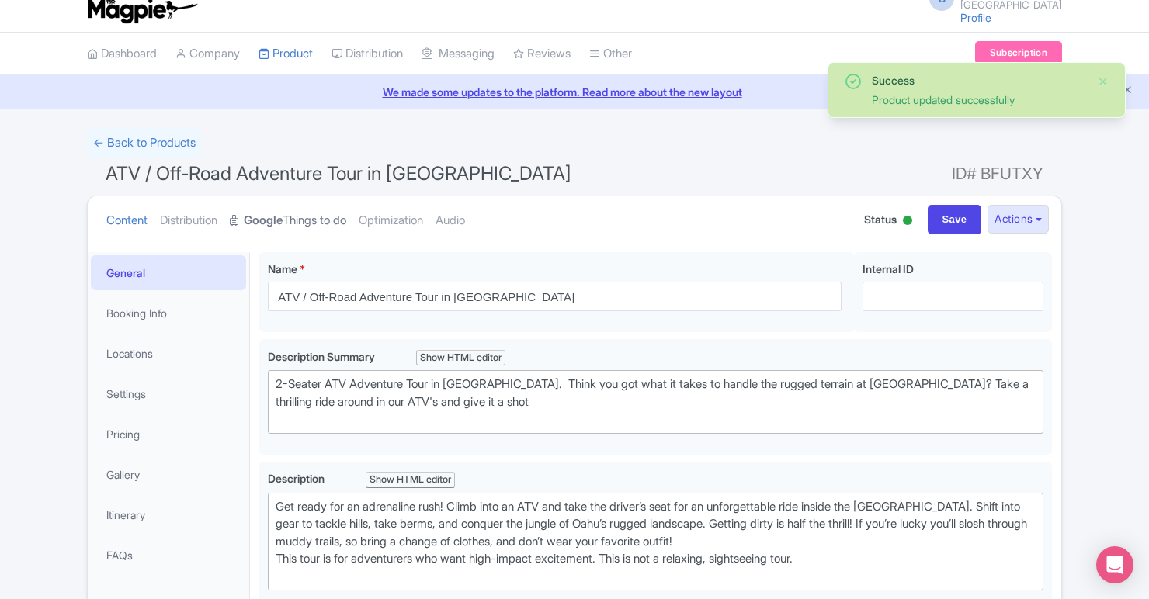
click at [302, 223] on link "Google Things to do" at bounding box center [288, 220] width 116 height 49
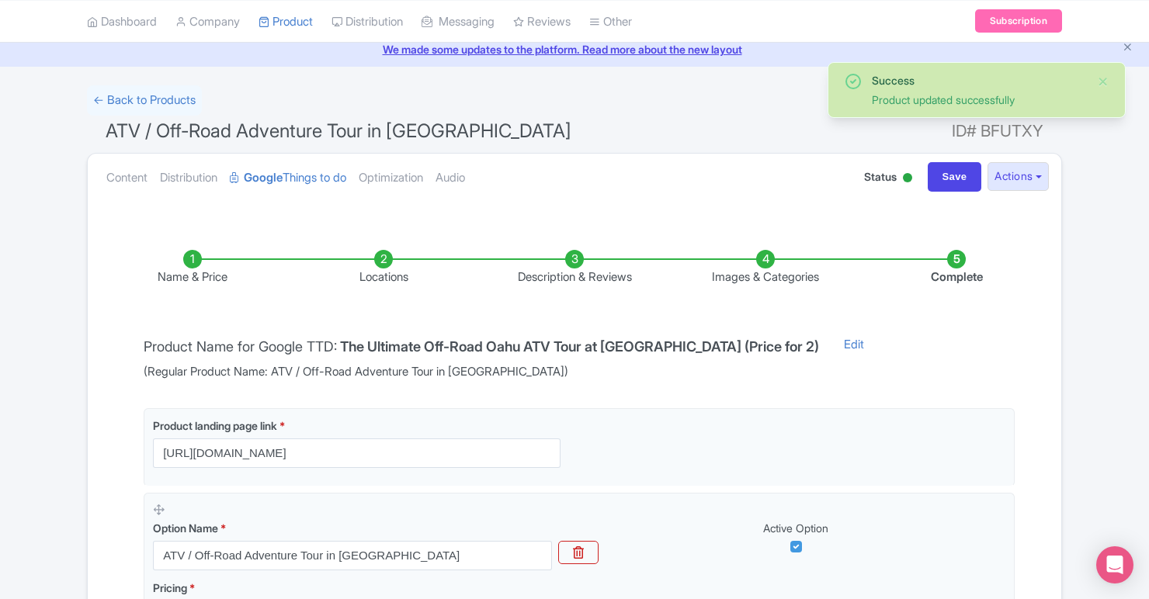
scroll to position [0, 0]
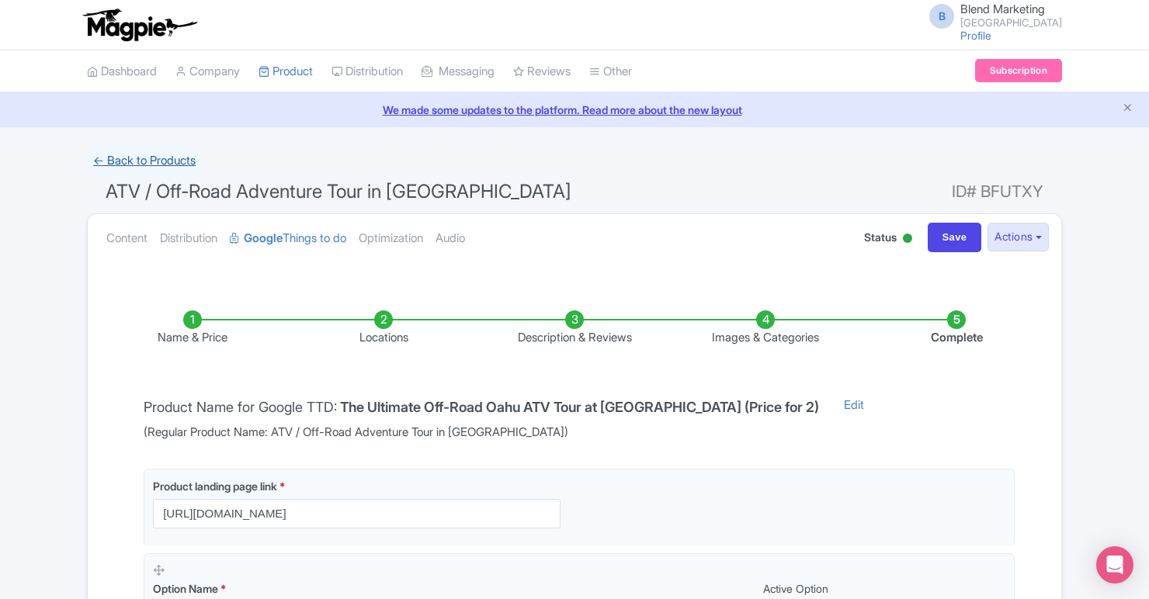
click at [140, 148] on link "← Back to Products" at bounding box center [144, 161] width 115 height 30
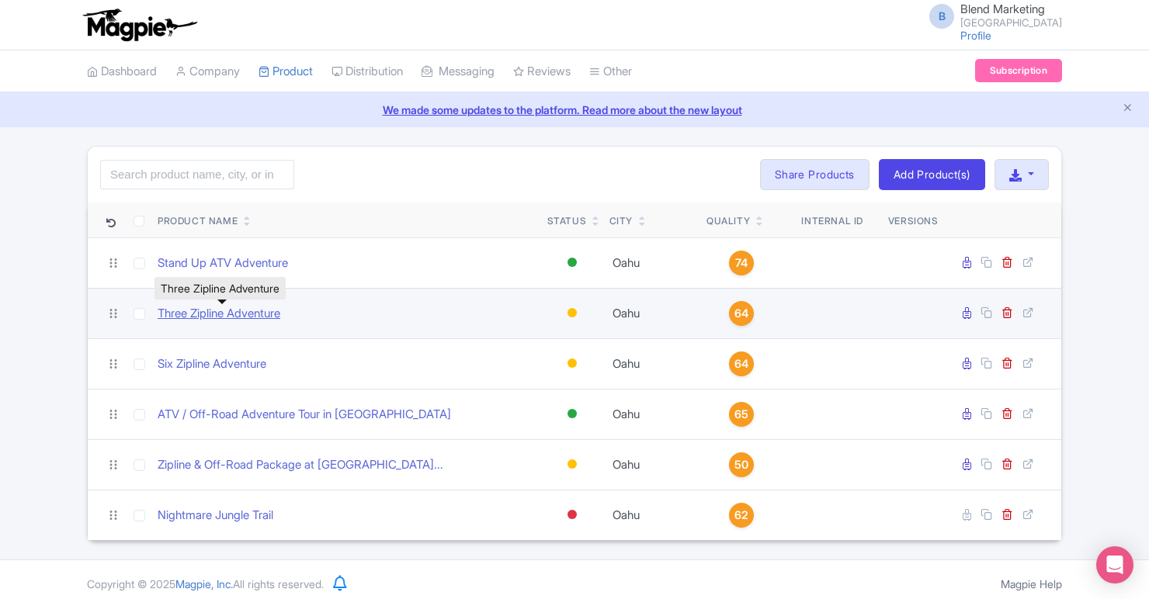
click at [210, 316] on link "Three Zipline Adventure" at bounding box center [219, 314] width 123 height 18
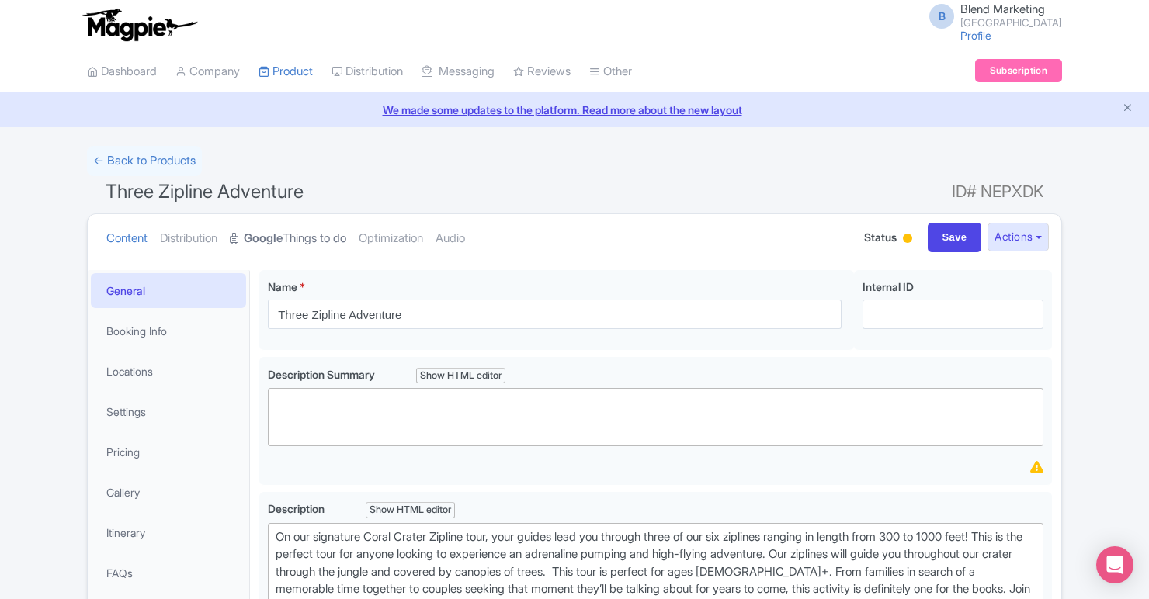
click at [329, 236] on link "Google Things to do" at bounding box center [288, 238] width 116 height 49
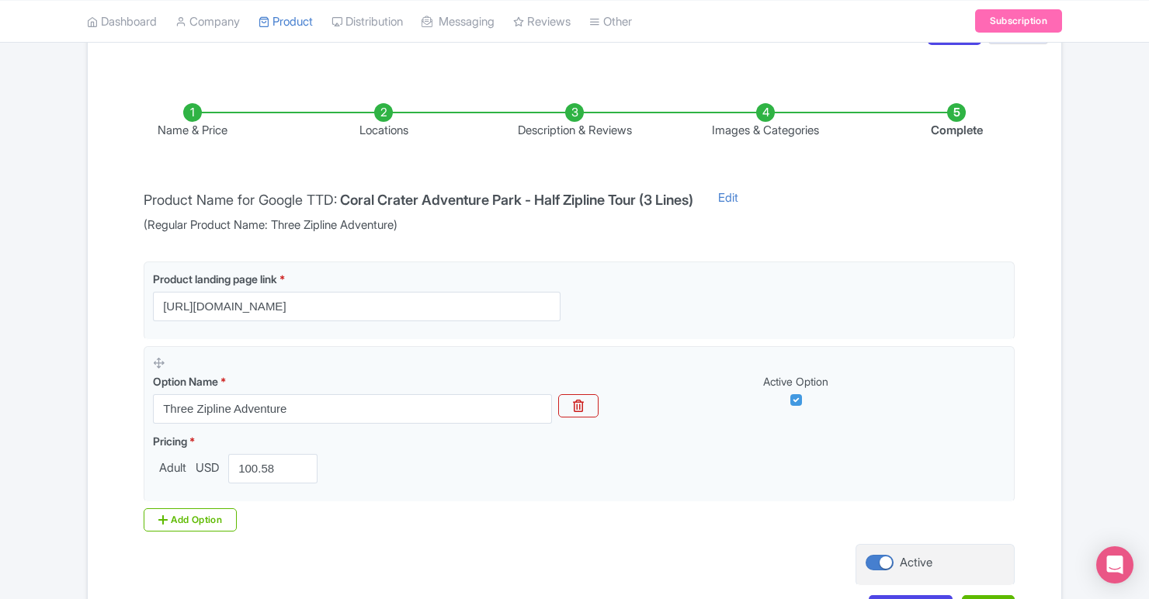
scroll to position [241, 0]
